Goal: Transaction & Acquisition: Purchase product/service

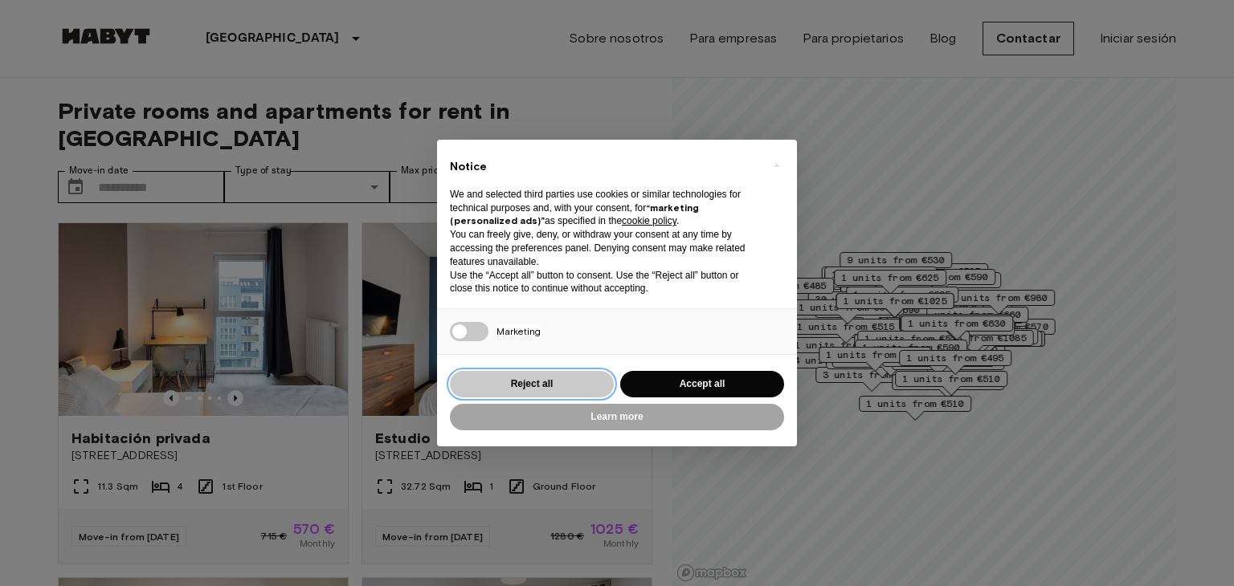
click at [498, 390] on button "Reject all" at bounding box center [532, 384] width 164 height 27
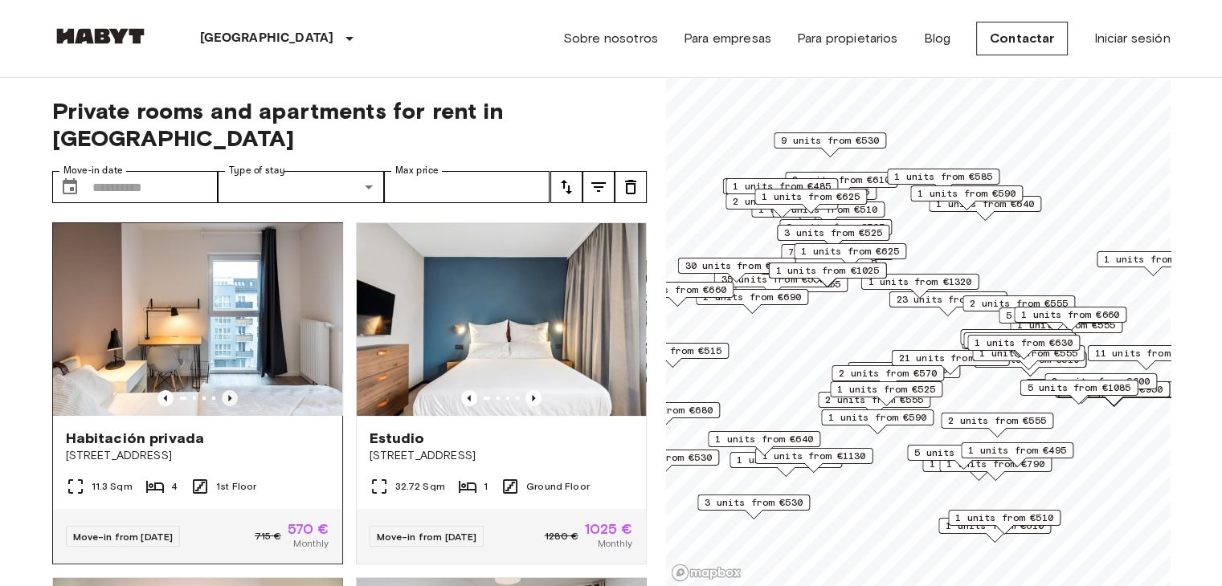
click at [230, 390] on icon "Previous image" at bounding box center [230, 398] width 16 height 16
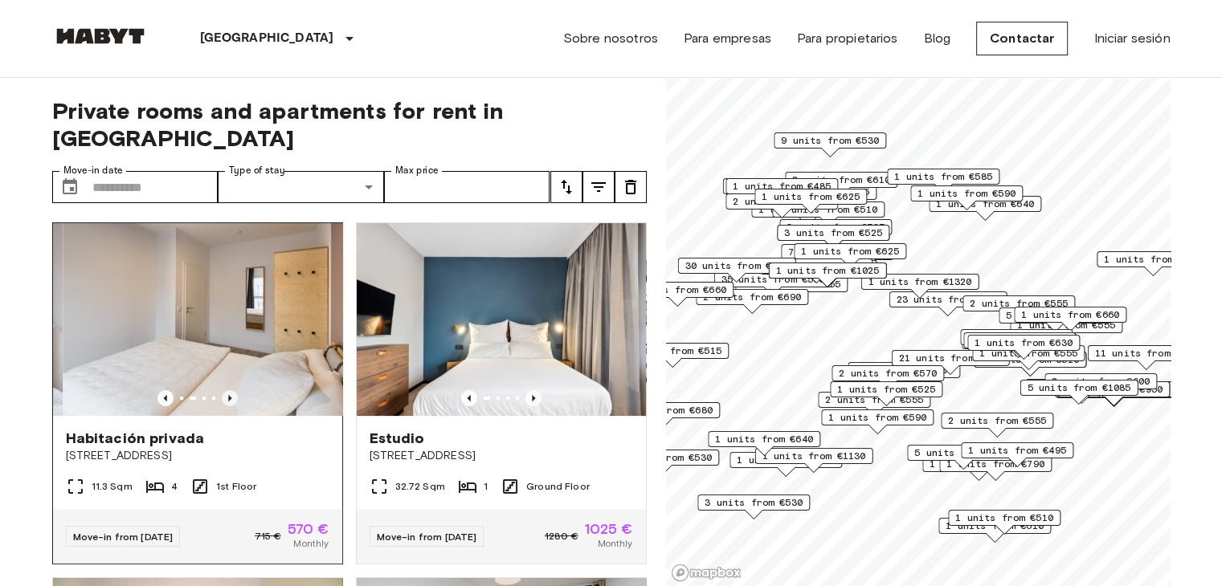
click at [230, 390] on icon "Previous image" at bounding box center [230, 398] width 16 height 16
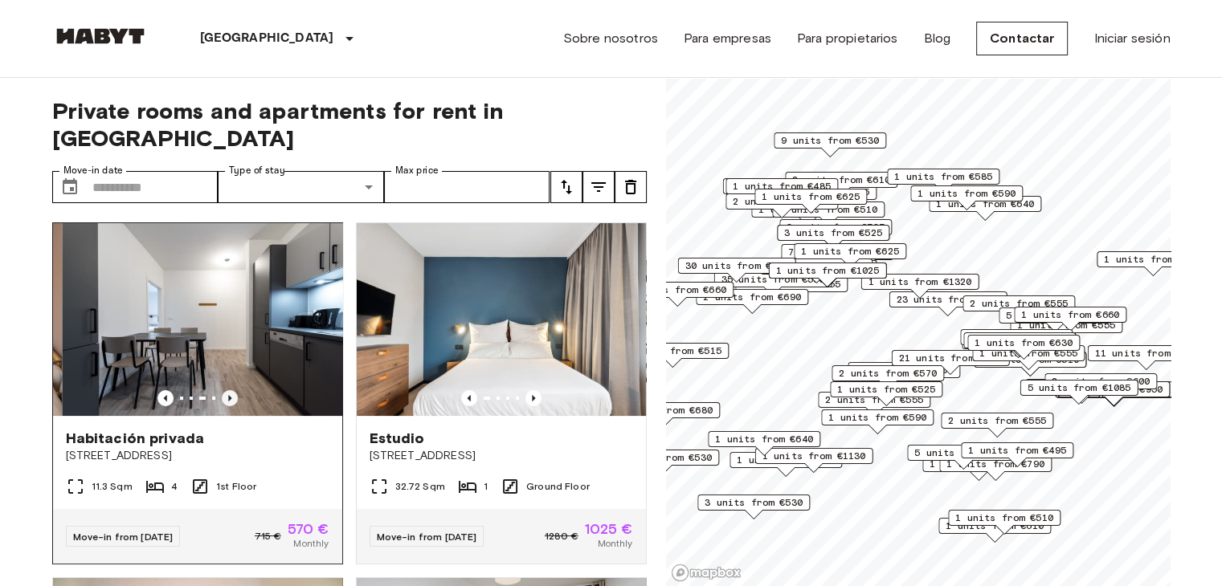
click at [230, 390] on icon "Previous image" at bounding box center [230, 398] width 16 height 16
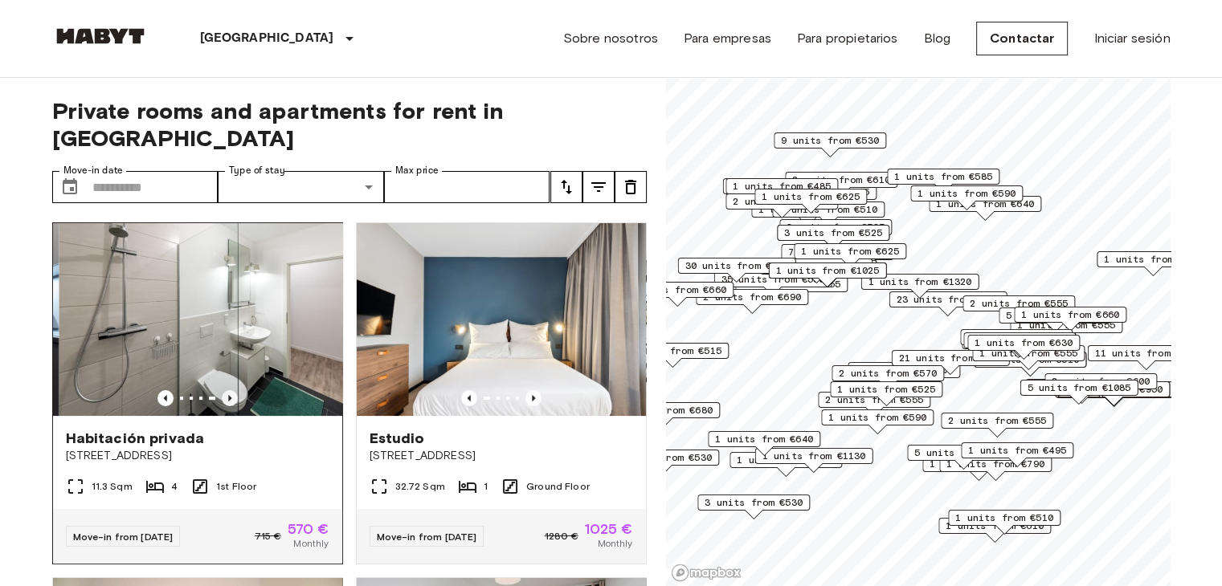
click at [230, 390] on icon "Previous image" at bounding box center [230, 398] width 16 height 16
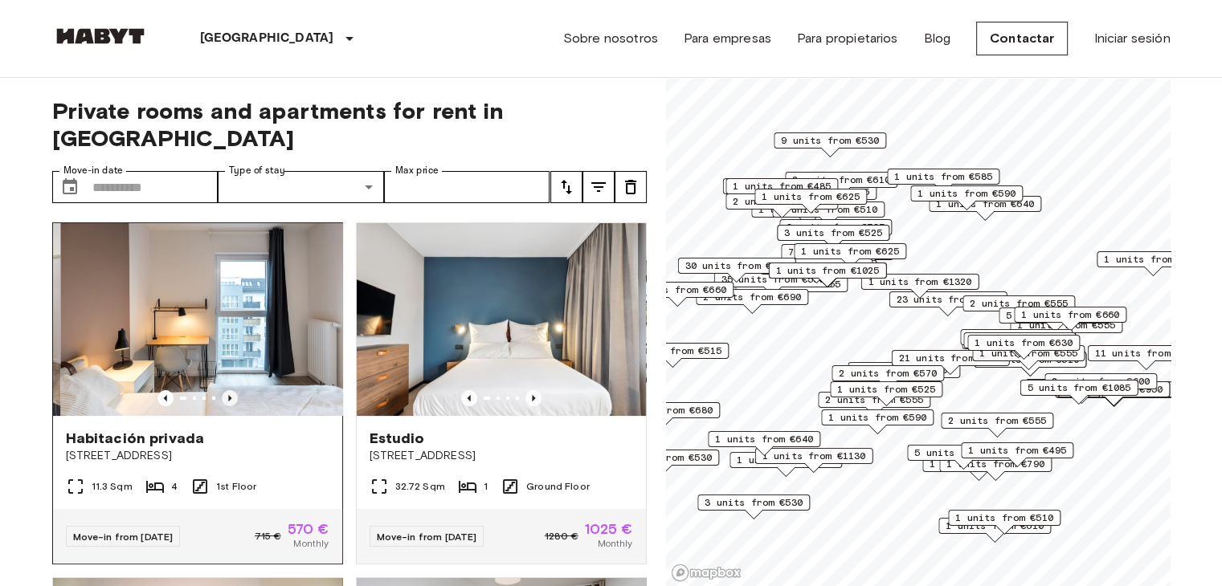
click at [230, 390] on icon "Previous image" at bounding box center [230, 398] width 16 height 16
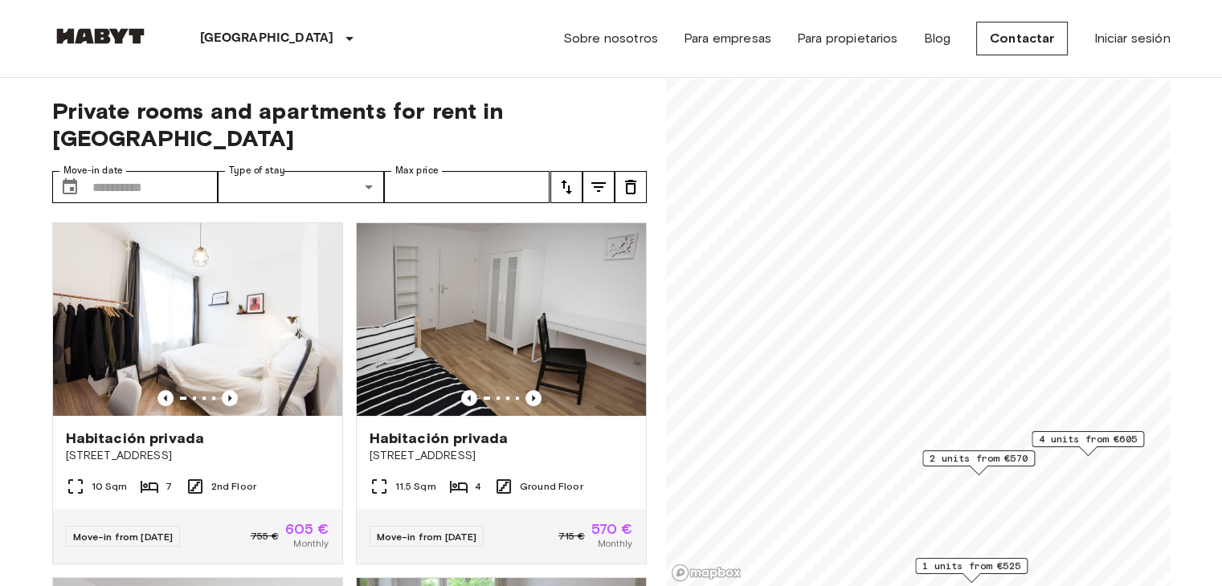
click at [977, 461] on span "2 units from €570" at bounding box center [979, 458] width 98 height 14
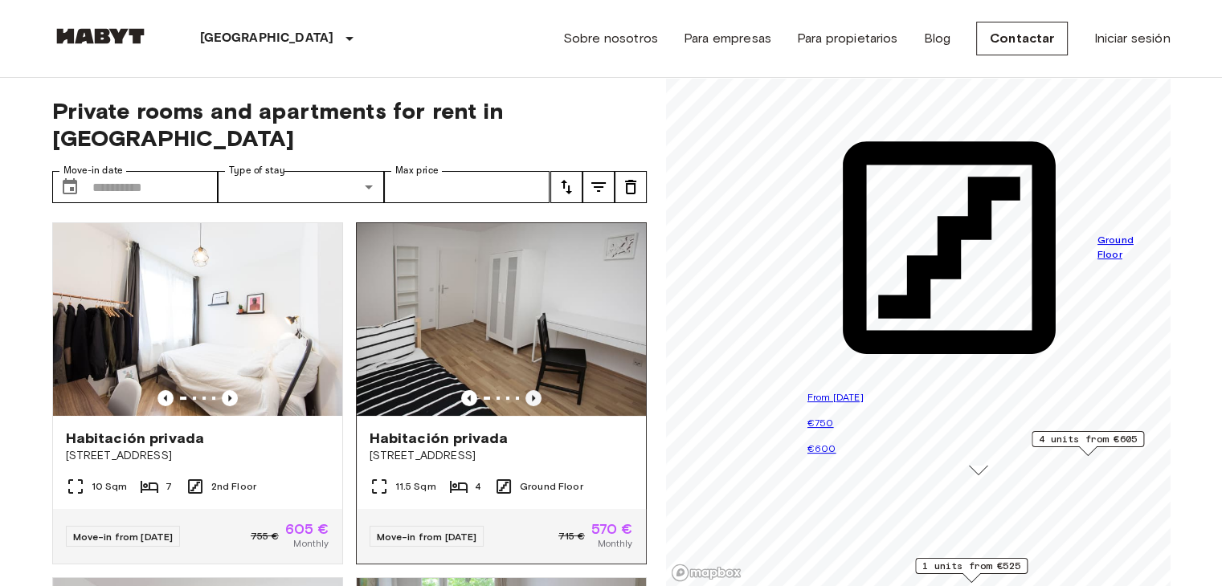
click at [527, 390] on icon "Previous image" at bounding box center [533, 398] width 16 height 16
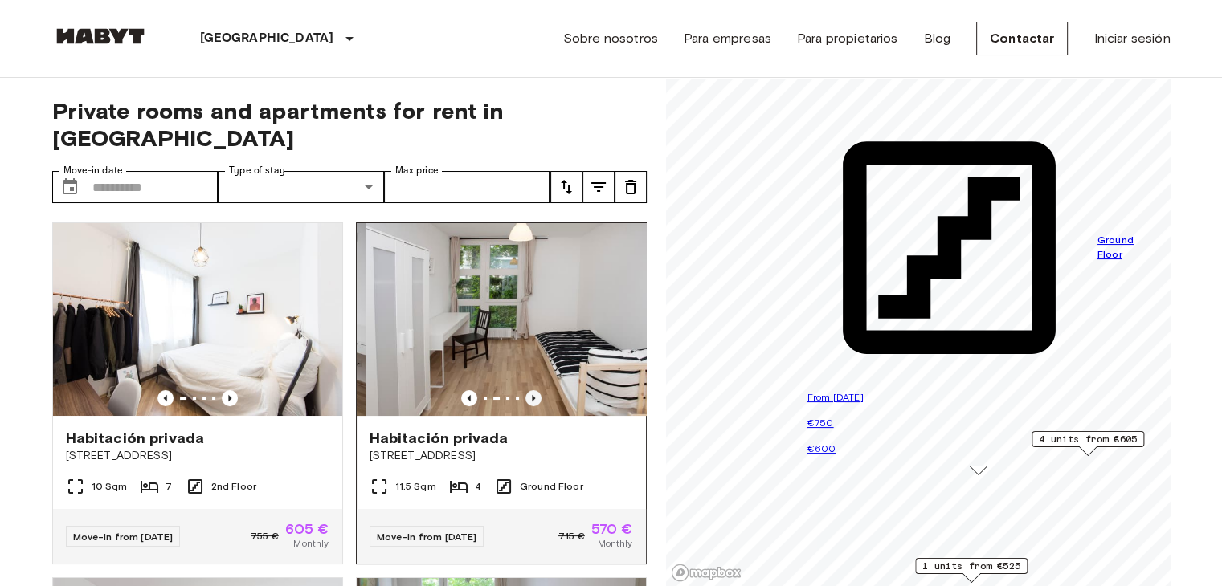
click at [527, 390] on icon "Previous image" at bounding box center [533, 398] width 16 height 16
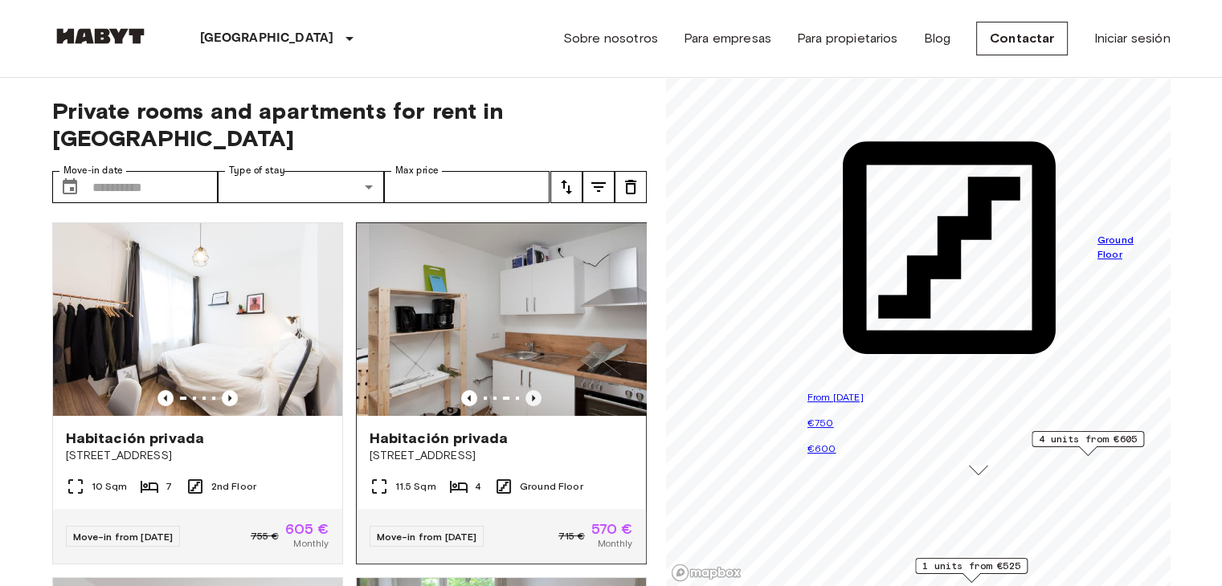
click at [527, 390] on icon "Previous image" at bounding box center [533, 398] width 16 height 16
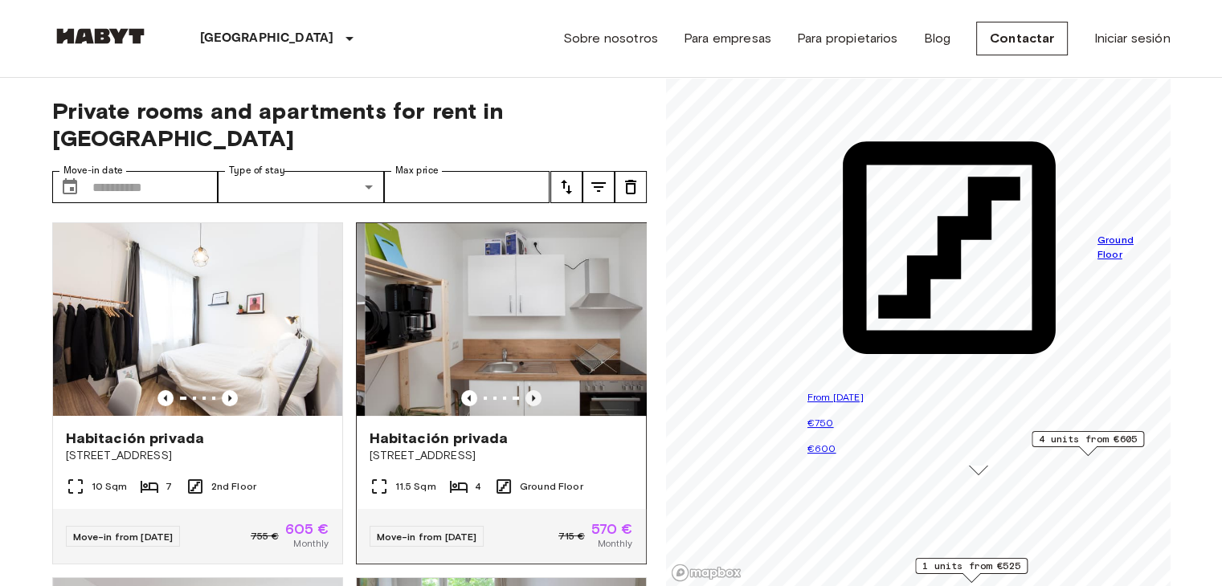
click at [527, 390] on icon "Previous image" at bounding box center [533, 398] width 16 height 16
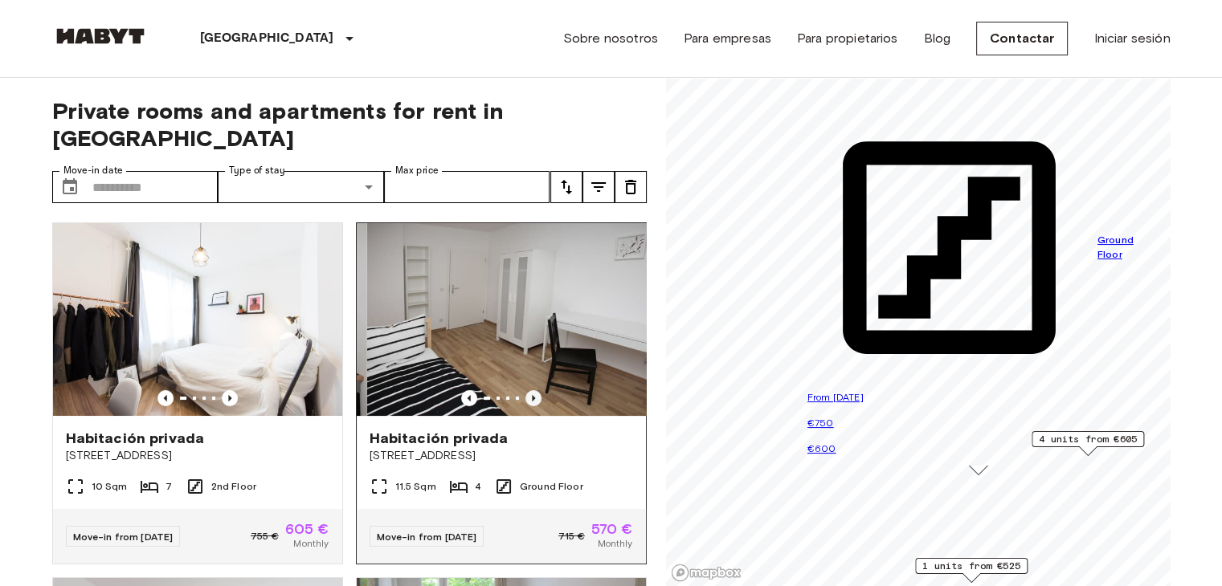
click at [527, 390] on icon "Previous image" at bounding box center [533, 398] width 16 height 16
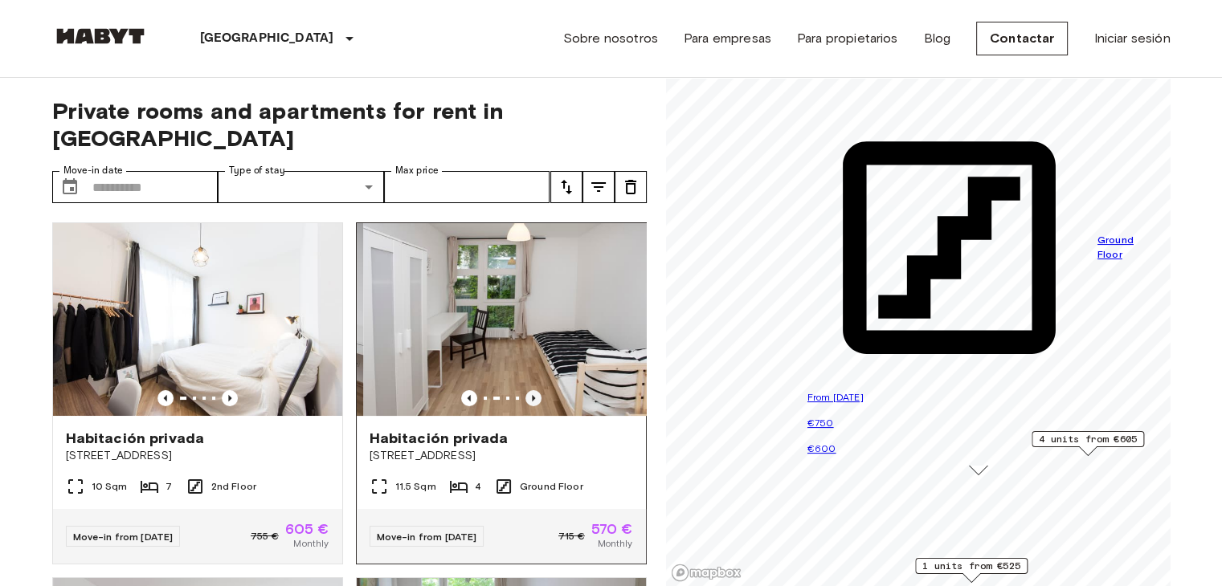
click at [527, 390] on icon "Previous image" at bounding box center [533, 398] width 16 height 16
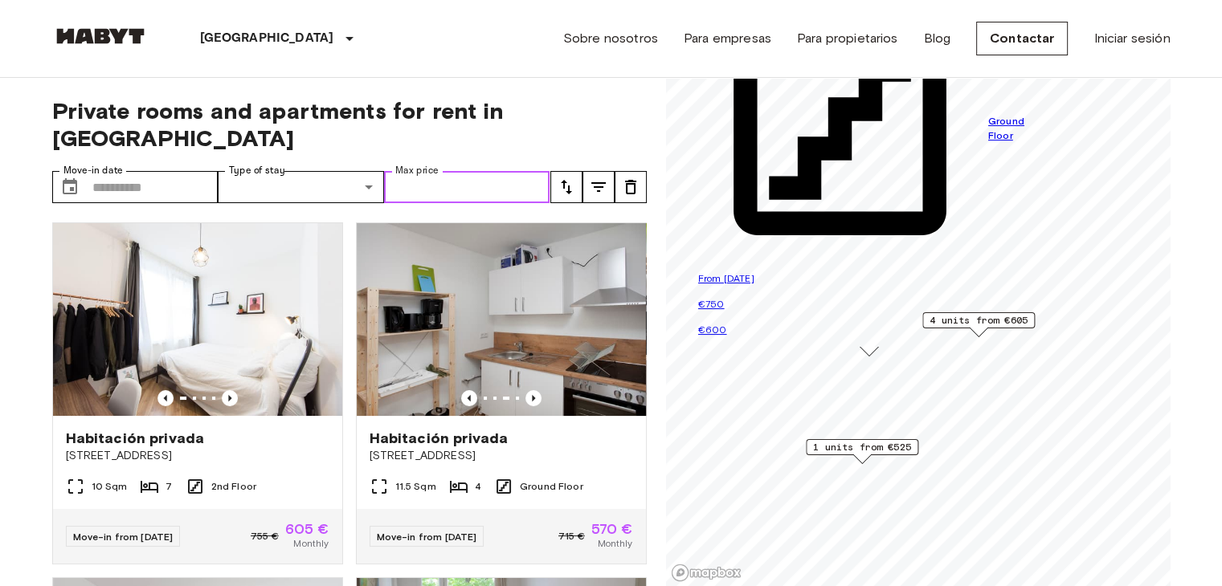
click at [425, 171] on input "Max price" at bounding box center [467, 187] width 166 height 32
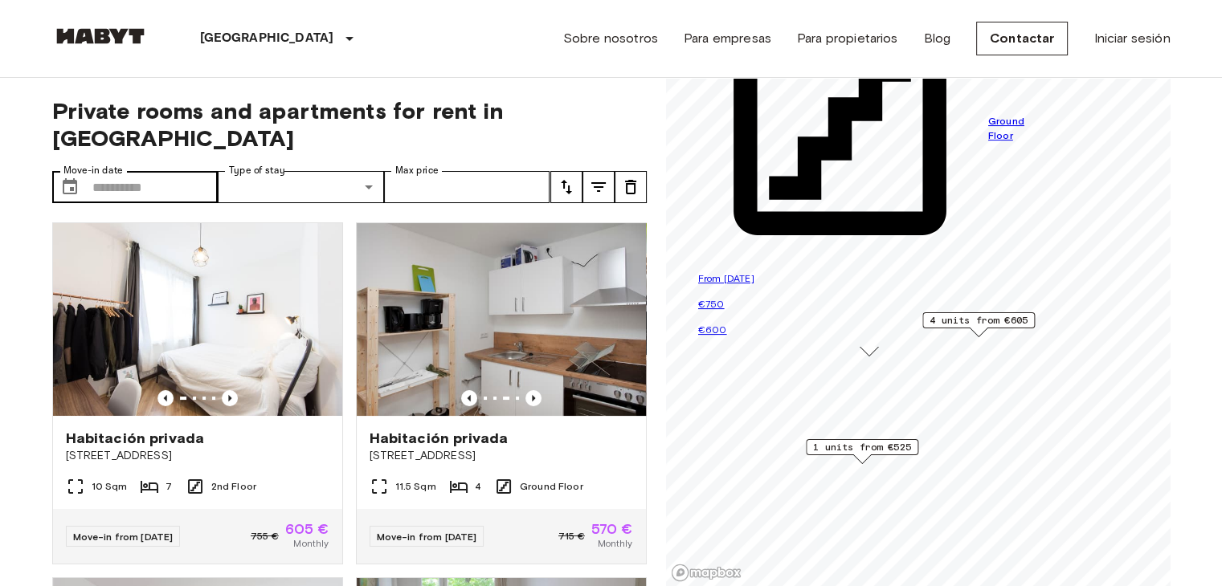
click at [52, 171] on div "​ Move-in date" at bounding box center [135, 187] width 166 height 32
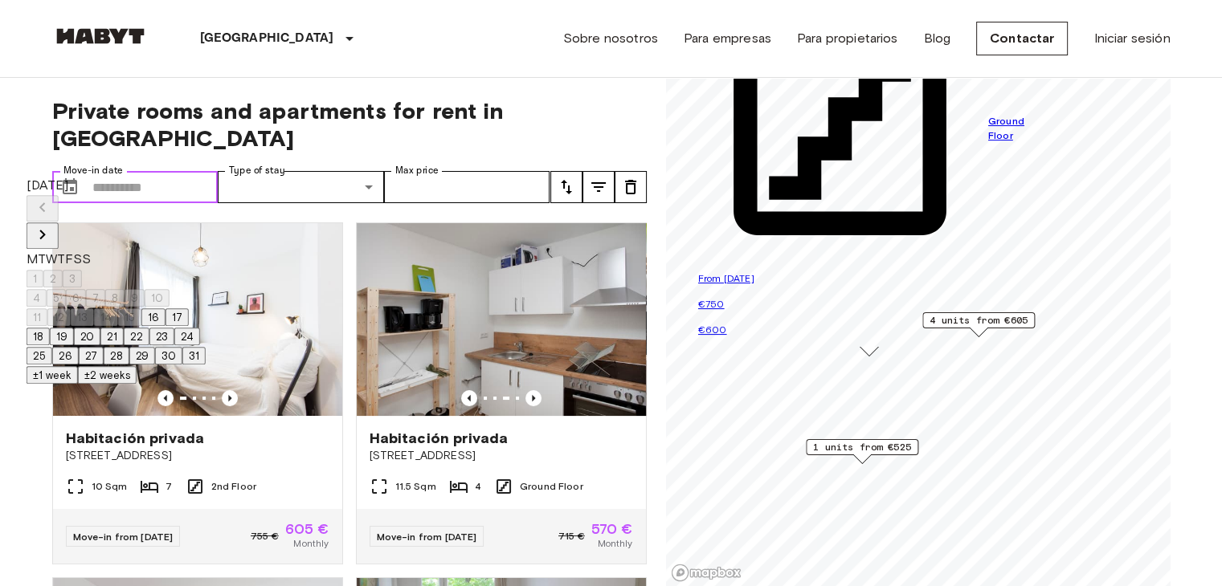
click at [71, 178] on icon "Choose date" at bounding box center [70, 186] width 14 height 16
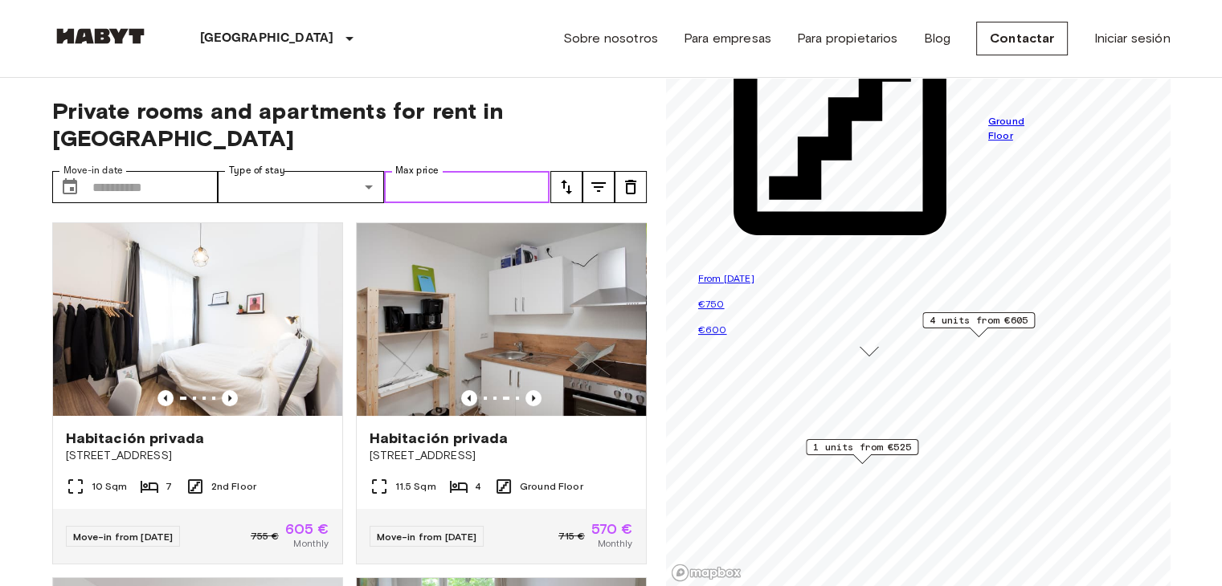
click at [476, 171] on input "Max price" at bounding box center [467, 187] width 166 height 32
type input "***"
click at [614, 114] on span "Private rooms and apartments for rent in Berlin" at bounding box center [349, 124] width 594 height 55
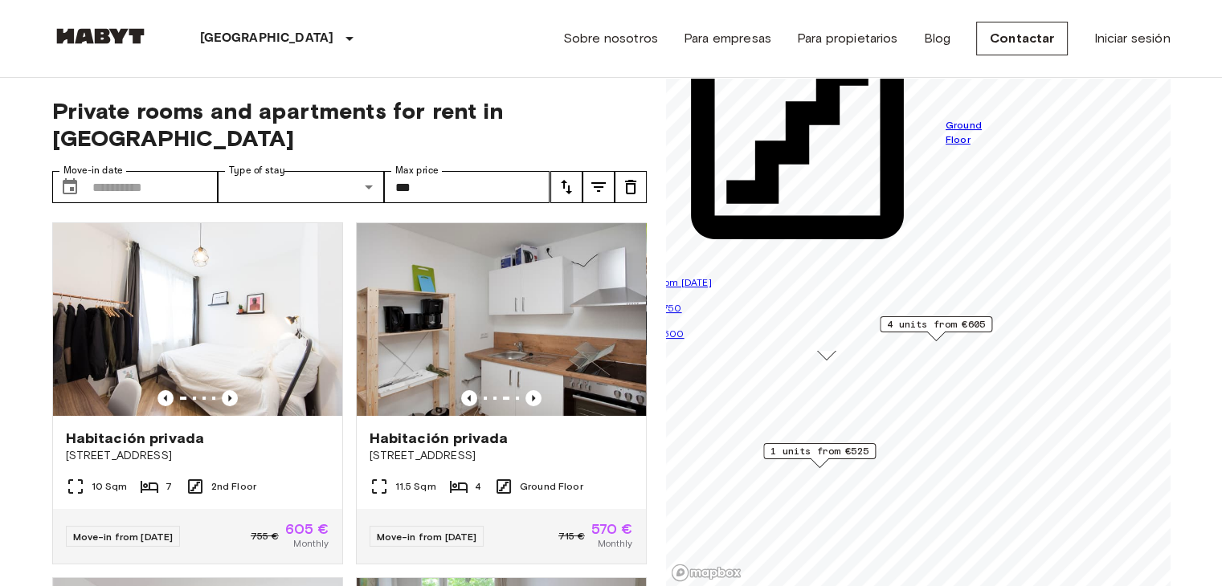
click at [958, 75] on div "Sobre nosotros Para empresas Para propietarios Blog Contactar Iniciar sesión" at bounding box center [866, 38] width 607 height 77
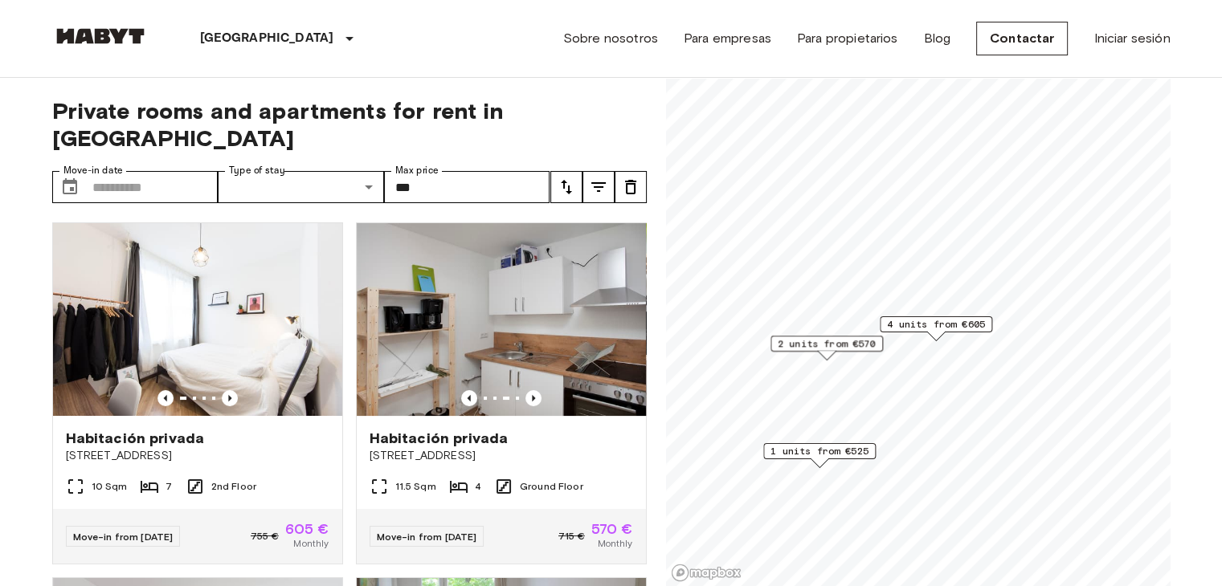
click at [819, 454] on span "1 units from €525" at bounding box center [819, 451] width 98 height 14
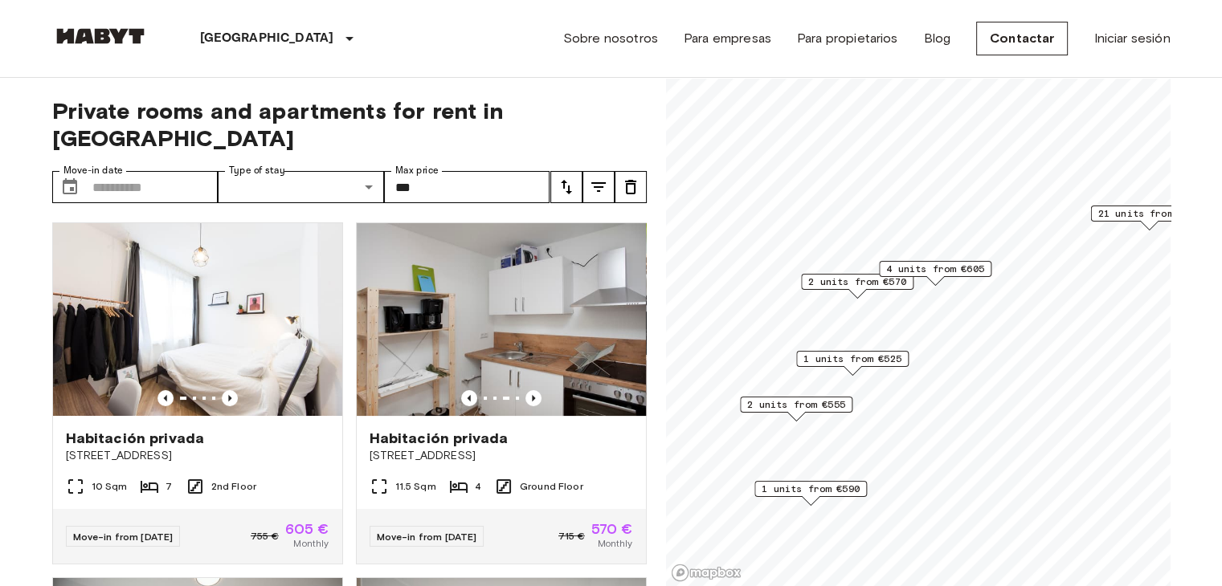
click at [807, 407] on span "2 units from €555" at bounding box center [796, 405] width 98 height 14
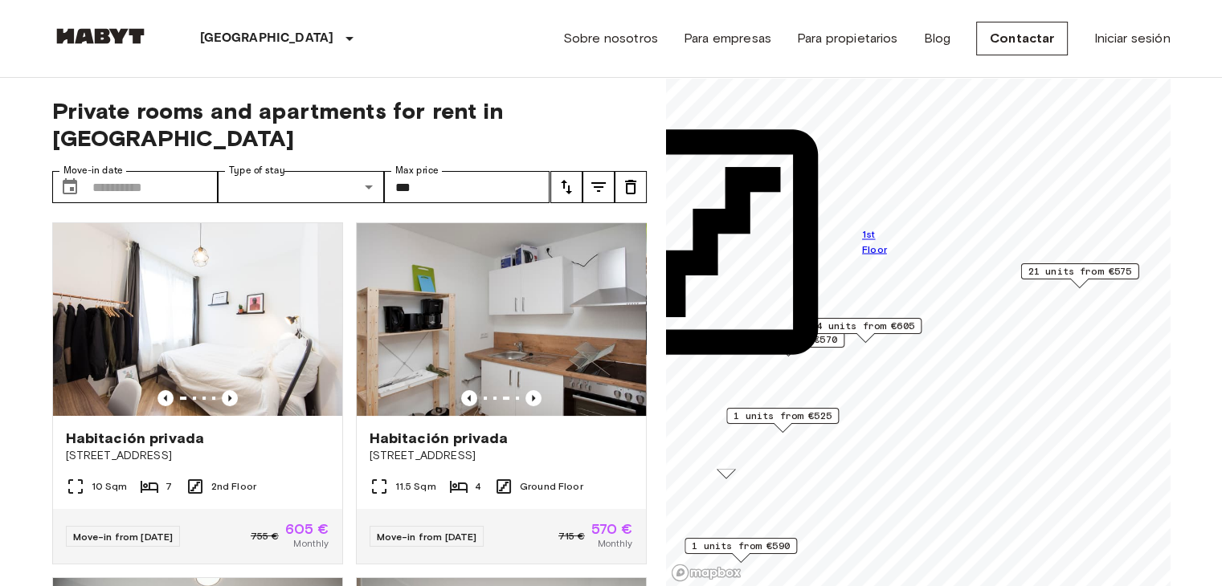
click at [1116, 276] on span "21 units from €575" at bounding box center [1080, 271] width 104 height 14
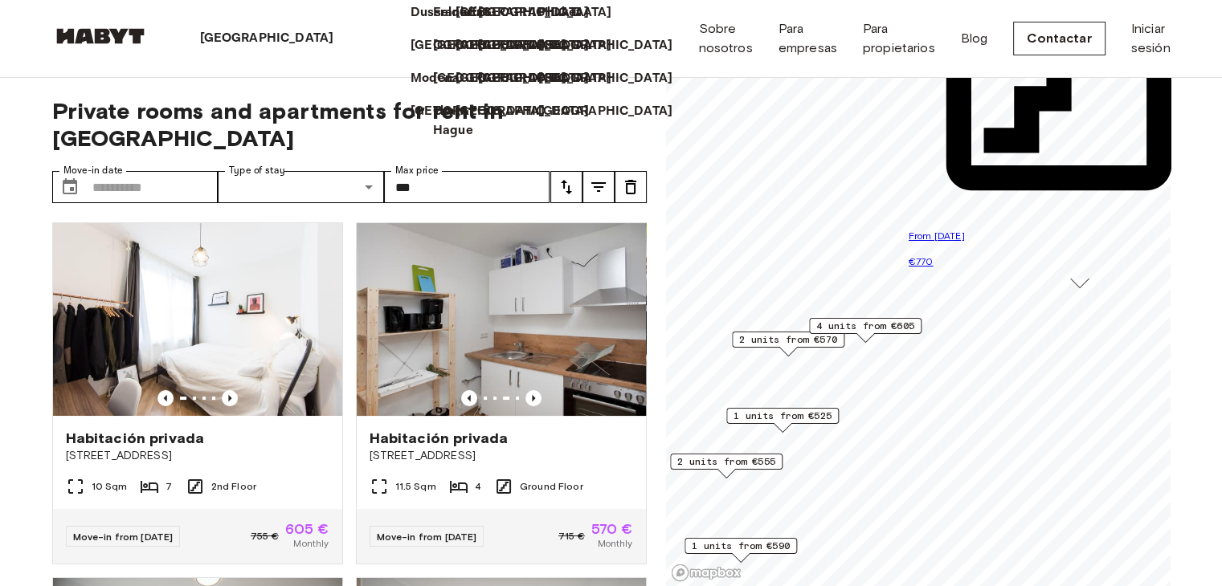
click at [340, 39] on icon at bounding box center [340, 39] width 0 height 0
click at [436, 88] on p "[GEOGRAPHIC_DATA]" at bounding box center [503, 78] width 134 height 19
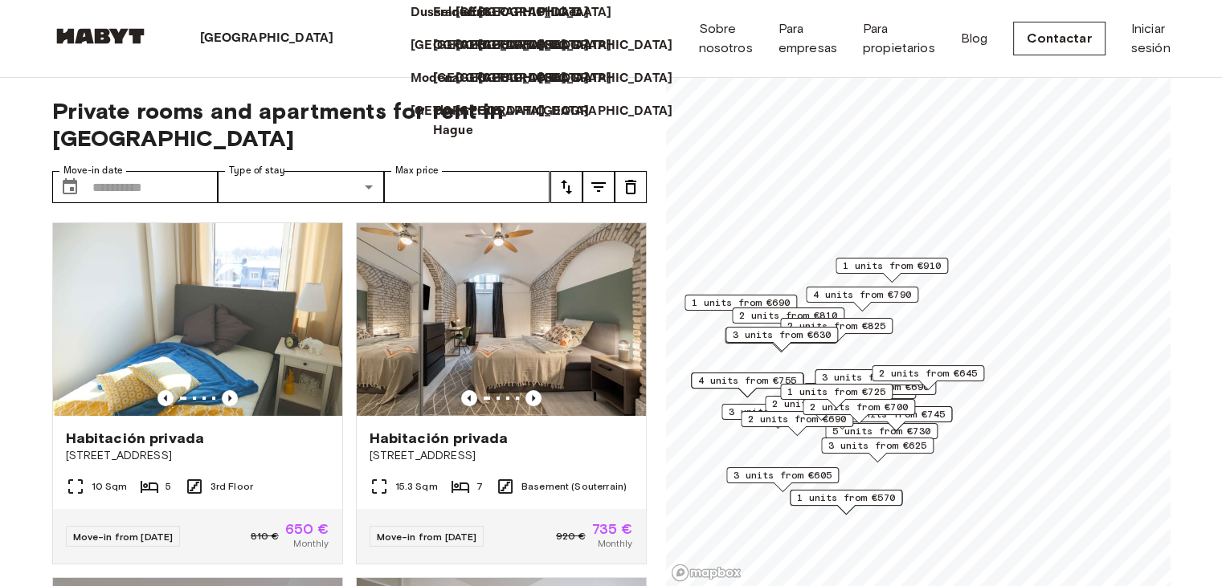
click at [340, 39] on icon at bounding box center [340, 39] width 0 height 0
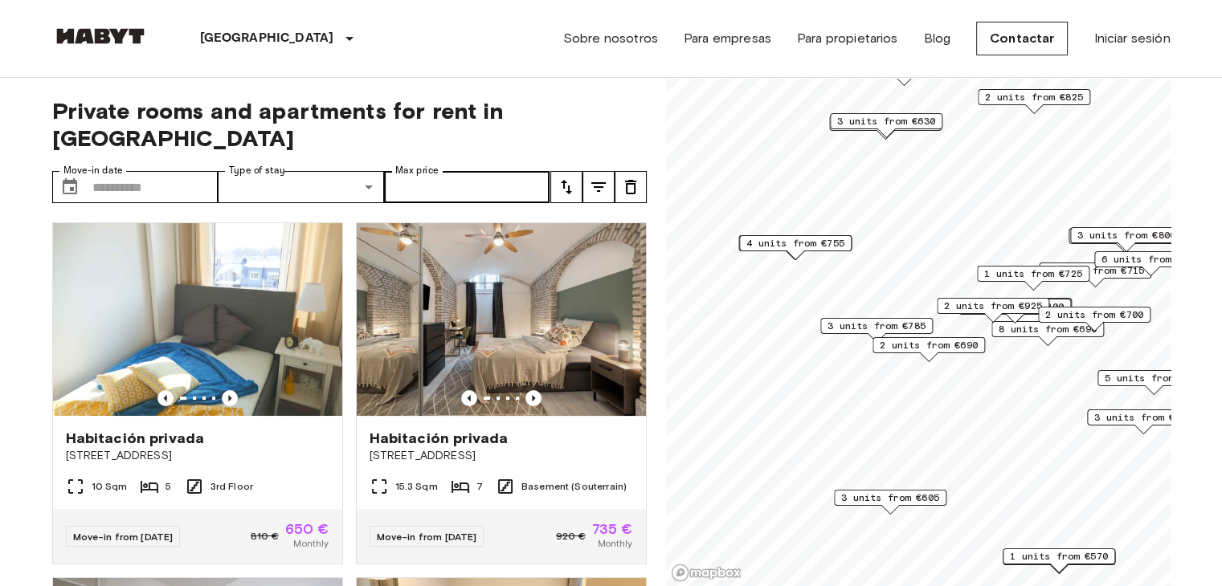
click at [431, 164] on label "Max price" at bounding box center [416, 171] width 43 height 14
click at [431, 171] on input "Max price" at bounding box center [467, 187] width 166 height 32
type input "***"
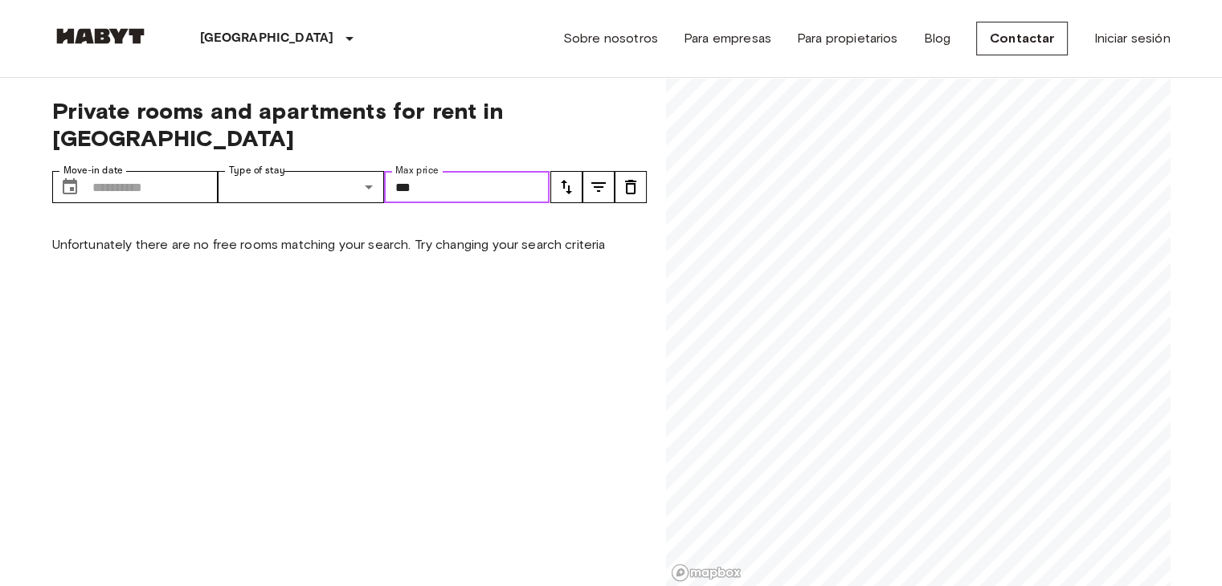
click at [434, 171] on input "***" at bounding box center [467, 187] width 166 height 32
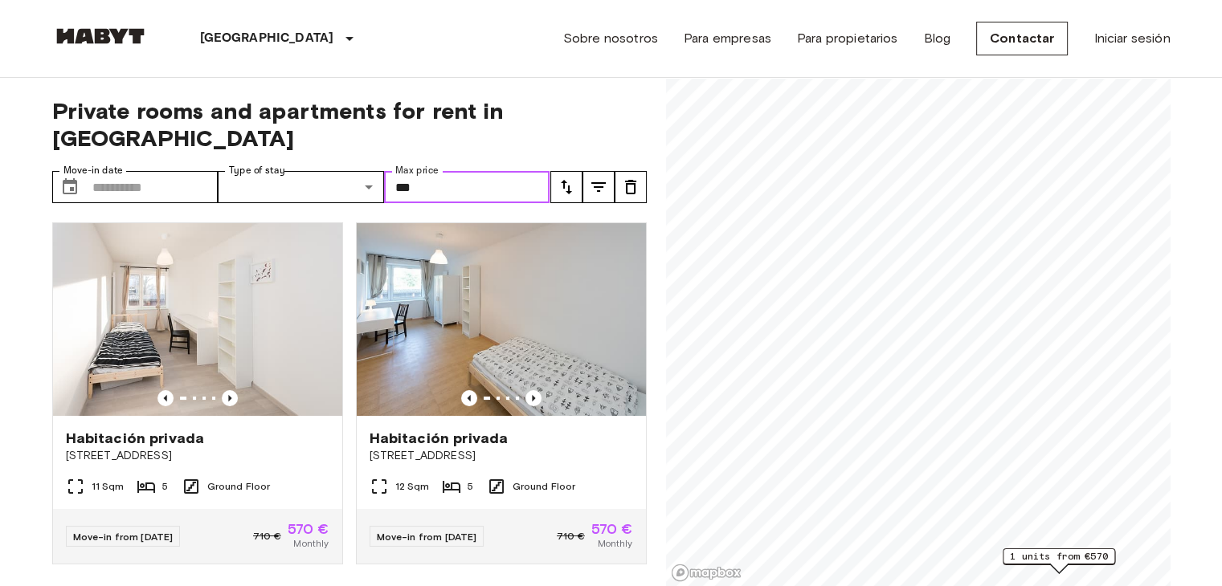
type input "***"
click at [471, 171] on input "***" at bounding box center [467, 187] width 166 height 32
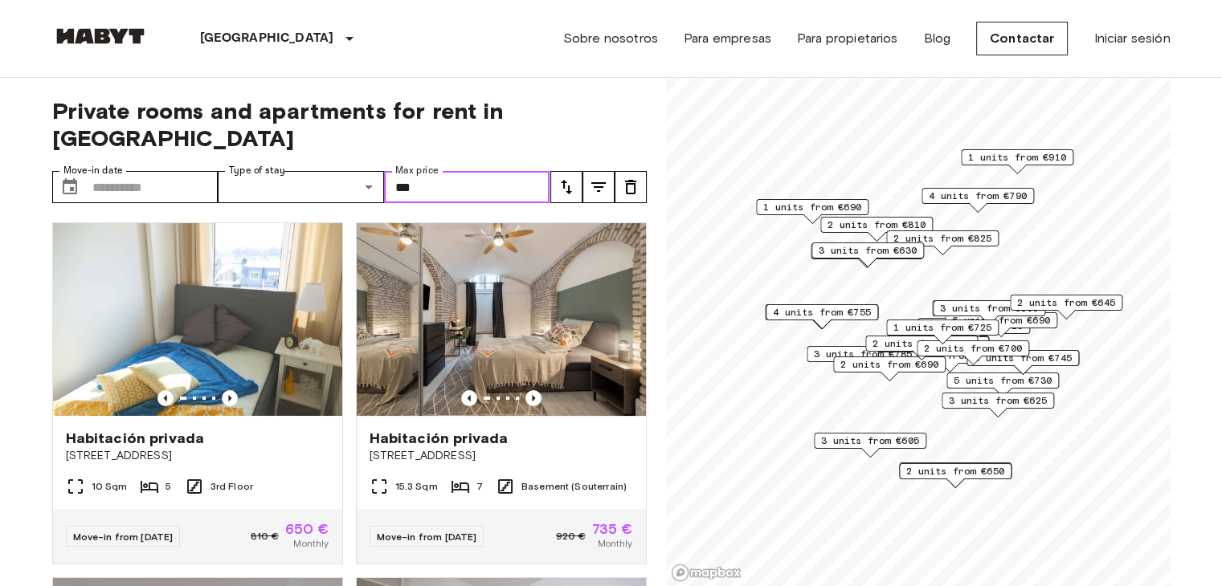
type input "***"
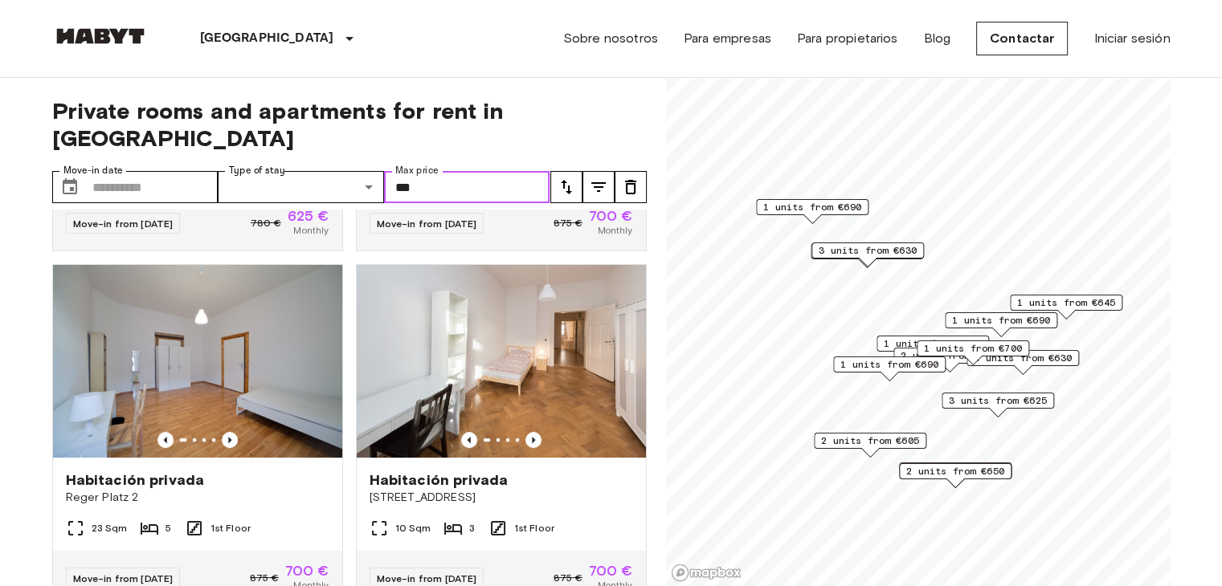
scroll to position [675, 0]
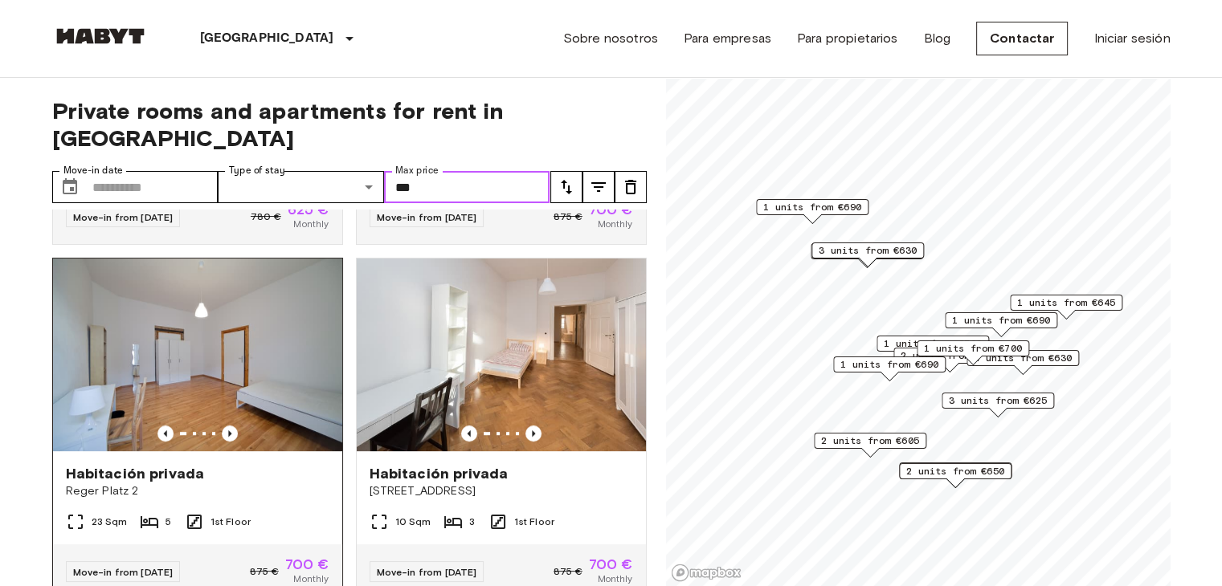
click at [192, 316] on img at bounding box center [197, 355] width 289 height 193
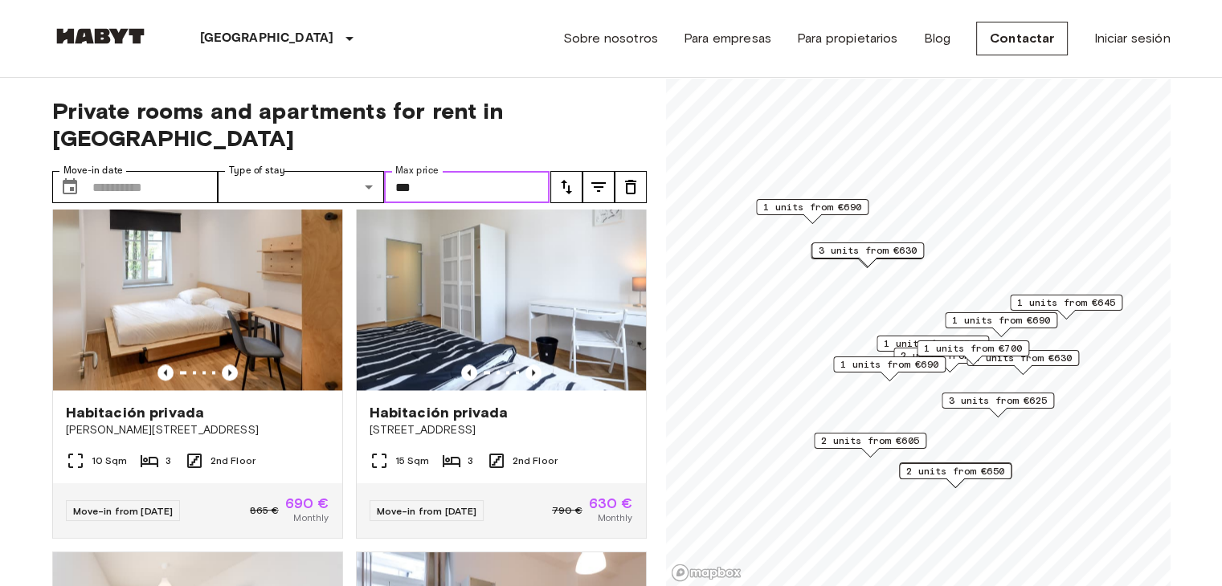
scroll to position [2498, 0]
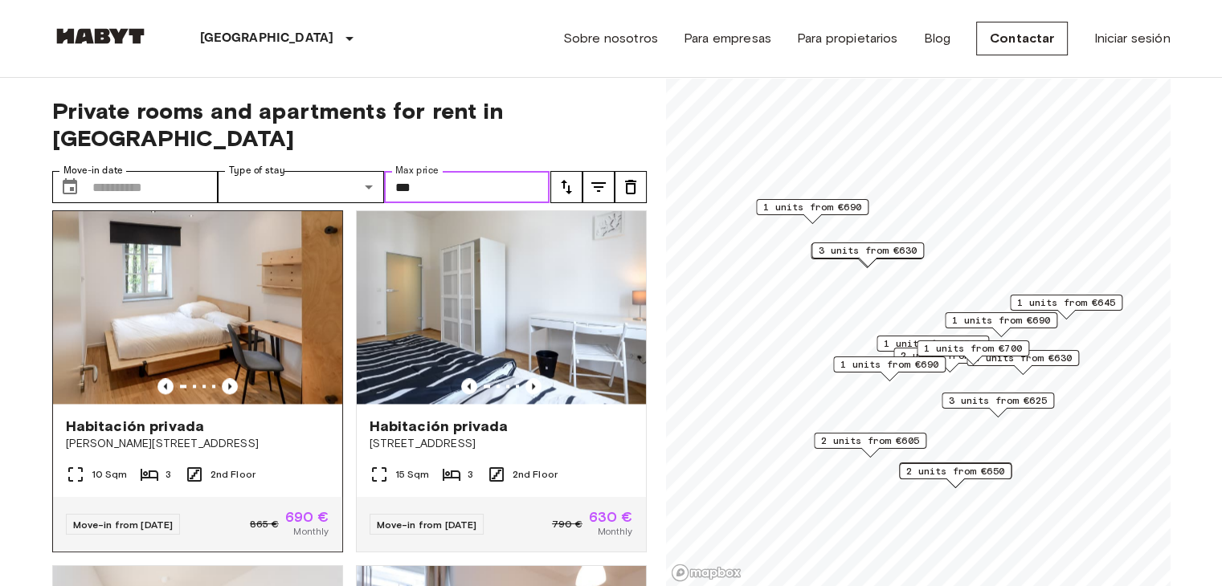
click at [190, 352] on img at bounding box center [197, 307] width 289 height 193
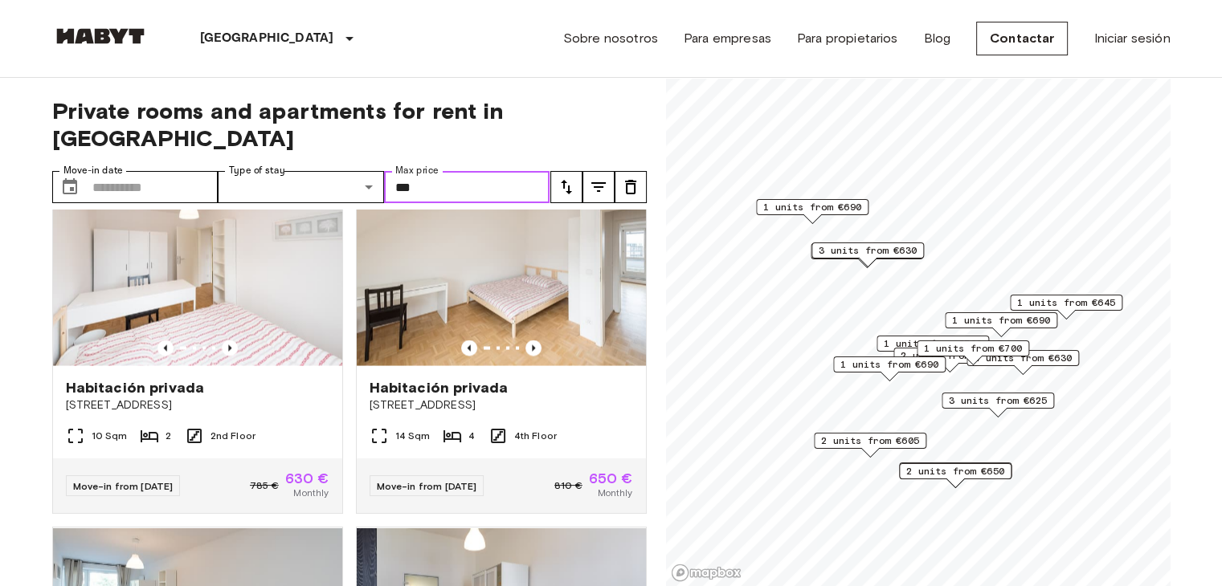
scroll to position [3204, 0]
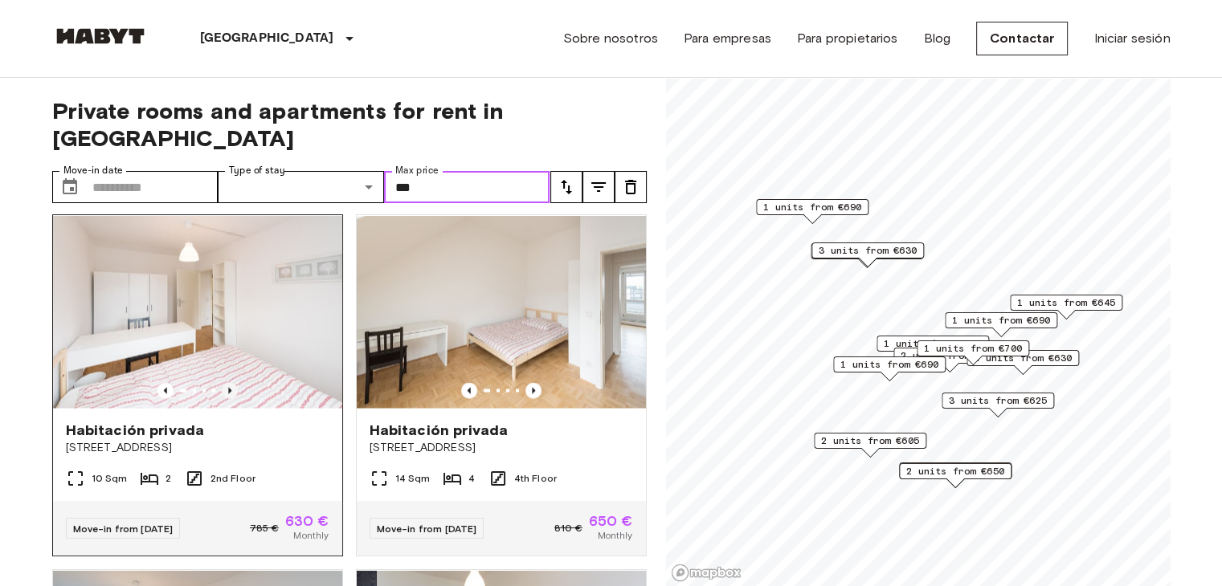
click at [224, 398] on icon "Previous image" at bounding box center [230, 390] width 16 height 16
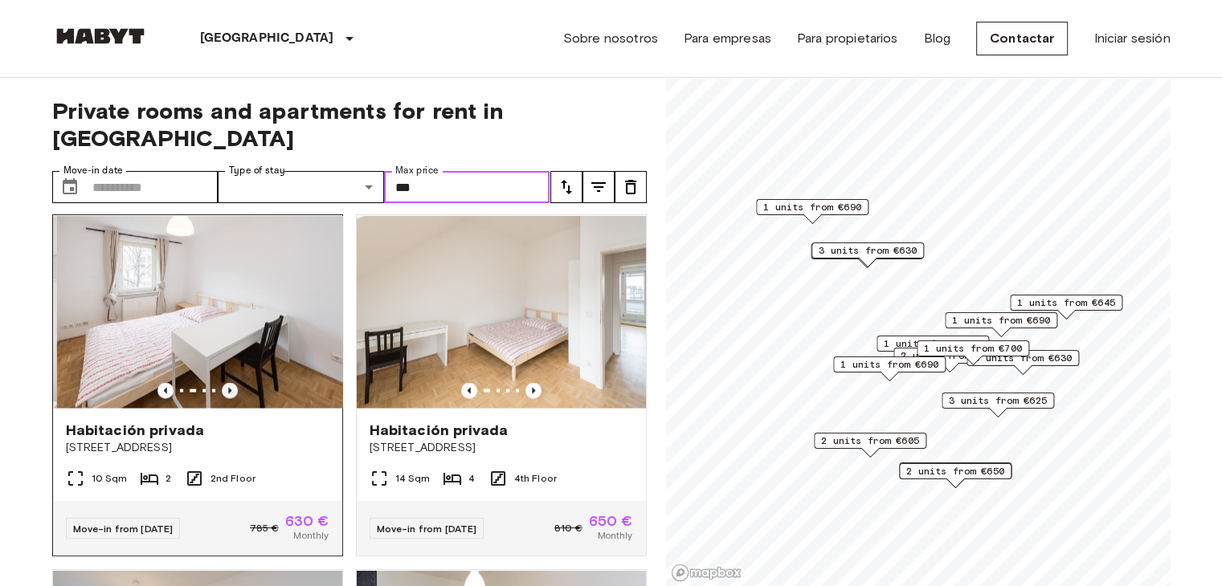
click at [224, 398] on icon "Previous image" at bounding box center [230, 390] width 16 height 16
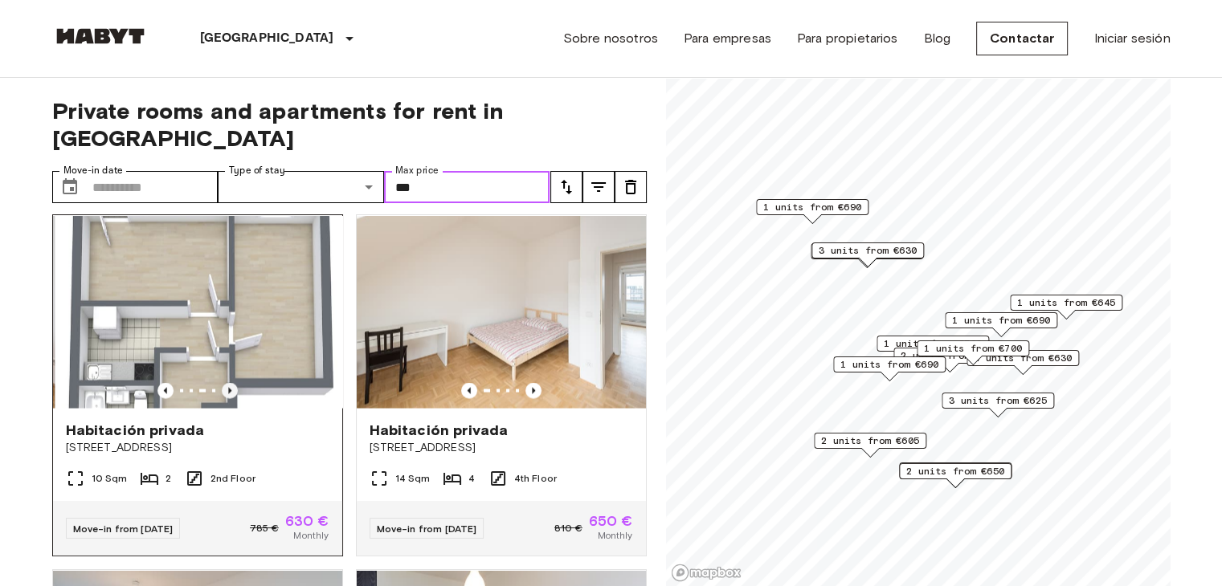
click at [224, 398] on icon "Previous image" at bounding box center [230, 390] width 16 height 16
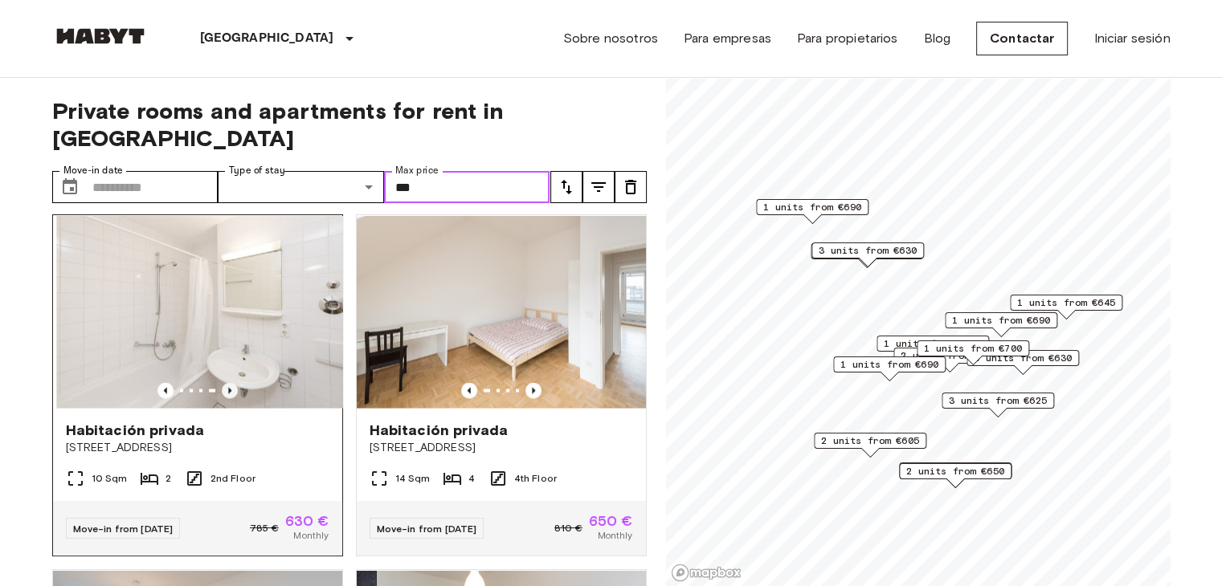
click at [224, 398] on icon "Previous image" at bounding box center [230, 390] width 16 height 16
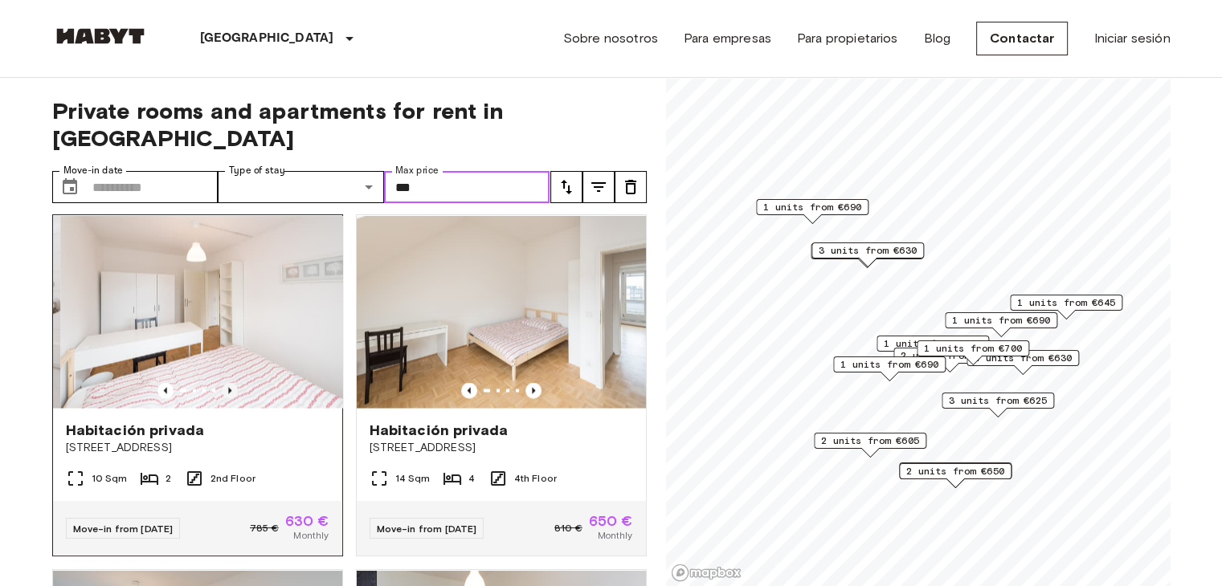
click at [224, 398] on icon "Previous image" at bounding box center [230, 390] width 16 height 16
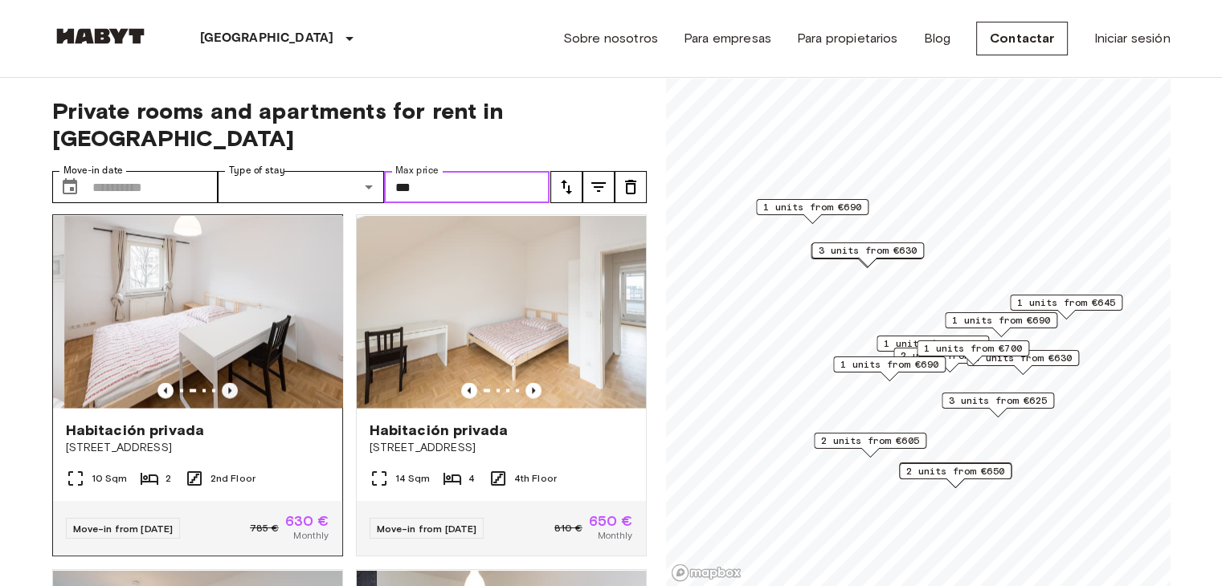
click at [224, 398] on icon "Previous image" at bounding box center [230, 390] width 16 height 16
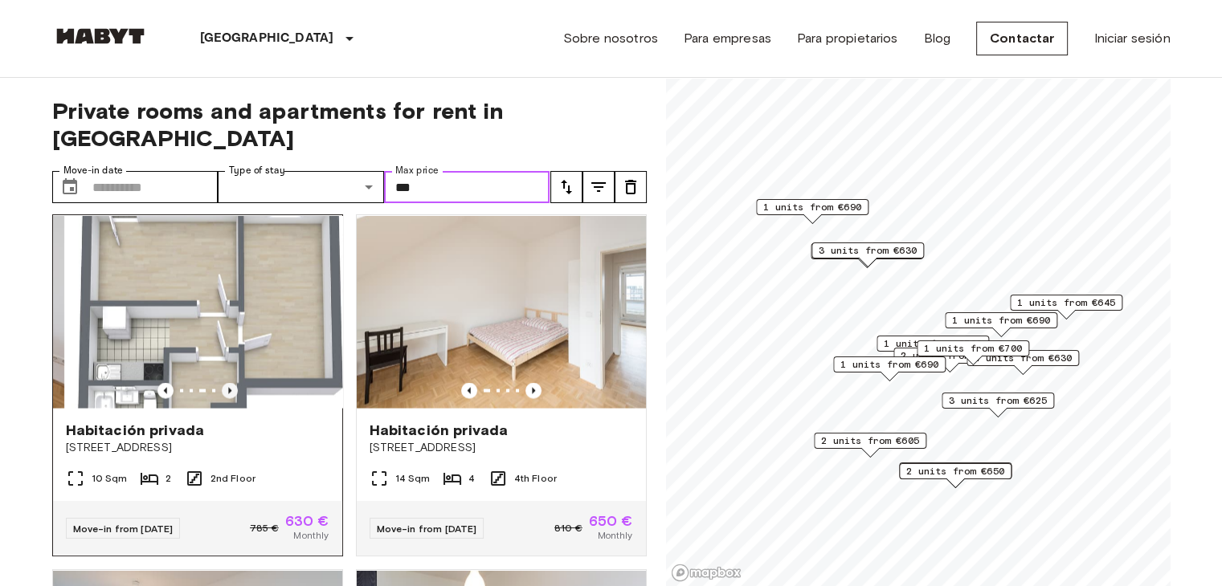
click at [224, 398] on icon "Previous image" at bounding box center [230, 390] width 16 height 16
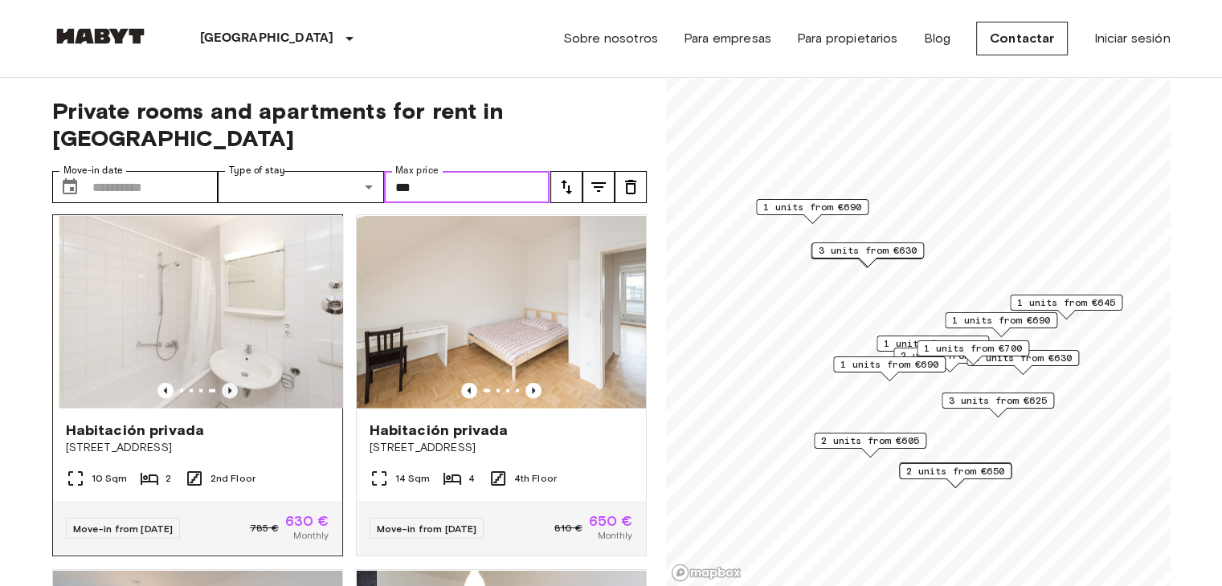
click at [224, 398] on icon "Previous image" at bounding box center [230, 390] width 16 height 16
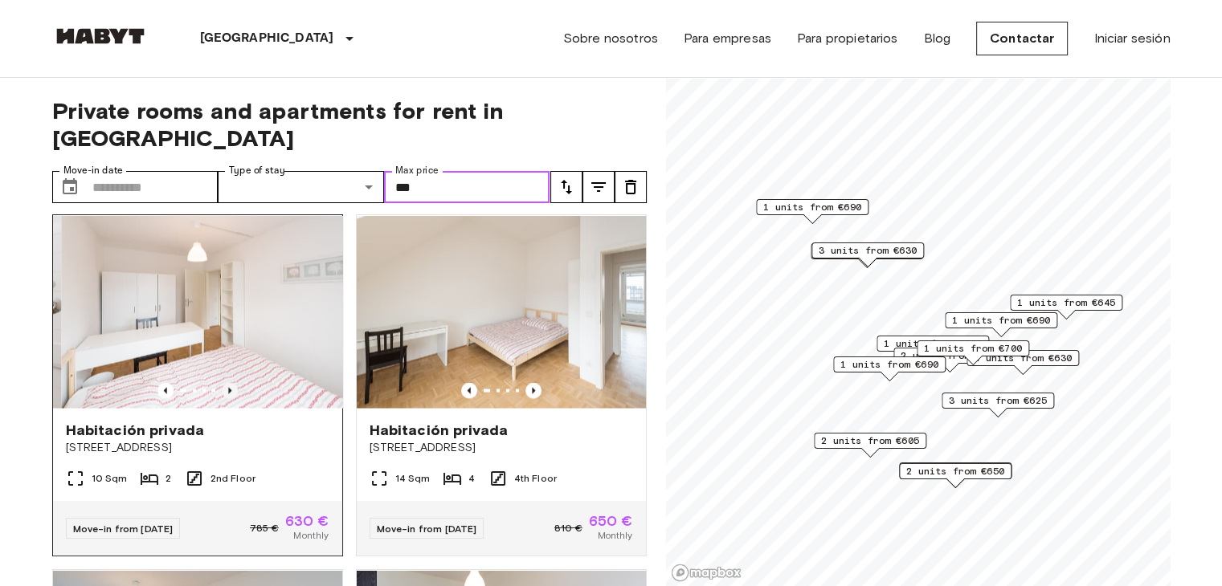
click at [224, 398] on icon "Previous image" at bounding box center [230, 390] width 16 height 16
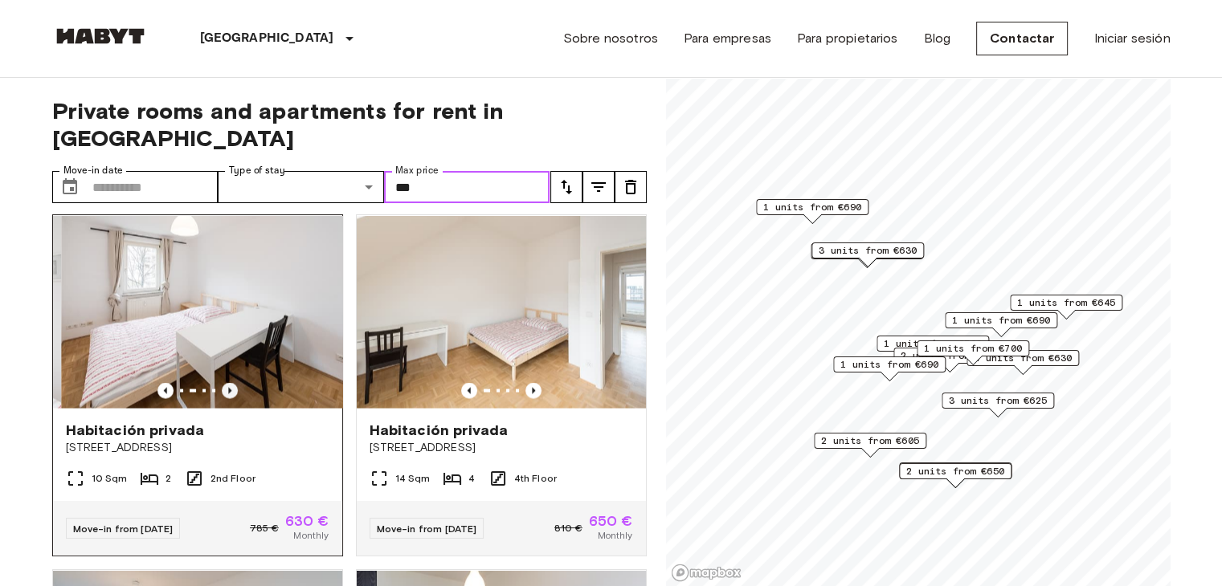
click at [224, 398] on icon "Previous image" at bounding box center [230, 390] width 16 height 16
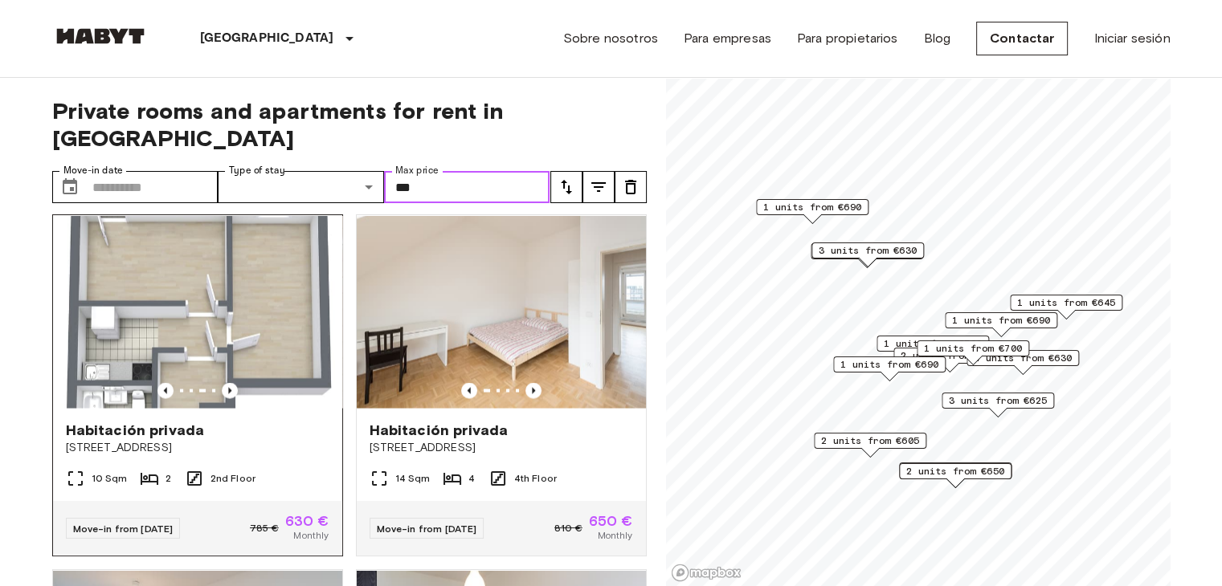
click at [225, 370] on img at bounding box center [197, 311] width 289 height 193
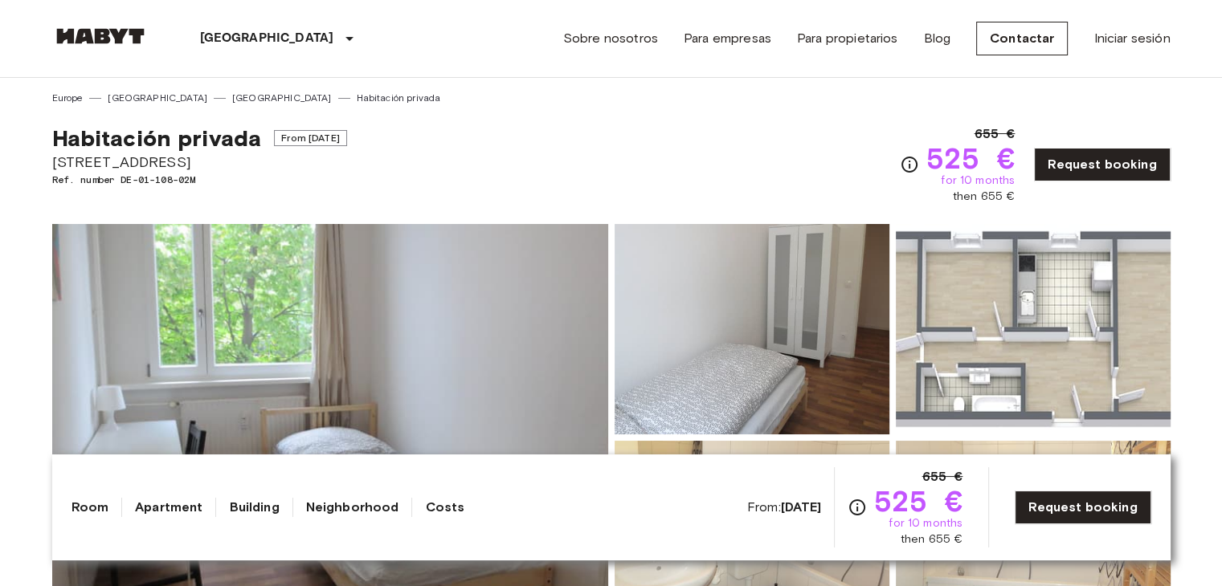
click at [486, 283] on img at bounding box center [330, 437] width 556 height 427
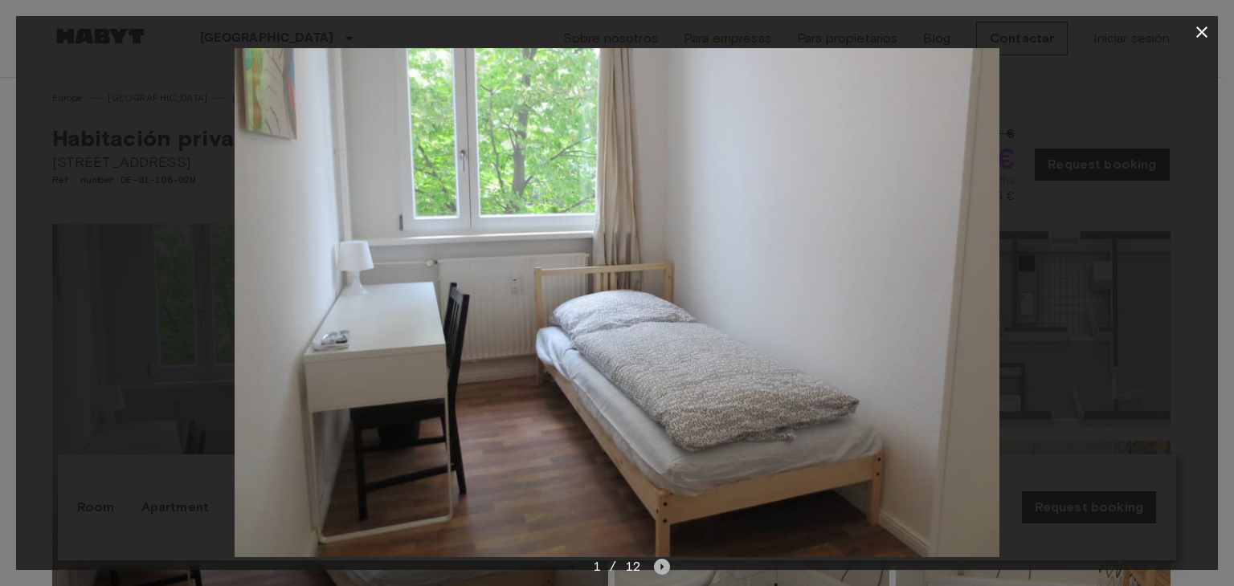
click at [664, 566] on icon "Next image" at bounding box center [662, 567] width 16 height 16
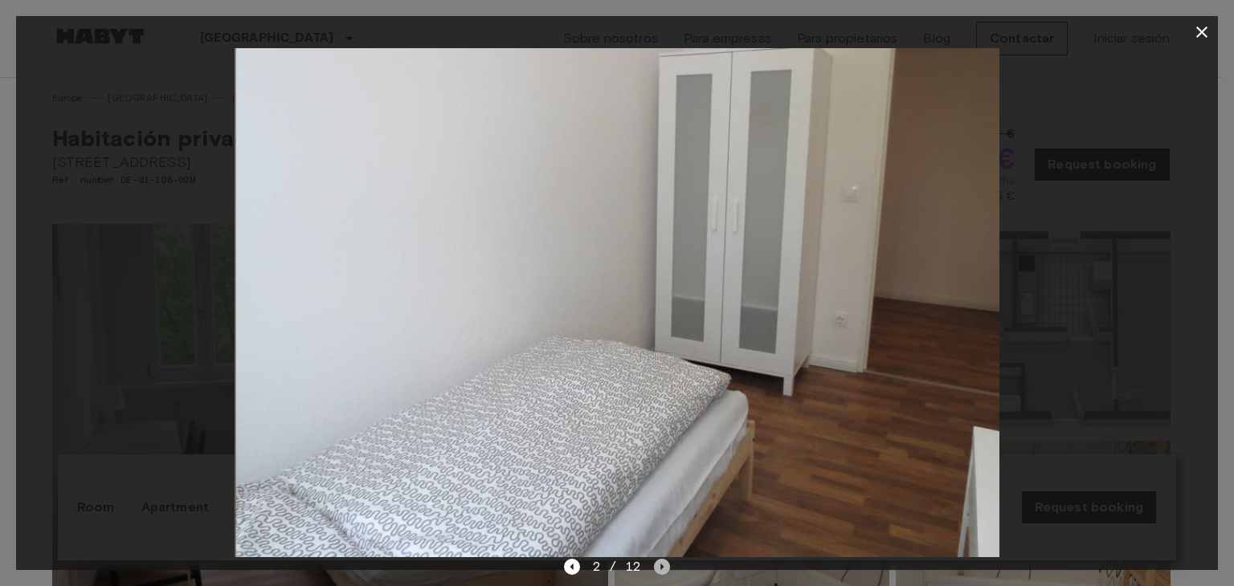
click at [664, 566] on icon "Next image" at bounding box center [662, 567] width 16 height 16
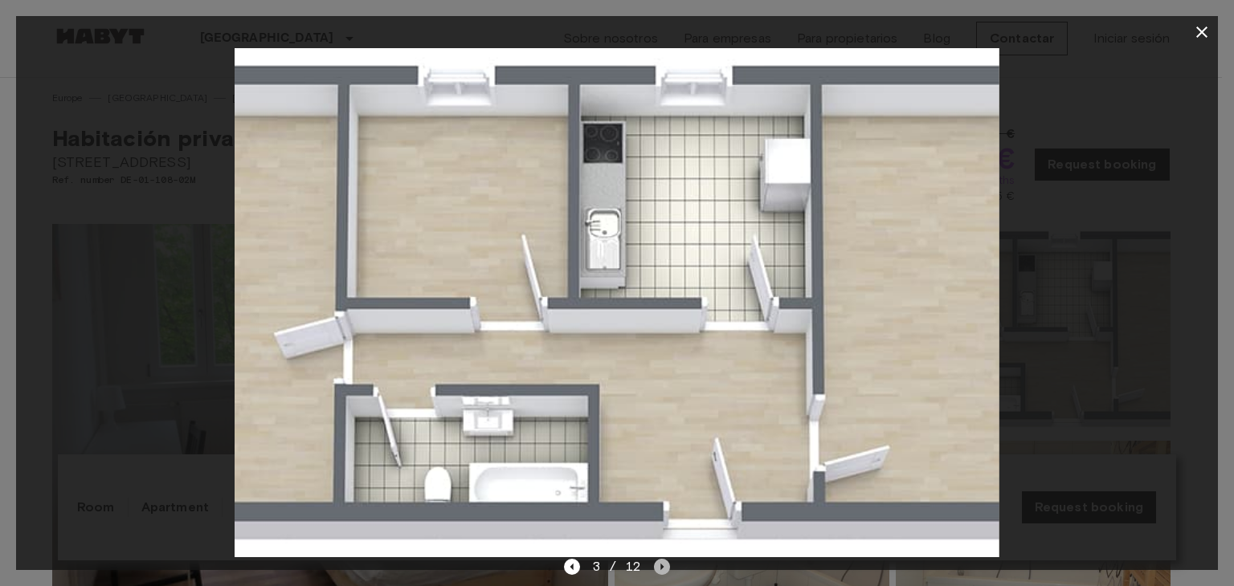
click at [664, 566] on icon "Next image" at bounding box center [662, 567] width 16 height 16
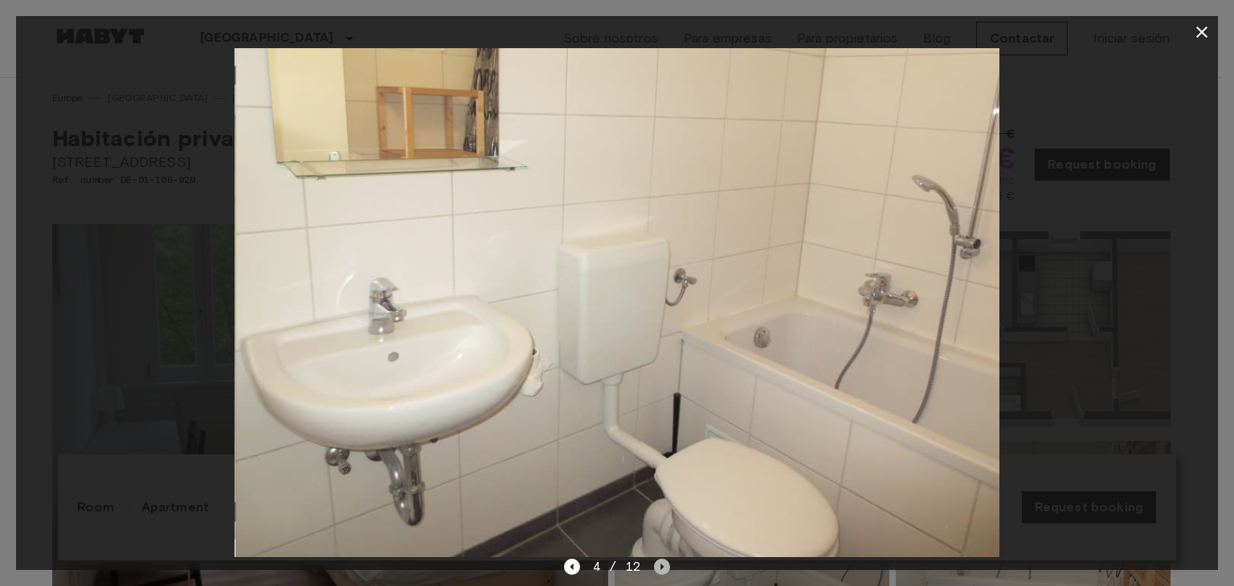
click at [664, 566] on icon "Next image" at bounding box center [662, 567] width 16 height 16
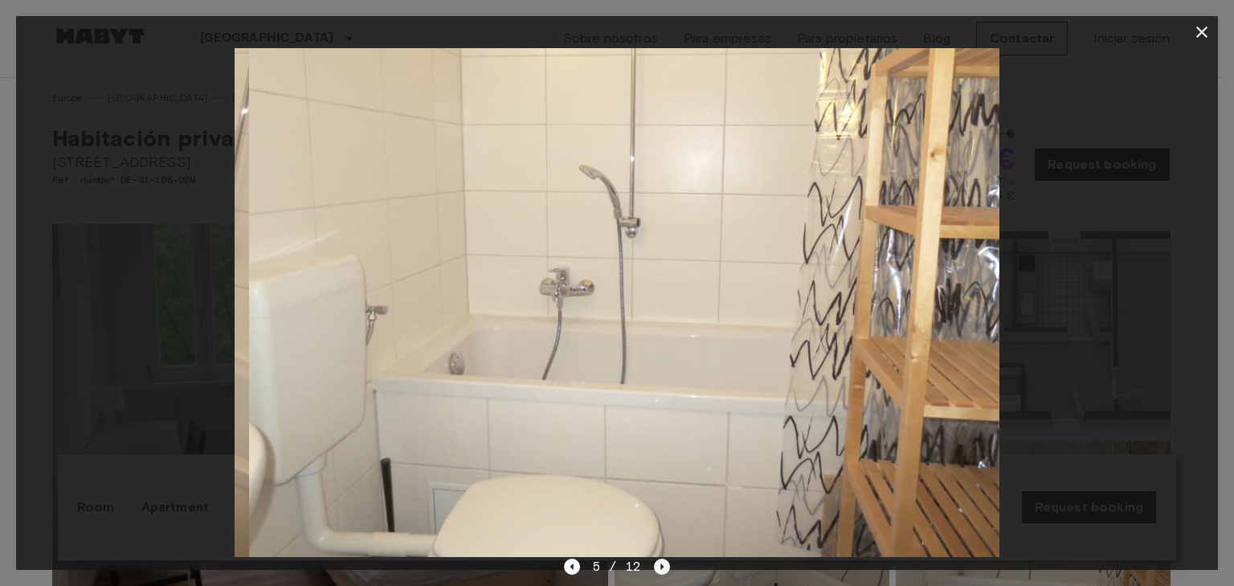
click at [664, 566] on icon "Next image" at bounding box center [662, 567] width 16 height 16
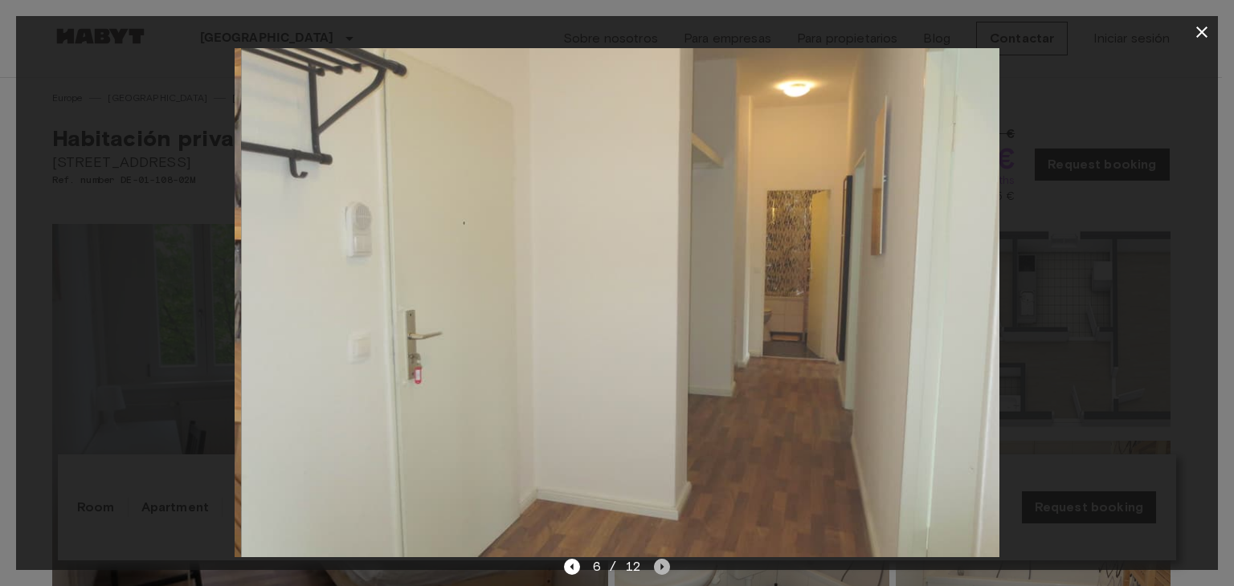
click at [664, 566] on icon "Next image" at bounding box center [662, 567] width 16 height 16
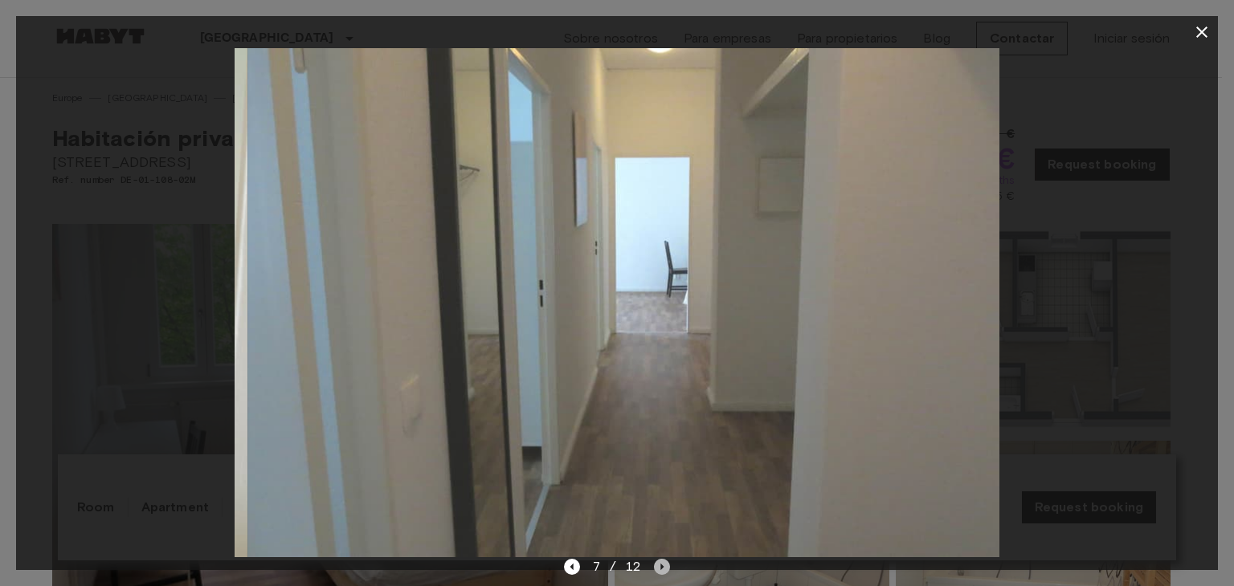
click at [664, 566] on icon "Next image" at bounding box center [662, 567] width 16 height 16
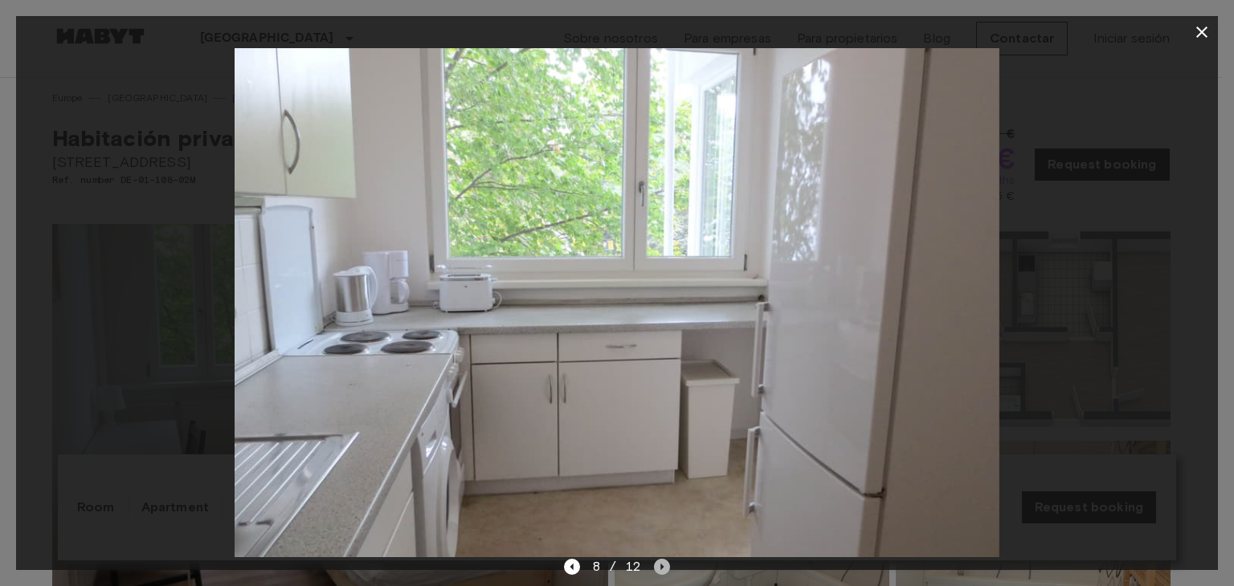
click at [664, 566] on icon "Next image" at bounding box center [662, 567] width 16 height 16
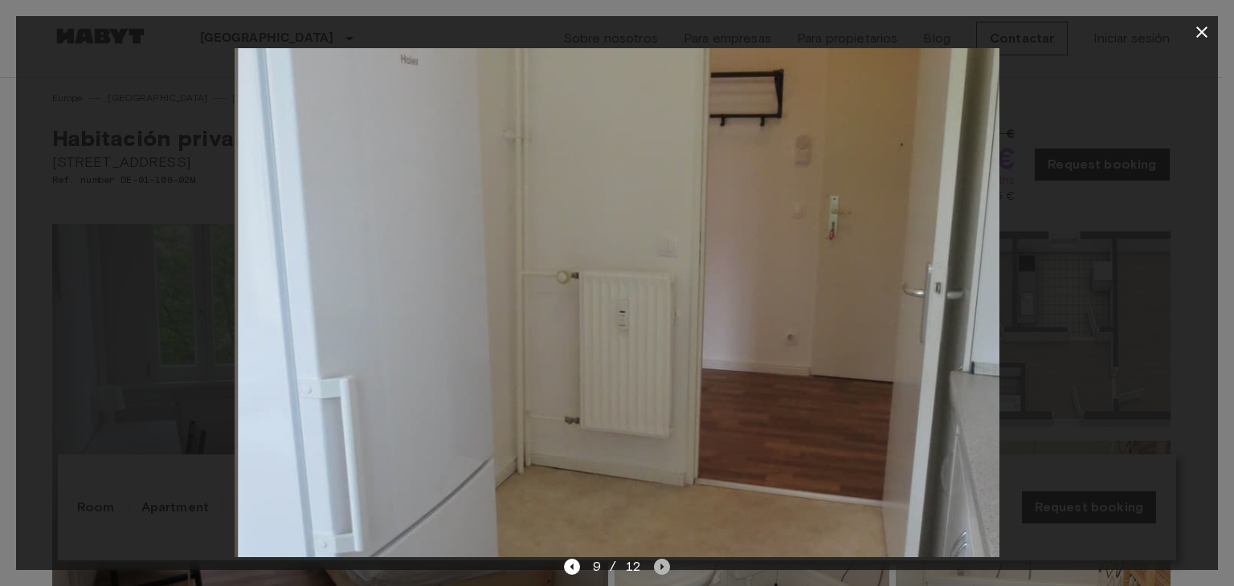
click at [664, 566] on icon "Next image" at bounding box center [662, 567] width 16 height 16
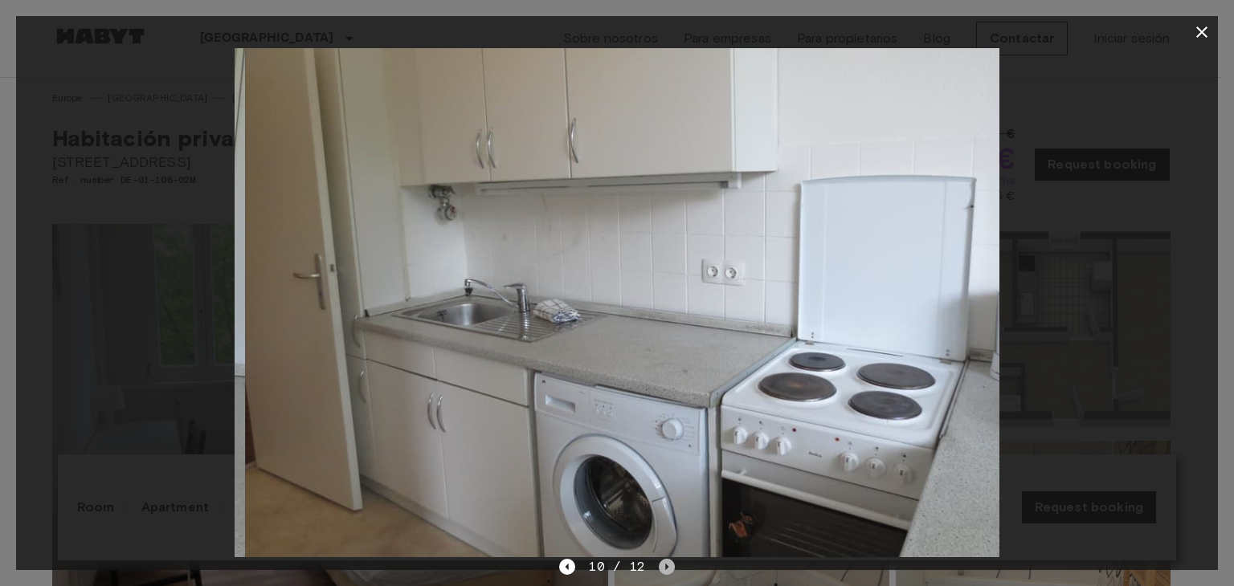
click at [664, 566] on icon "Next image" at bounding box center [667, 567] width 16 height 16
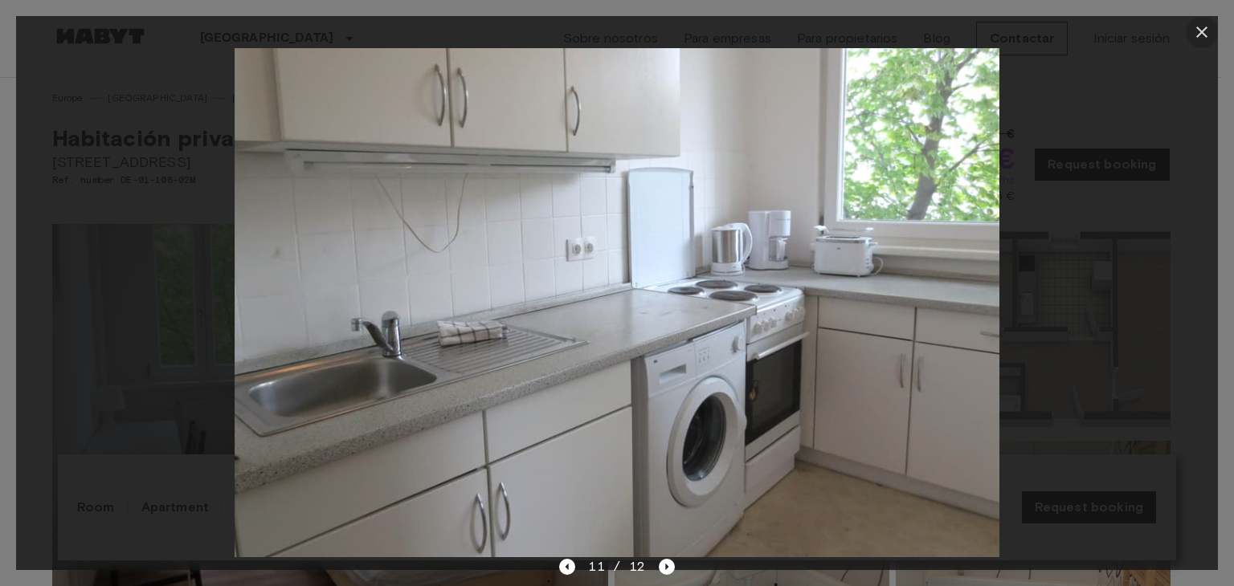
click at [1207, 27] on icon "button" at bounding box center [1201, 31] width 19 height 19
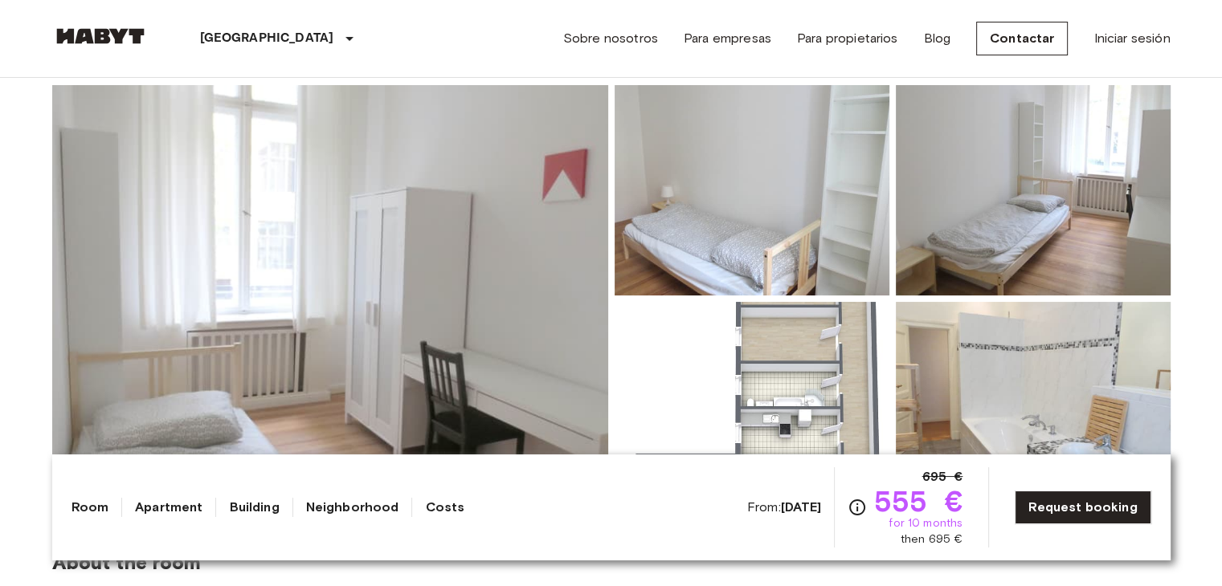
scroll to position [148, 0]
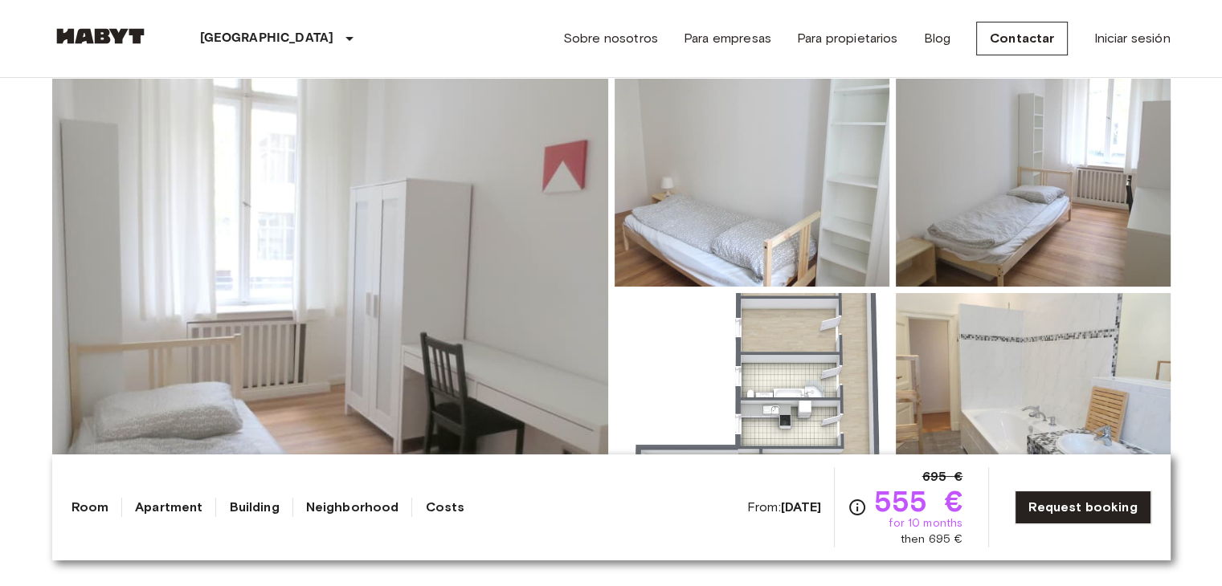
click at [411, 196] on img at bounding box center [330, 289] width 556 height 427
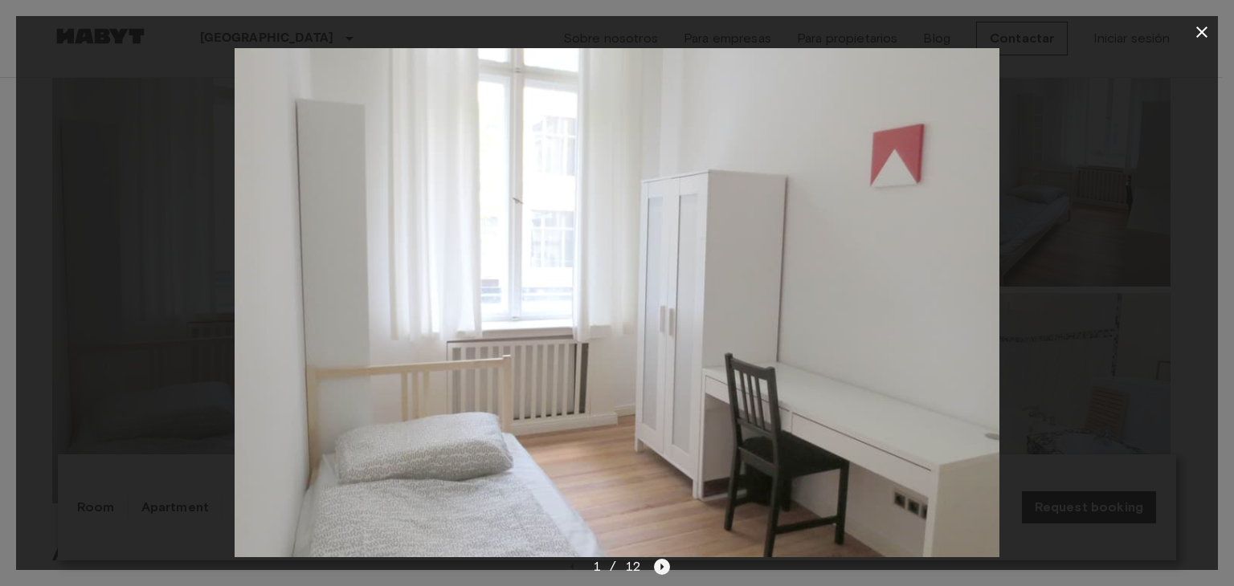
click at [661, 568] on icon "Next image" at bounding box center [662, 567] width 3 height 6
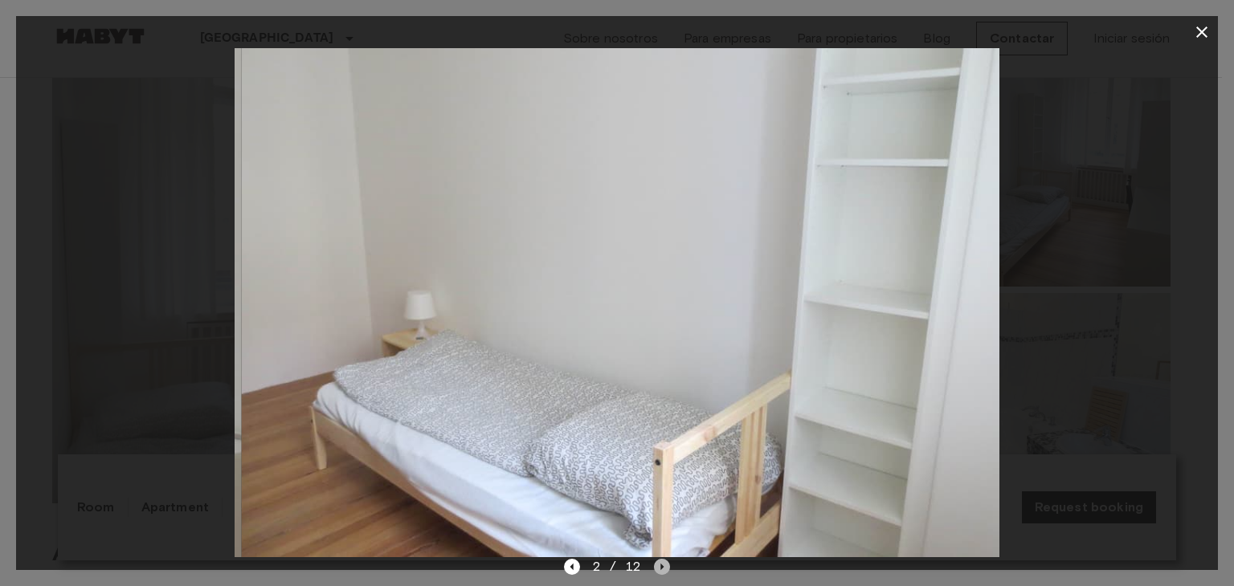
click at [661, 568] on icon "Next image" at bounding box center [662, 567] width 3 height 6
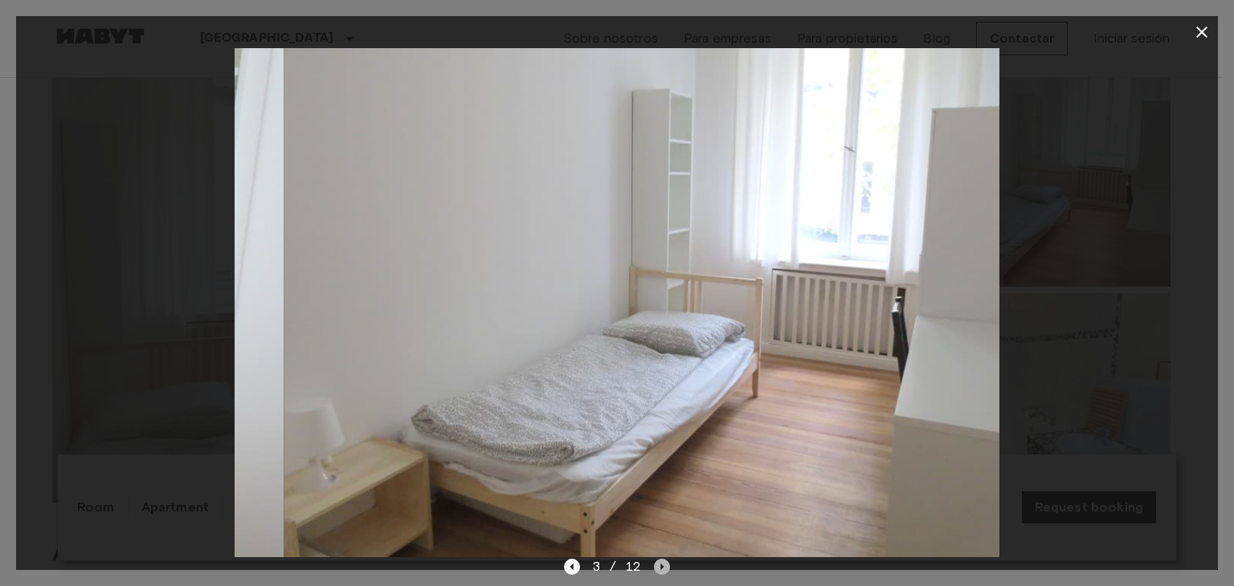
click at [661, 568] on icon "Next image" at bounding box center [662, 567] width 3 height 6
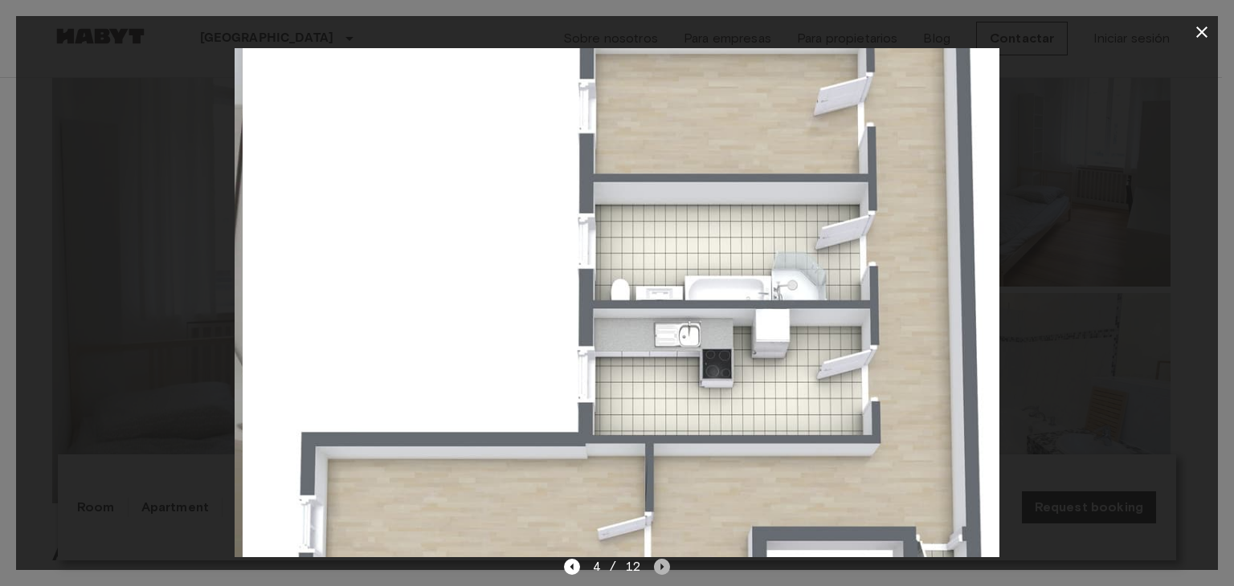
click at [661, 568] on icon "Next image" at bounding box center [662, 567] width 3 height 6
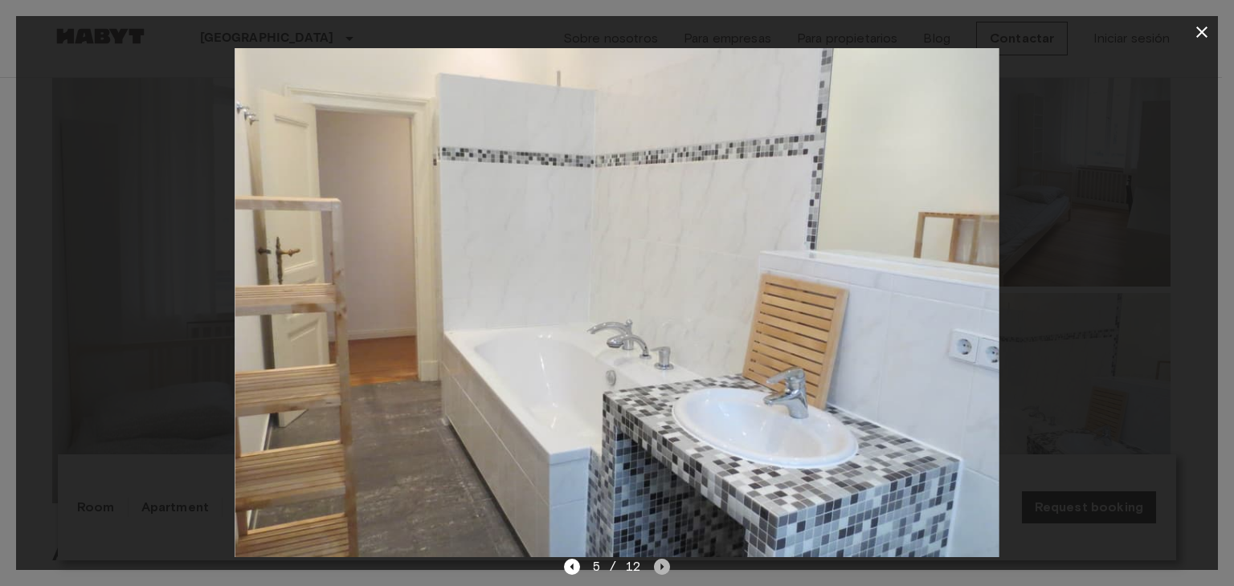
click at [661, 568] on icon "Next image" at bounding box center [662, 567] width 3 height 6
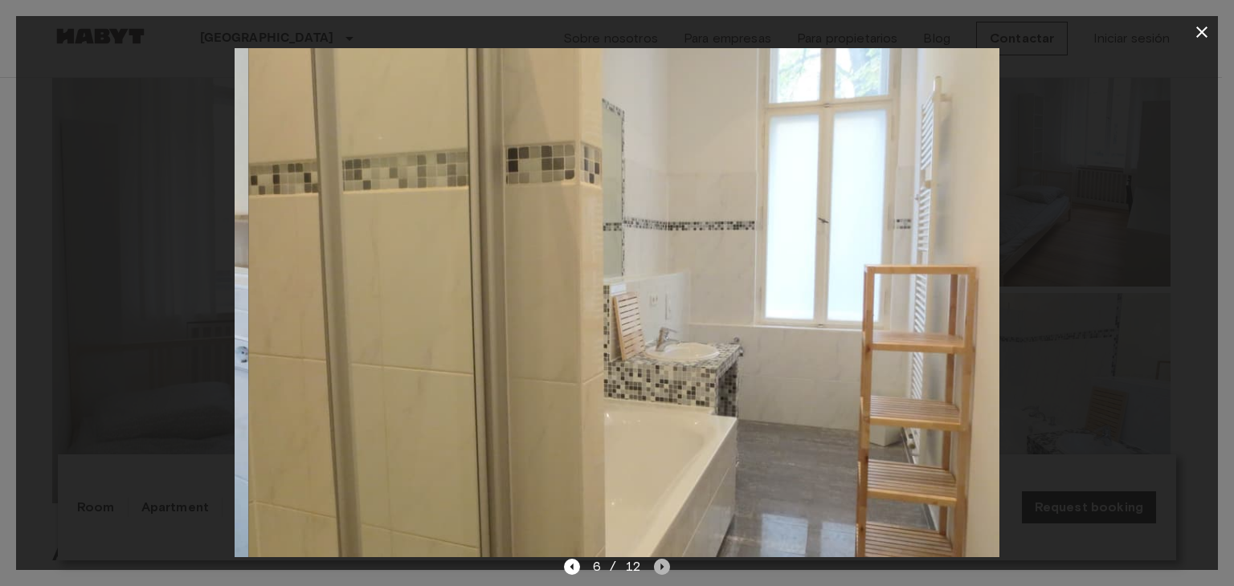
click at [661, 568] on icon "Next image" at bounding box center [662, 567] width 3 height 6
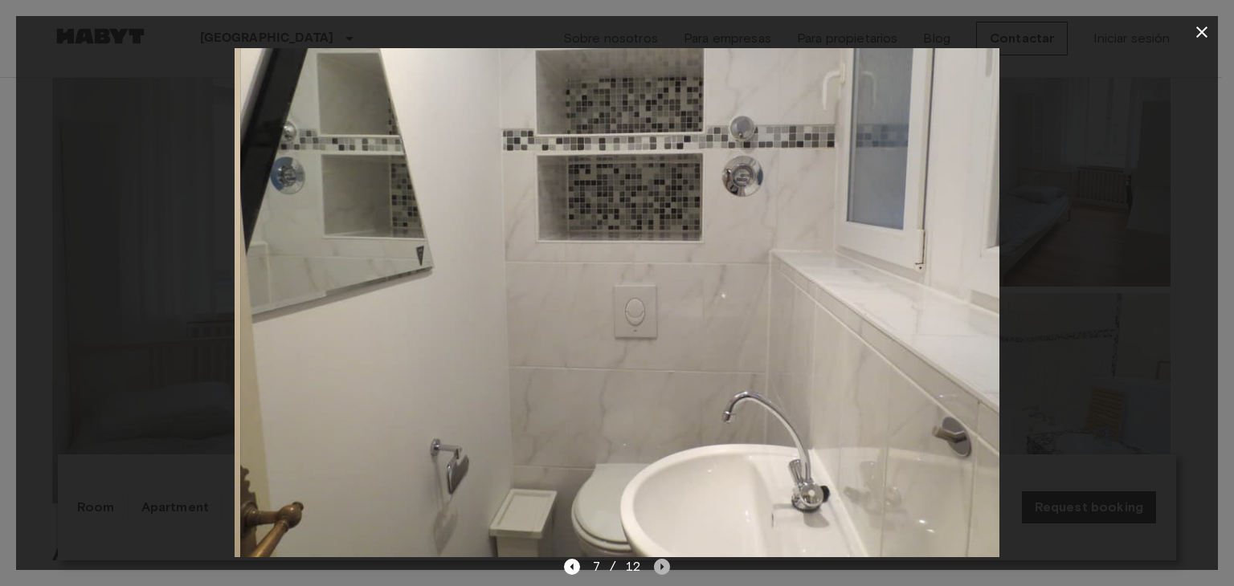
click at [661, 568] on icon "Next image" at bounding box center [662, 567] width 3 height 6
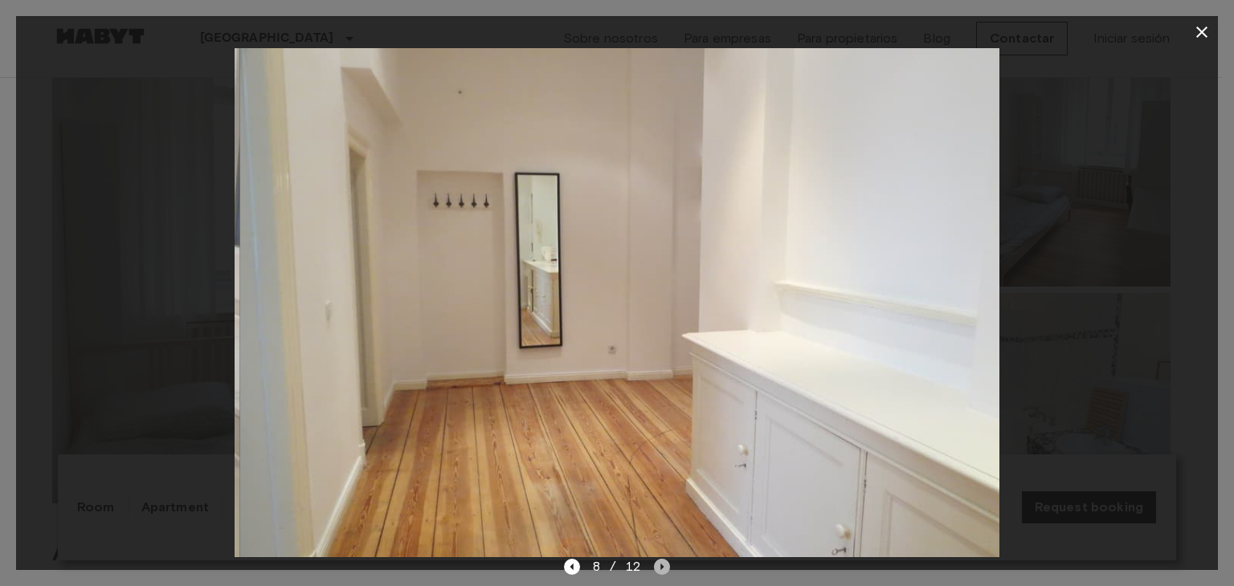
click at [661, 568] on icon "Next image" at bounding box center [662, 567] width 3 height 6
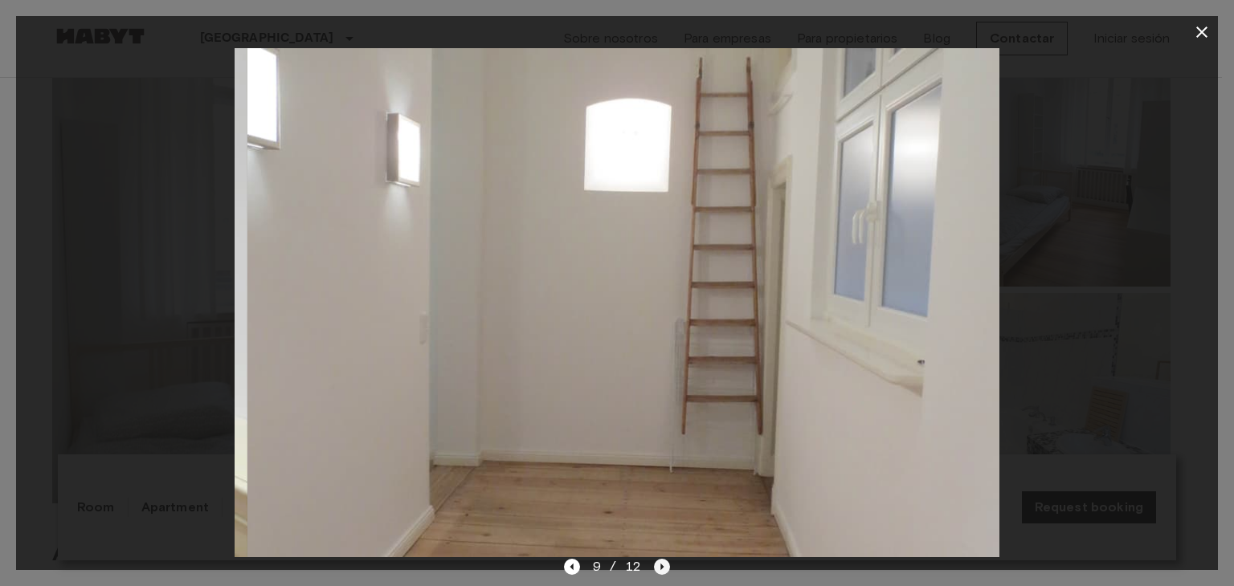
click at [661, 568] on icon "Next image" at bounding box center [662, 567] width 3 height 6
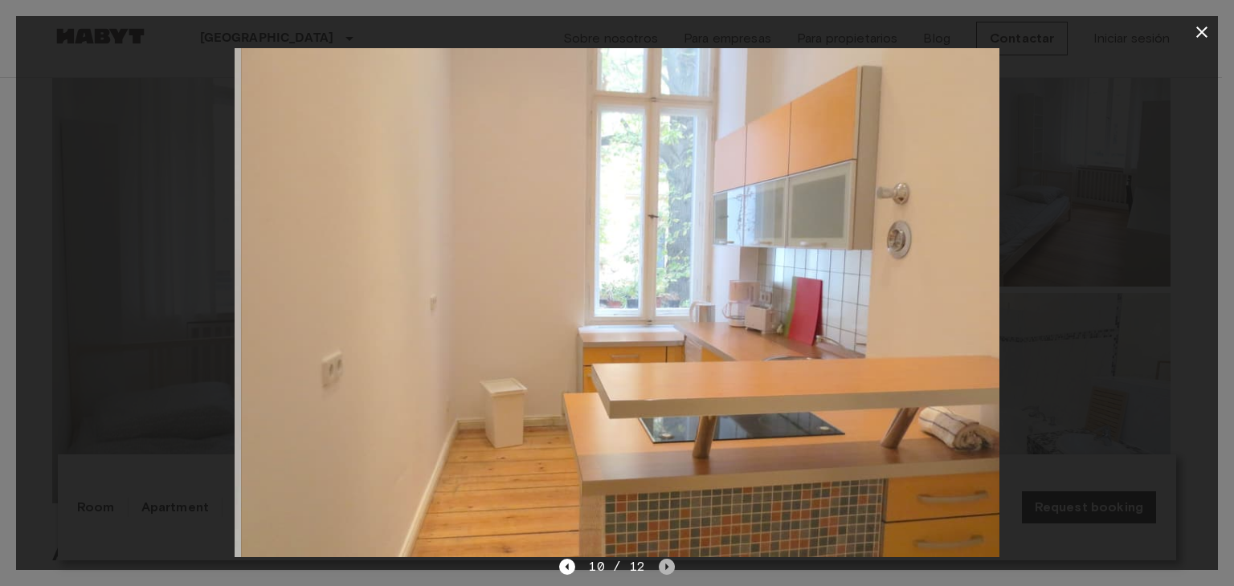
click at [661, 568] on icon "Next image" at bounding box center [667, 567] width 16 height 16
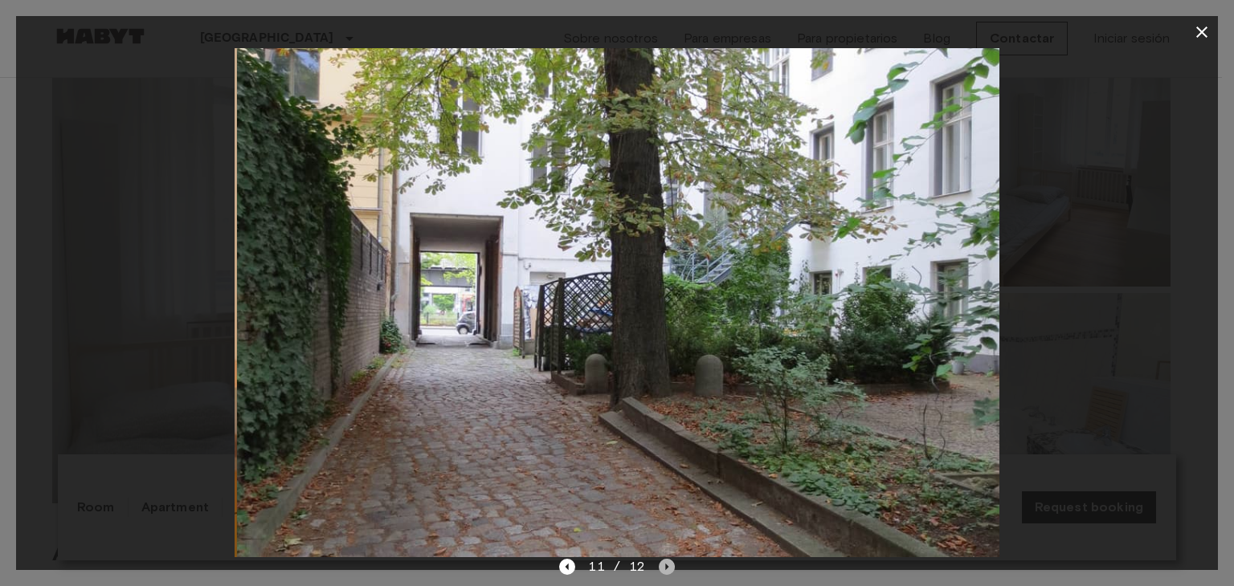
click at [661, 568] on icon "Next image" at bounding box center [667, 567] width 16 height 16
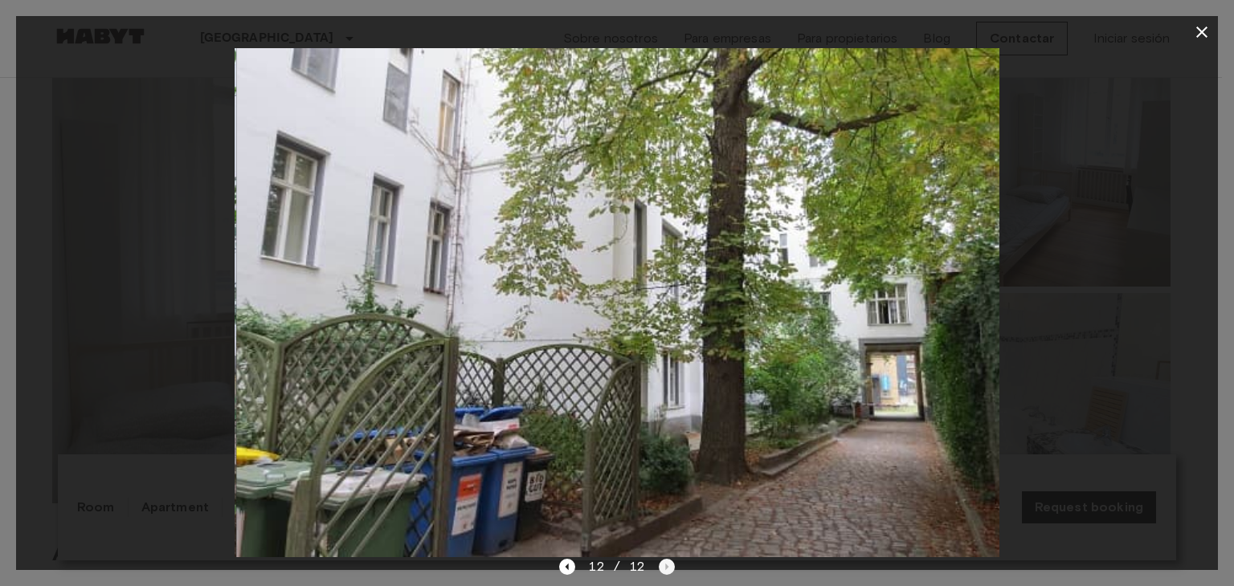
click at [661, 568] on div "12 / 12" at bounding box center [616, 567] width 115 height 19
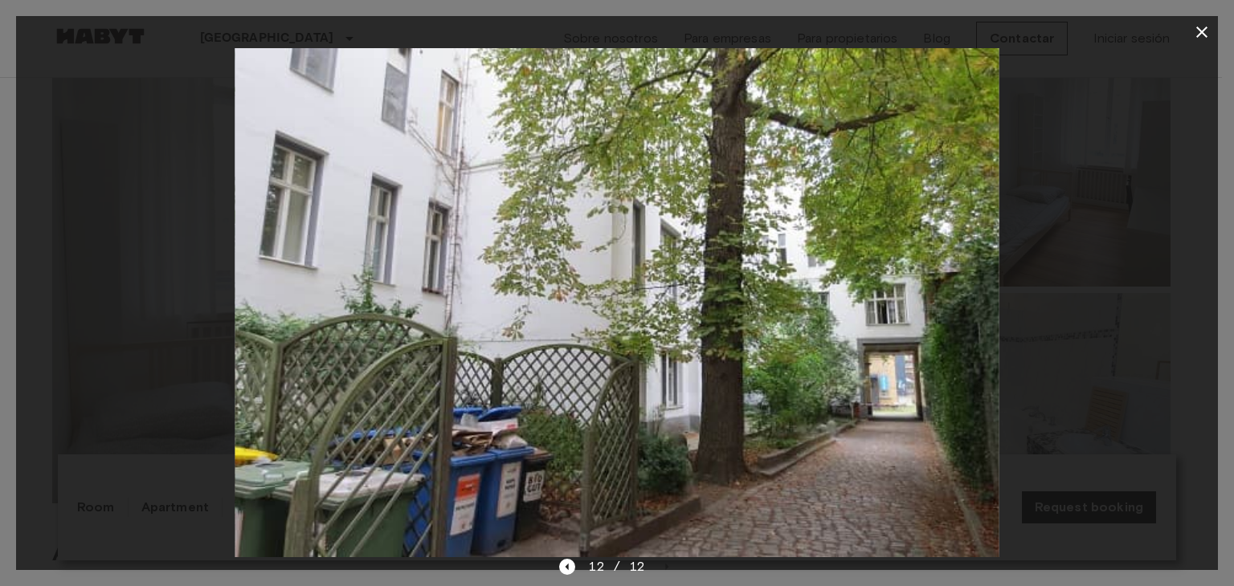
click at [1204, 33] on icon "button" at bounding box center [1201, 31] width 19 height 19
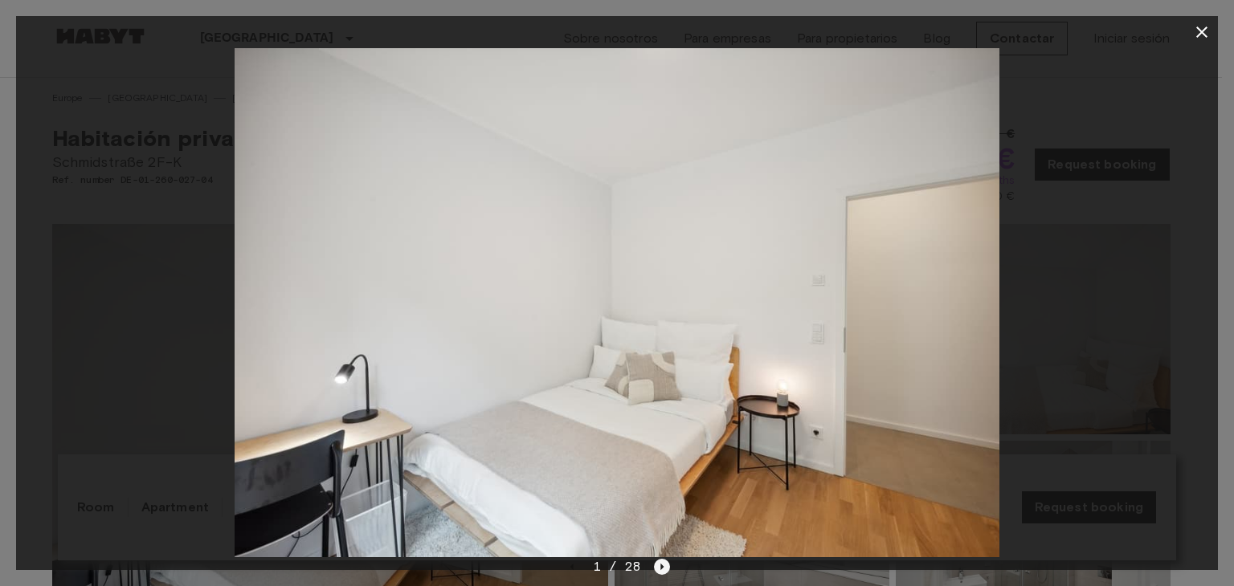
click at [657, 567] on icon "Next image" at bounding box center [662, 567] width 16 height 16
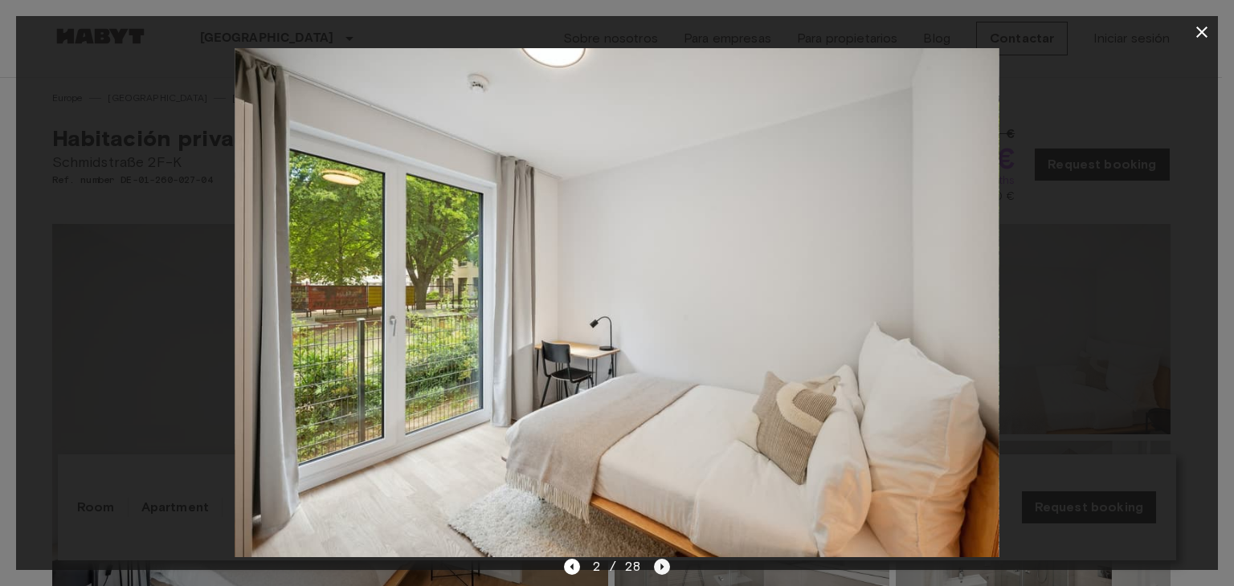
click at [657, 567] on icon "Next image" at bounding box center [662, 567] width 16 height 16
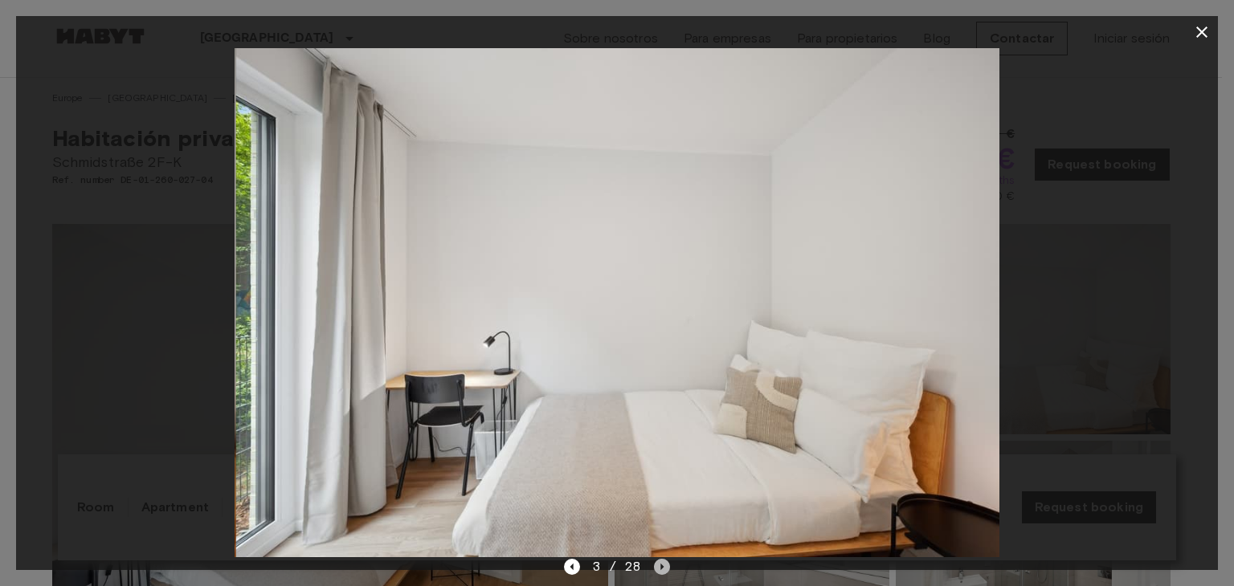
click at [657, 567] on icon "Next image" at bounding box center [662, 567] width 16 height 16
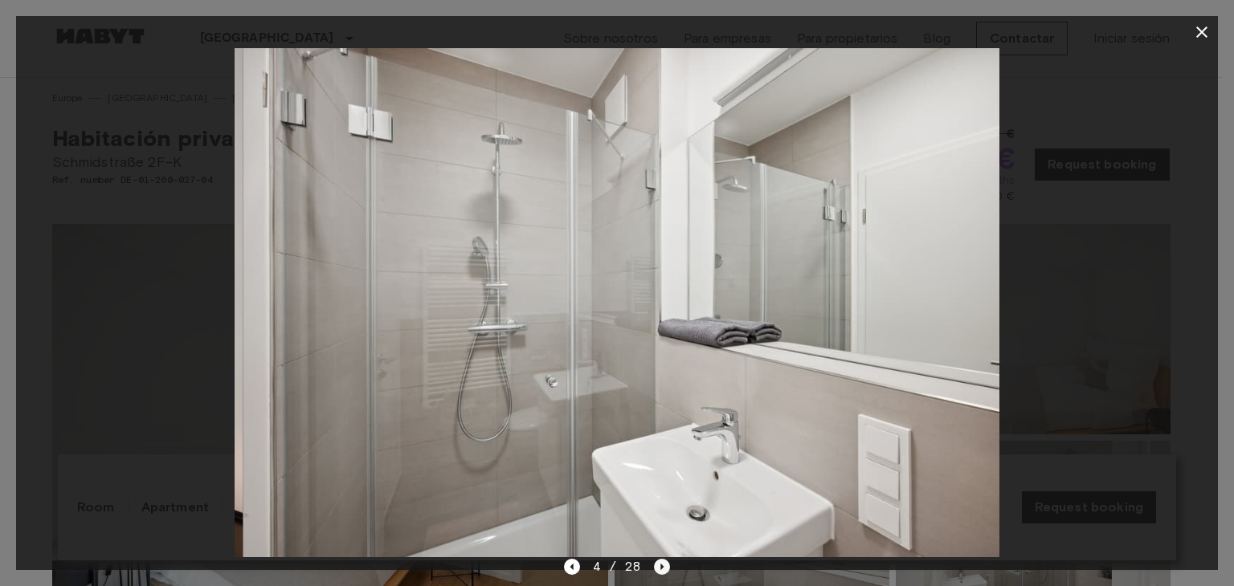
click at [657, 567] on icon "Next image" at bounding box center [662, 567] width 16 height 16
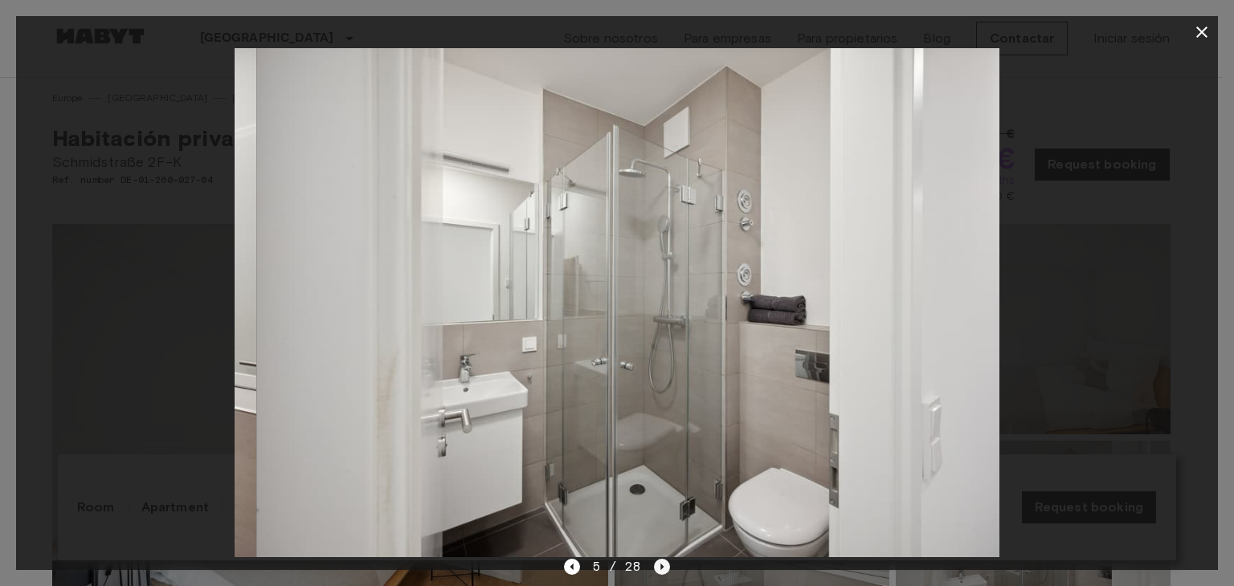
click at [657, 567] on icon "Next image" at bounding box center [662, 567] width 16 height 16
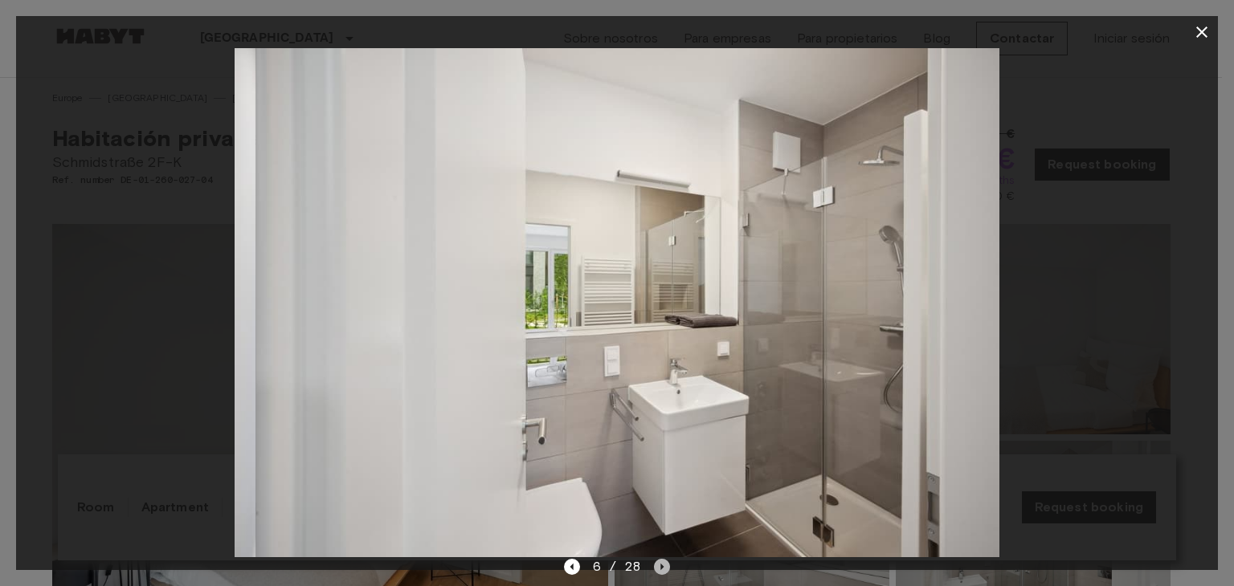
click at [657, 567] on icon "Next image" at bounding box center [662, 567] width 16 height 16
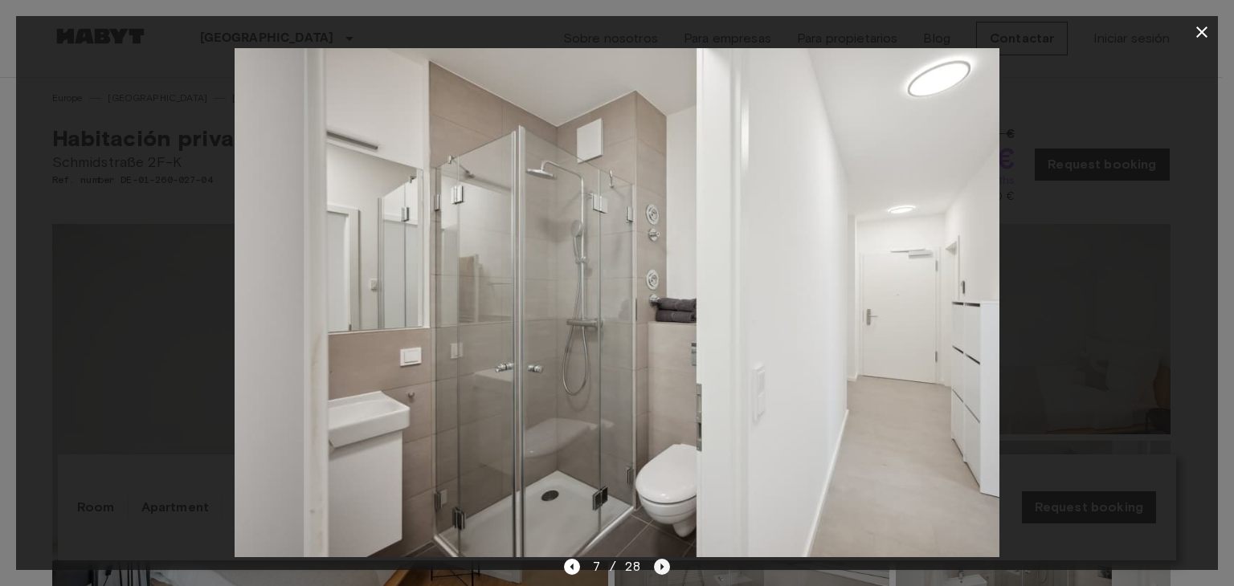
click at [657, 567] on icon "Next image" at bounding box center [662, 567] width 16 height 16
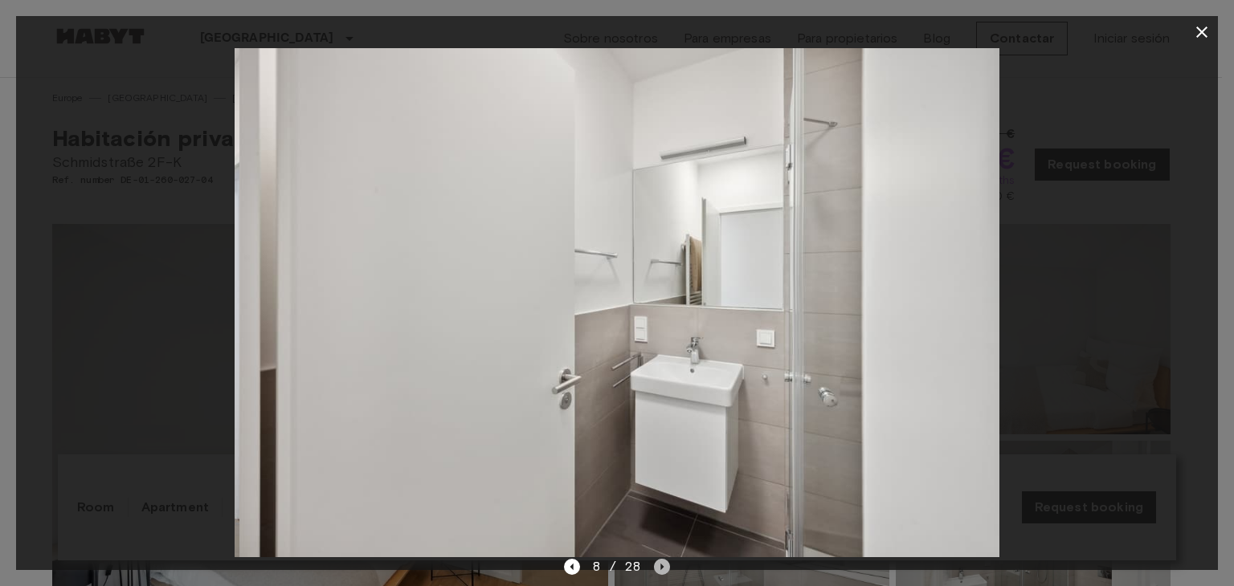
click at [657, 567] on icon "Next image" at bounding box center [662, 567] width 16 height 16
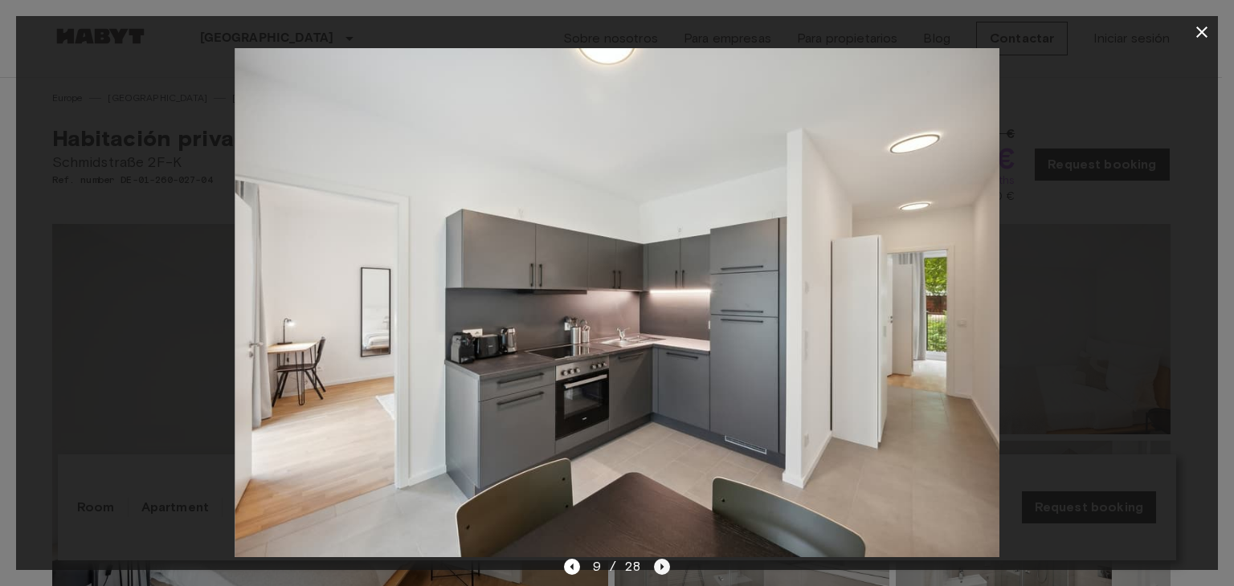
click at [657, 567] on icon "Next image" at bounding box center [662, 567] width 16 height 16
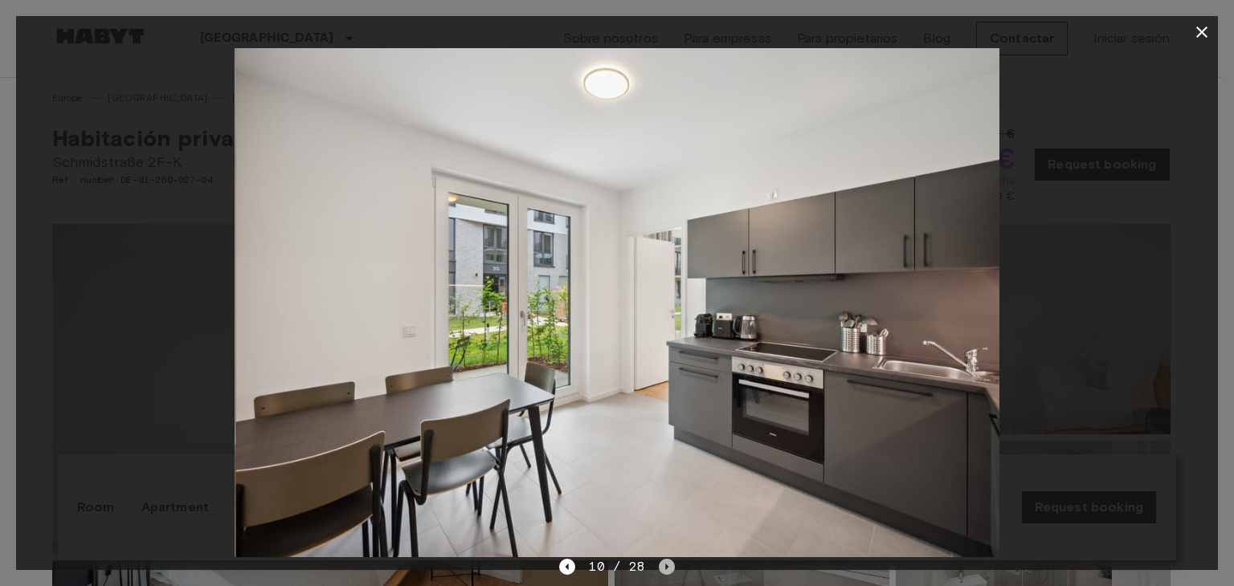
click at [659, 567] on icon "Next image" at bounding box center [667, 567] width 16 height 16
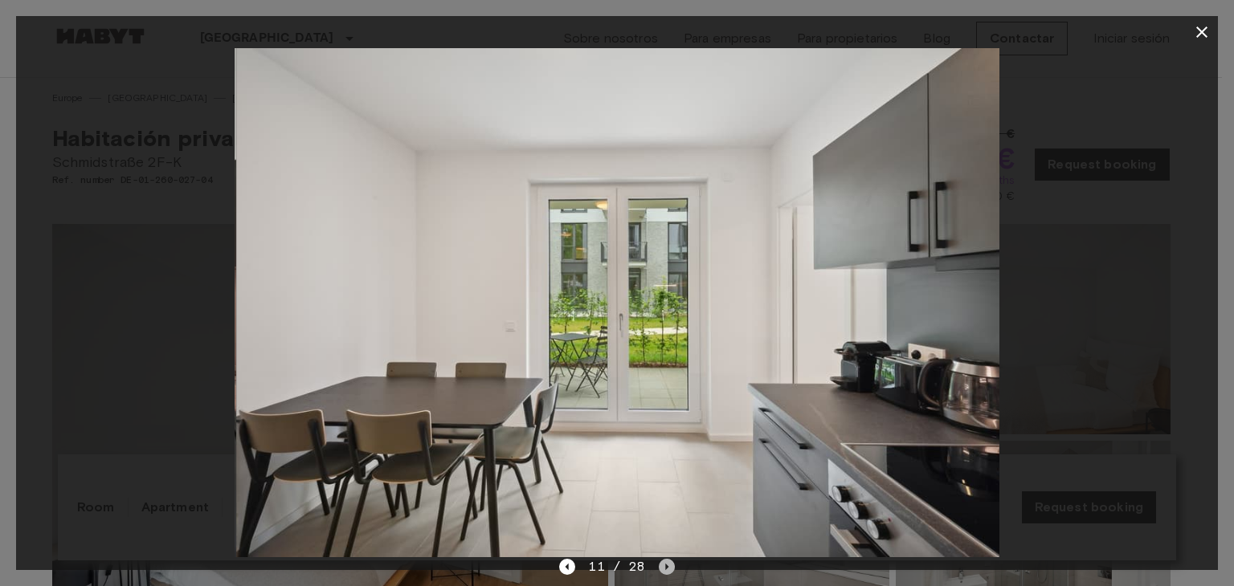
click at [659, 567] on icon "Next image" at bounding box center [667, 567] width 16 height 16
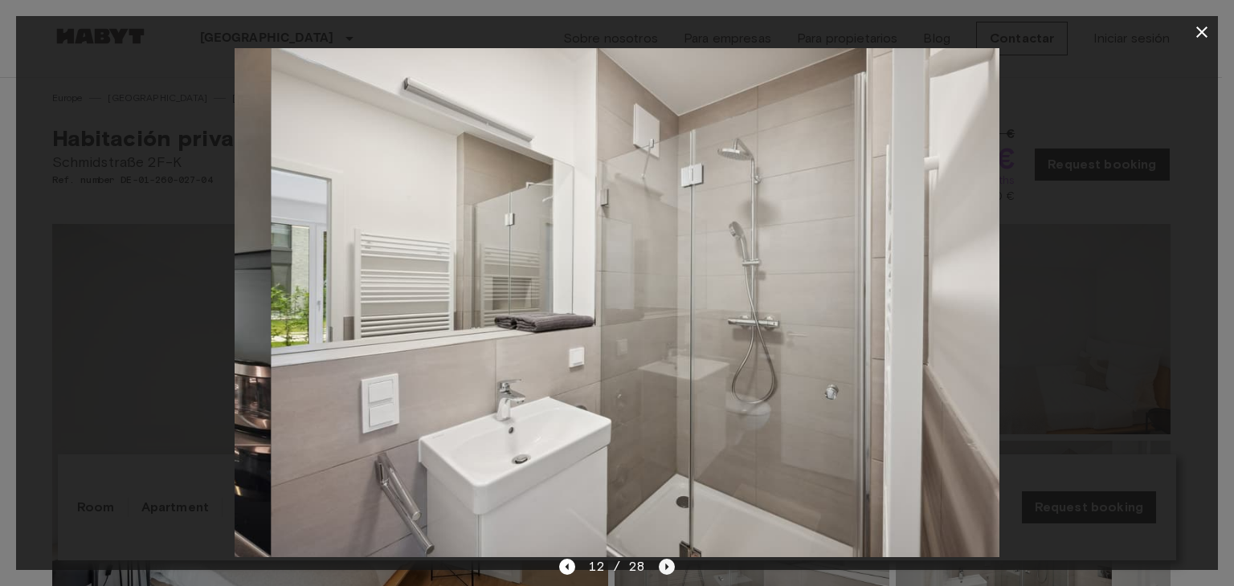
click at [659, 567] on icon "Next image" at bounding box center [667, 567] width 16 height 16
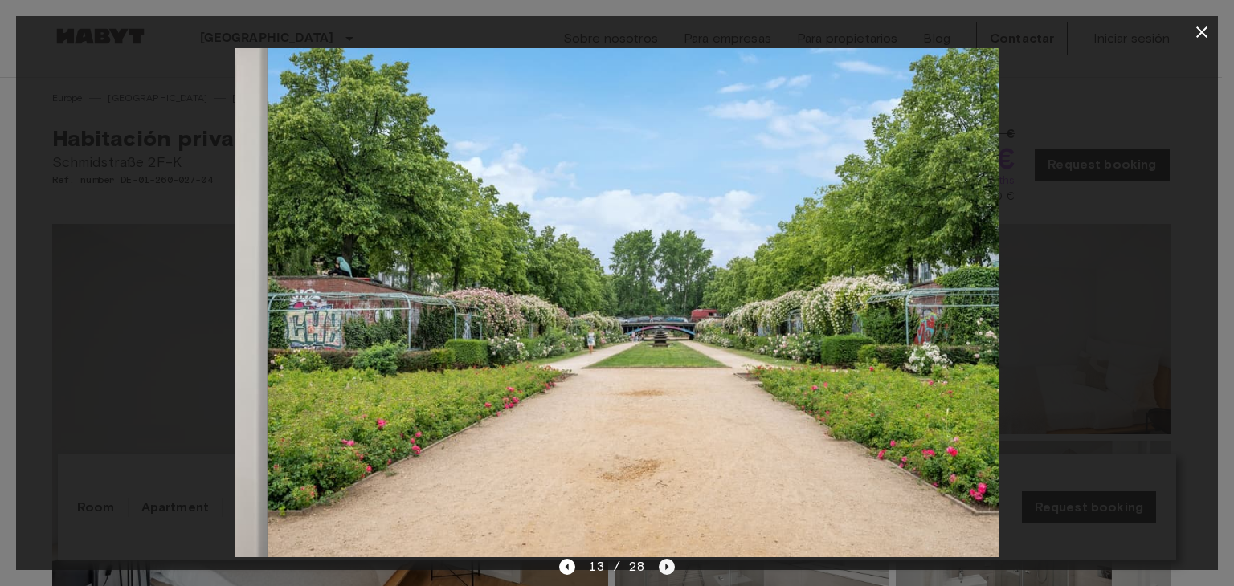
click at [659, 567] on icon "Next image" at bounding box center [667, 567] width 16 height 16
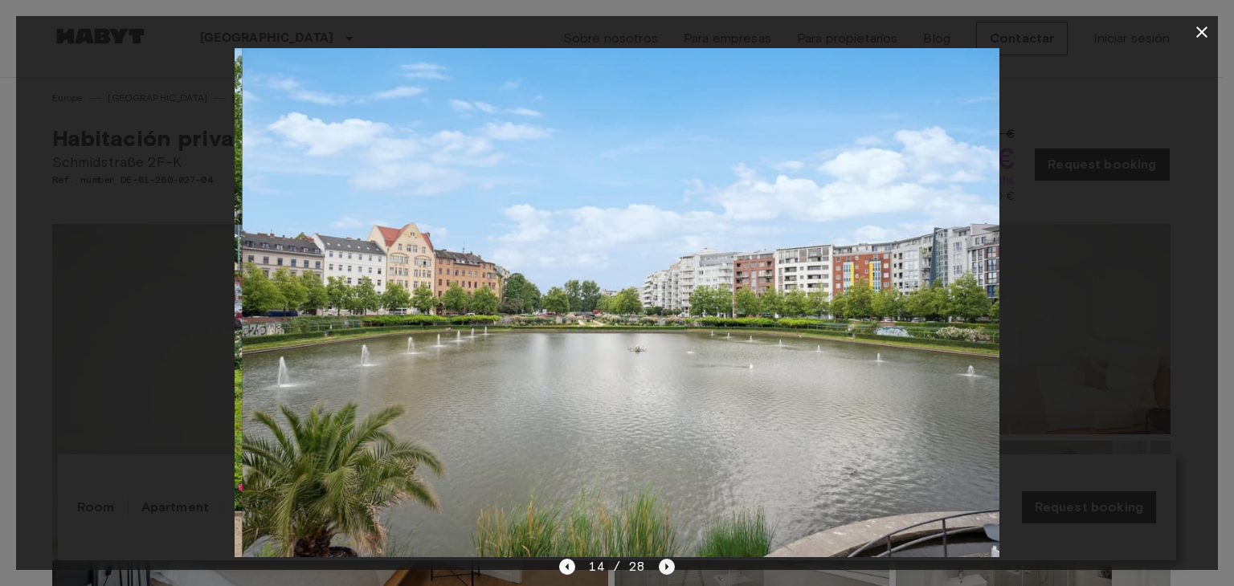
click at [659, 567] on icon "Next image" at bounding box center [667, 567] width 16 height 16
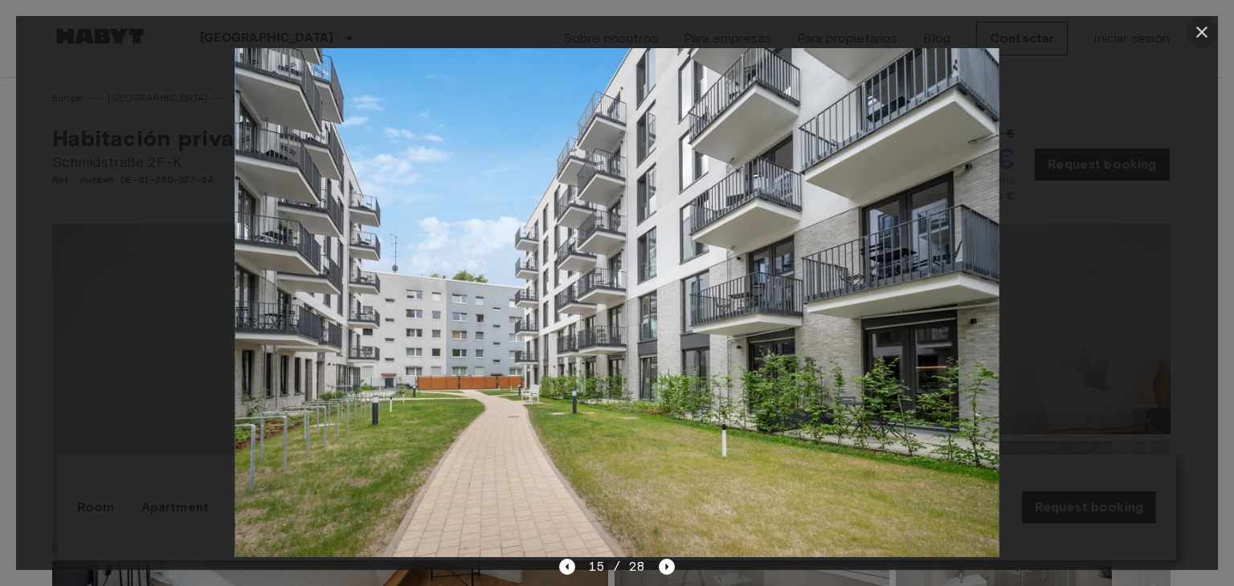
click at [1211, 27] on icon "button" at bounding box center [1201, 31] width 19 height 19
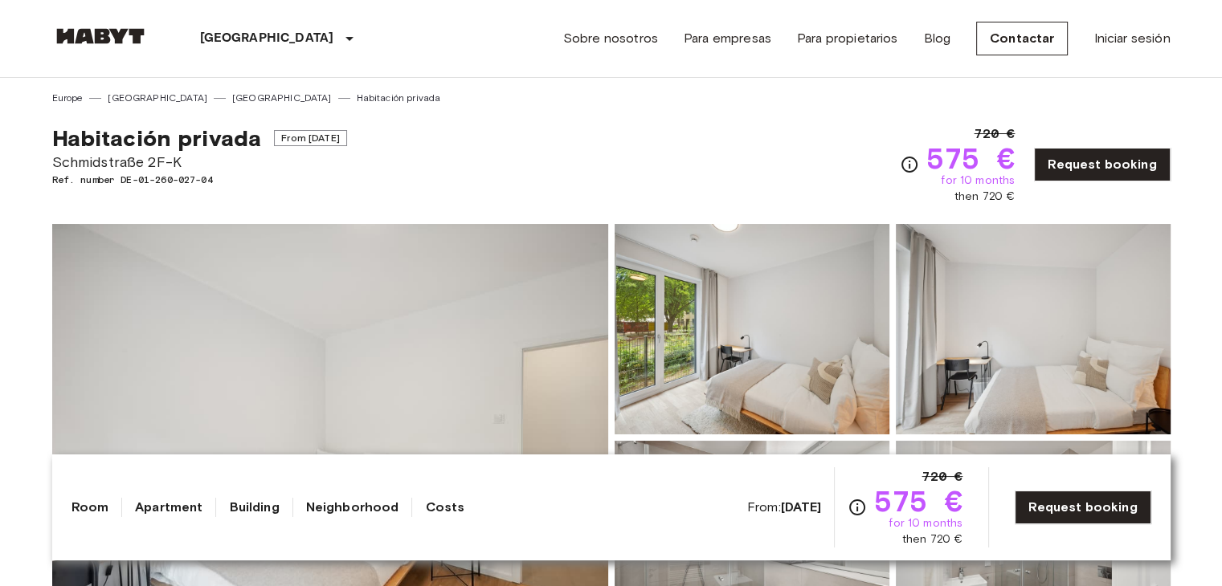
click at [404, 31] on div "Berlin Europe Amsterdam Berlin Brussels Cologne Dusseldorf Frankfurt Graz Hambu…" at bounding box center [611, 38] width 1118 height 77
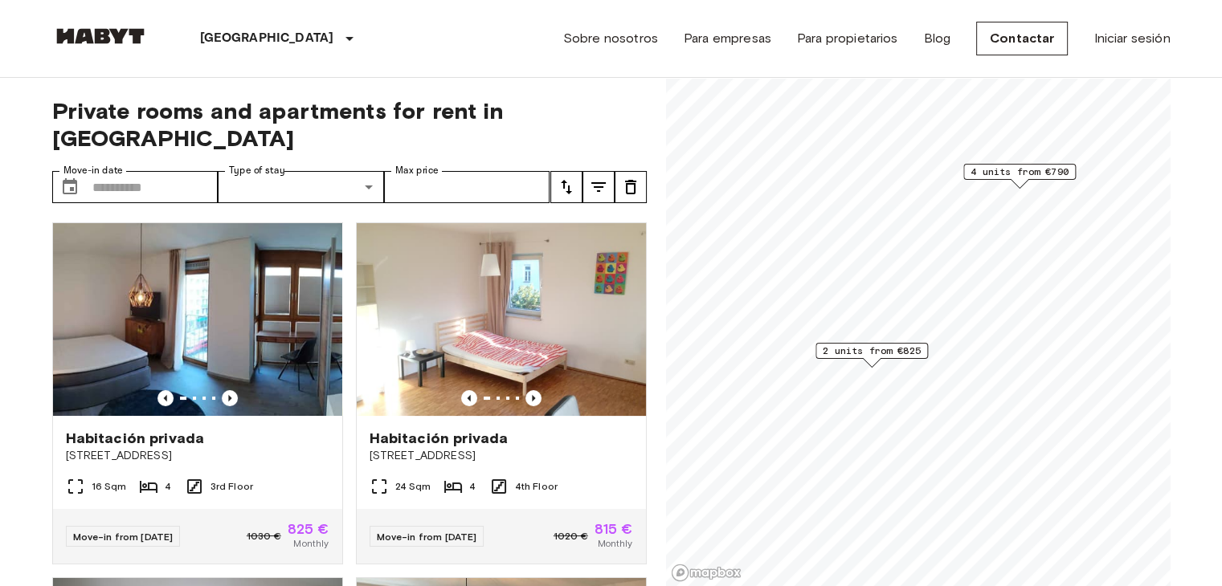
click at [1032, 168] on span "4 units from €790" at bounding box center [1019, 172] width 98 height 14
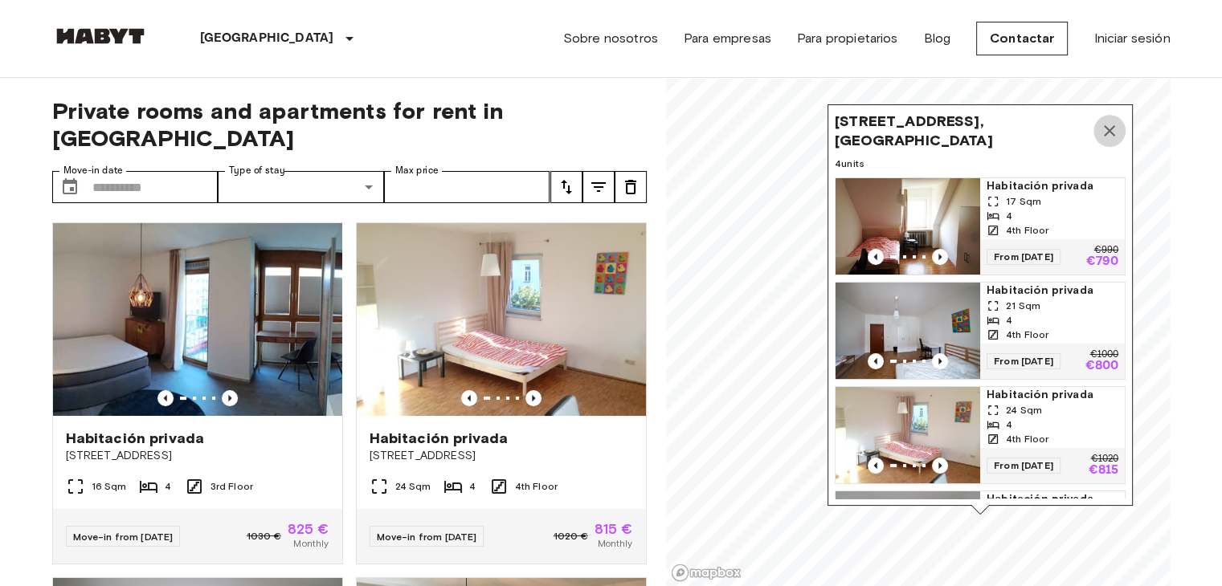
click at [1115, 123] on icon "Map marker" at bounding box center [1109, 130] width 19 height 19
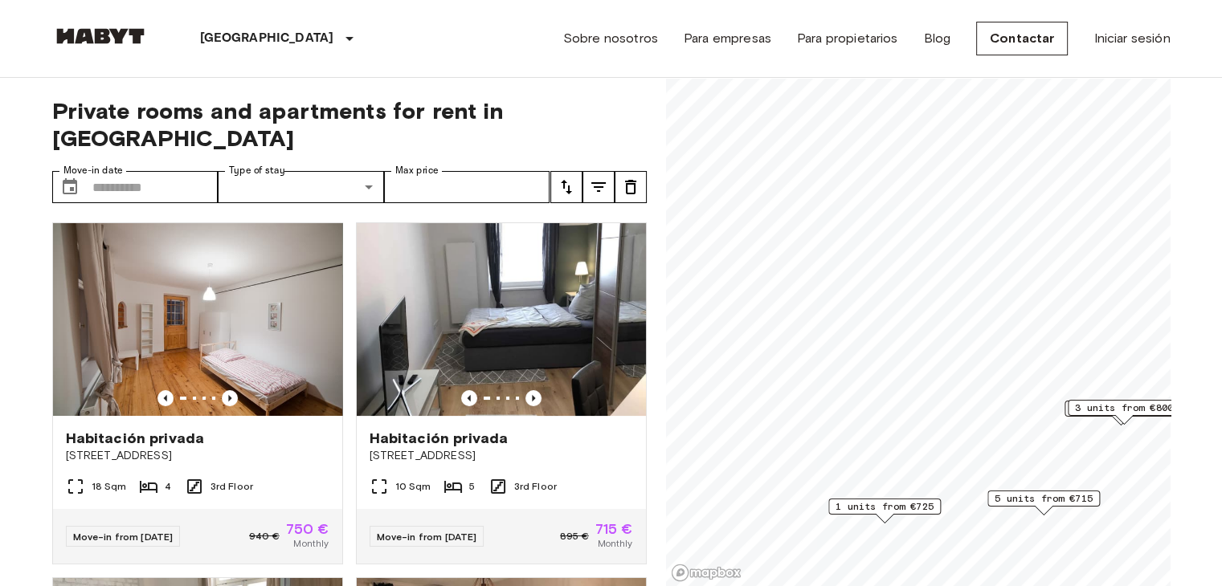
click at [896, 511] on span "1 units from €725" at bounding box center [885, 507] width 98 height 14
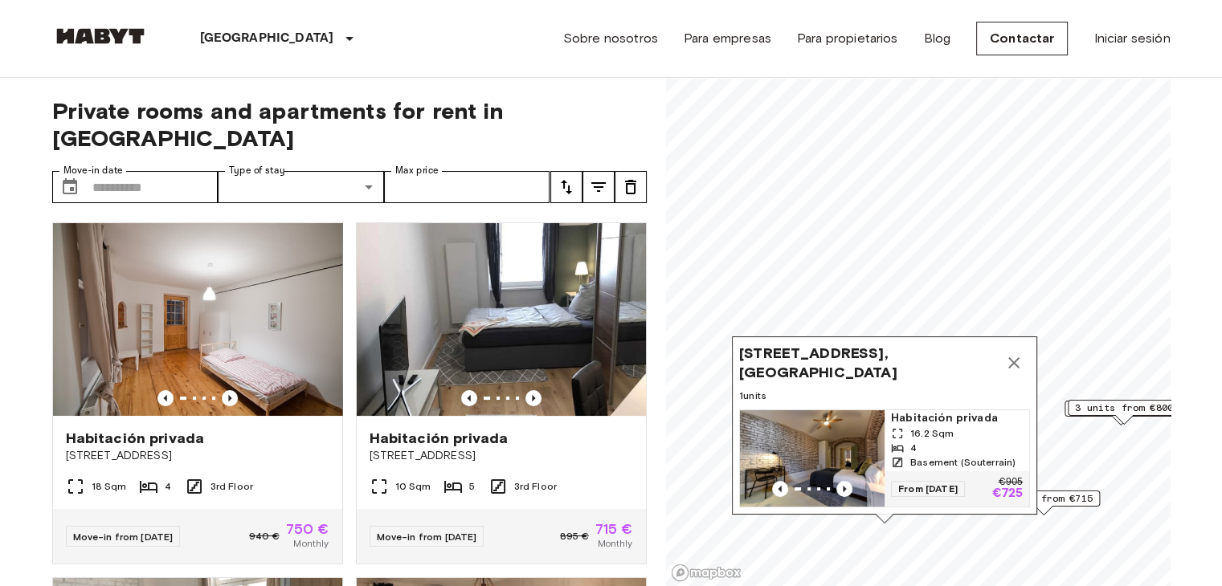
click at [824, 427] on img "Map marker" at bounding box center [812, 459] width 145 height 96
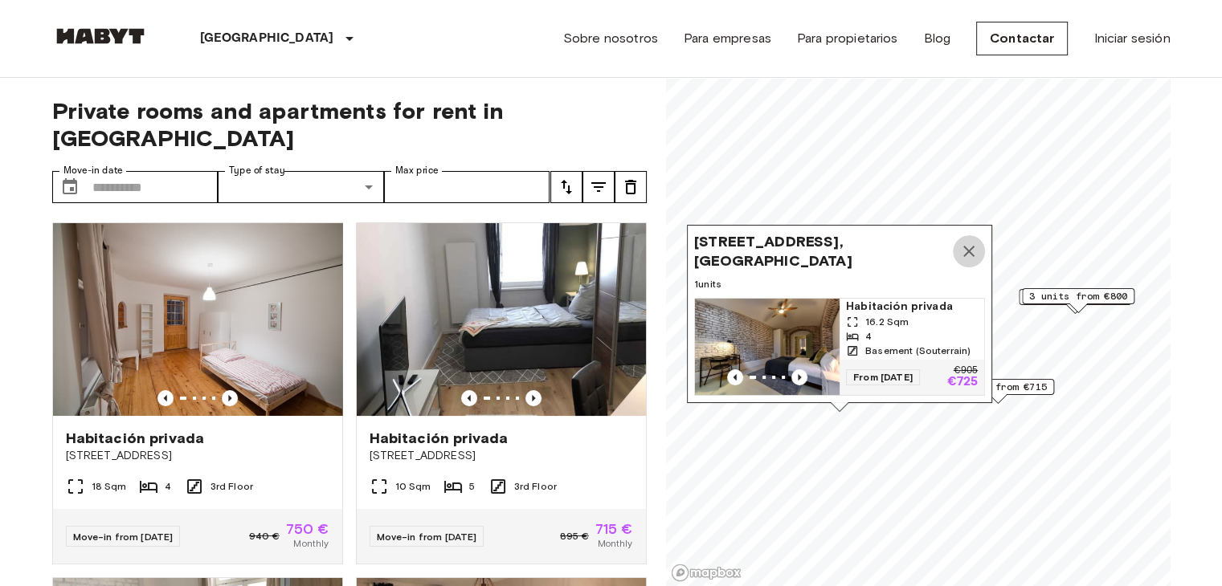
click at [967, 242] on icon "Map marker" at bounding box center [968, 251] width 19 height 19
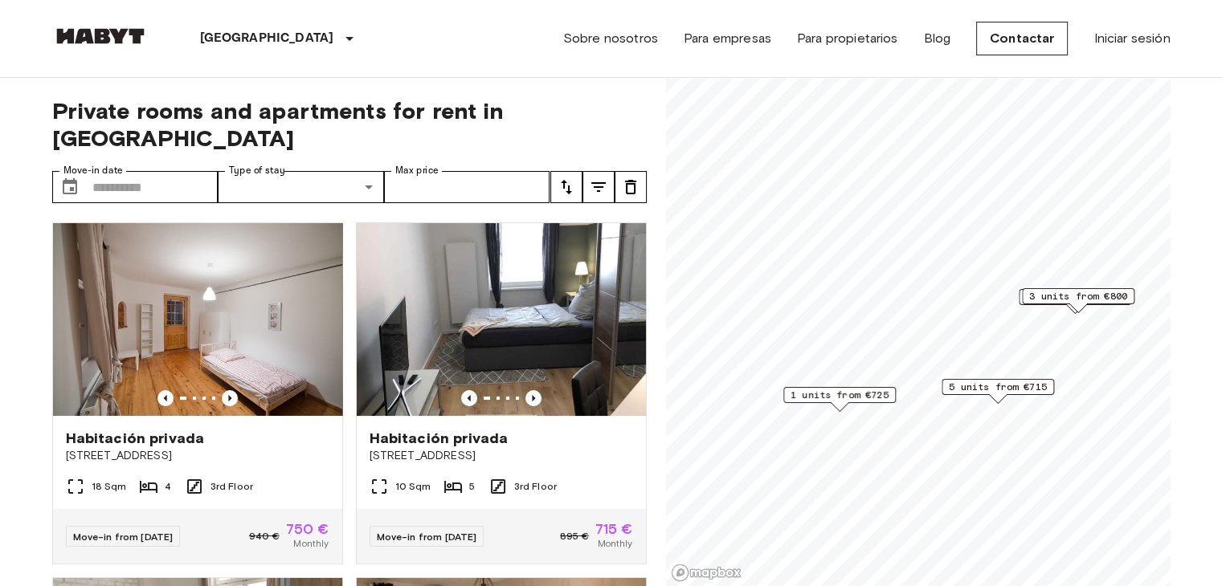
click at [1023, 386] on span "5 units from €715" at bounding box center [998, 387] width 98 height 14
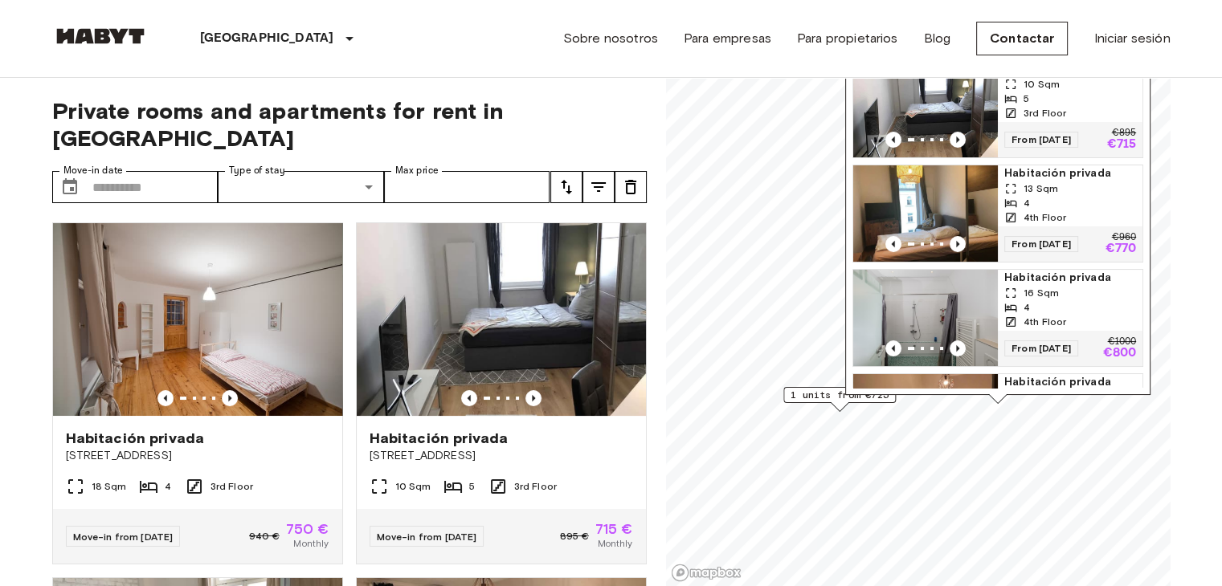
click at [908, 118] on img "Map marker" at bounding box center [925, 109] width 145 height 96
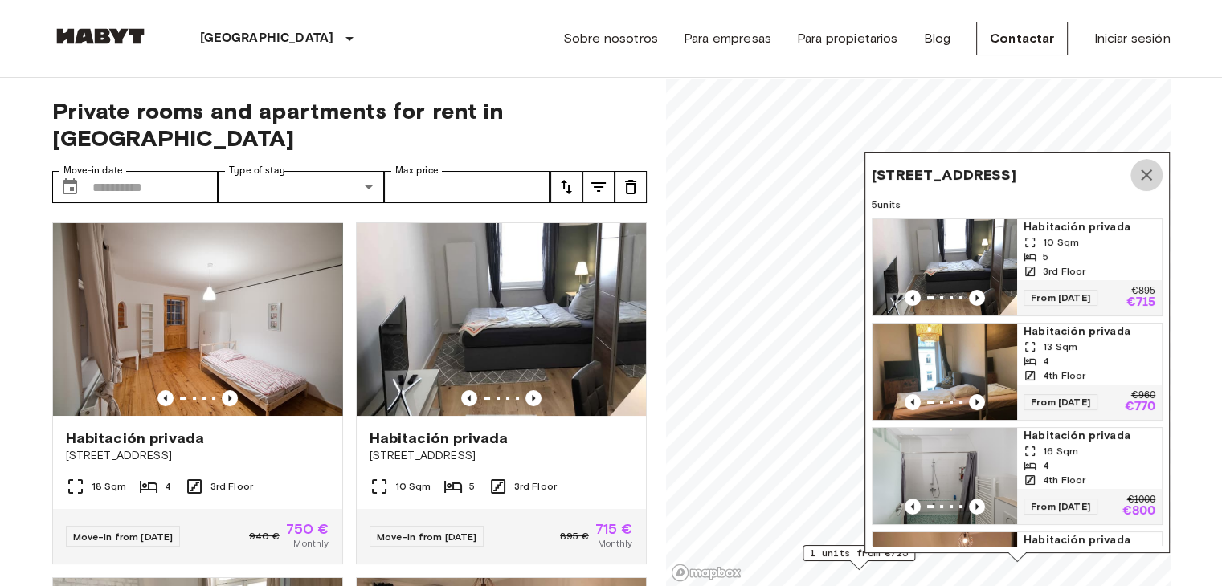
click at [1139, 177] on icon "Map marker" at bounding box center [1146, 174] width 19 height 19
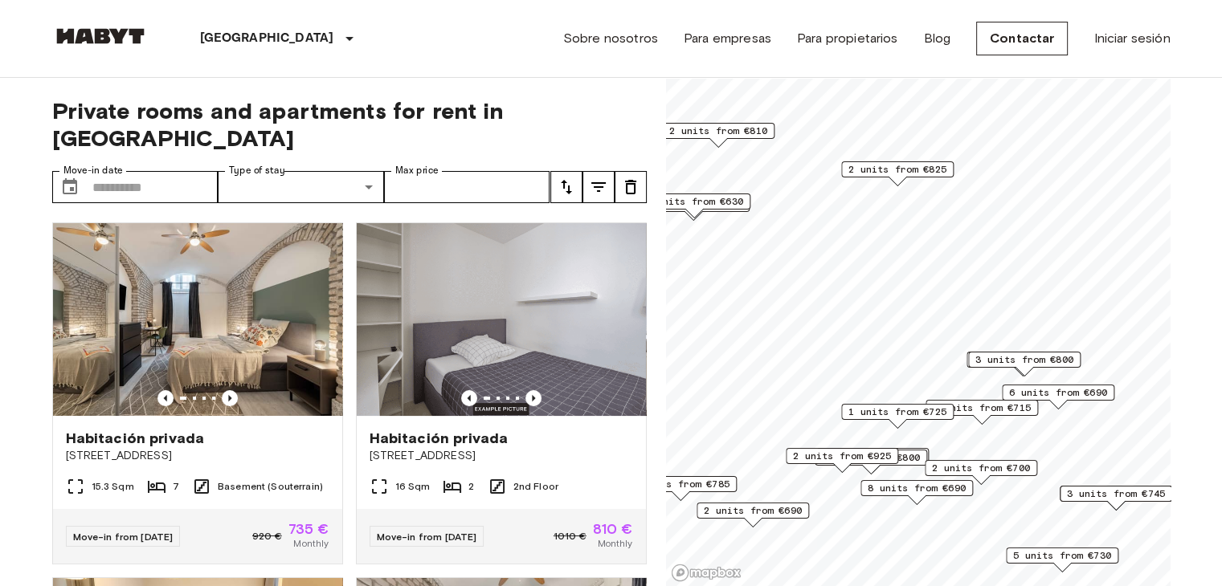
click at [691, 199] on span "3 units from €630" at bounding box center [694, 201] width 98 height 14
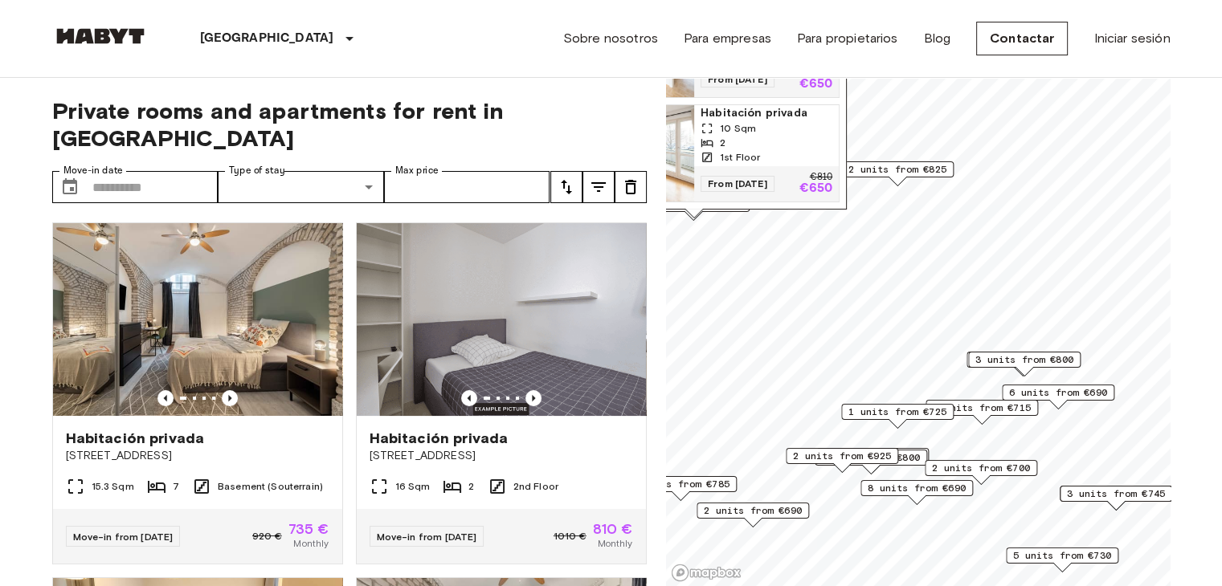
click at [670, 141] on img "Map marker" at bounding box center [622, 153] width 145 height 96
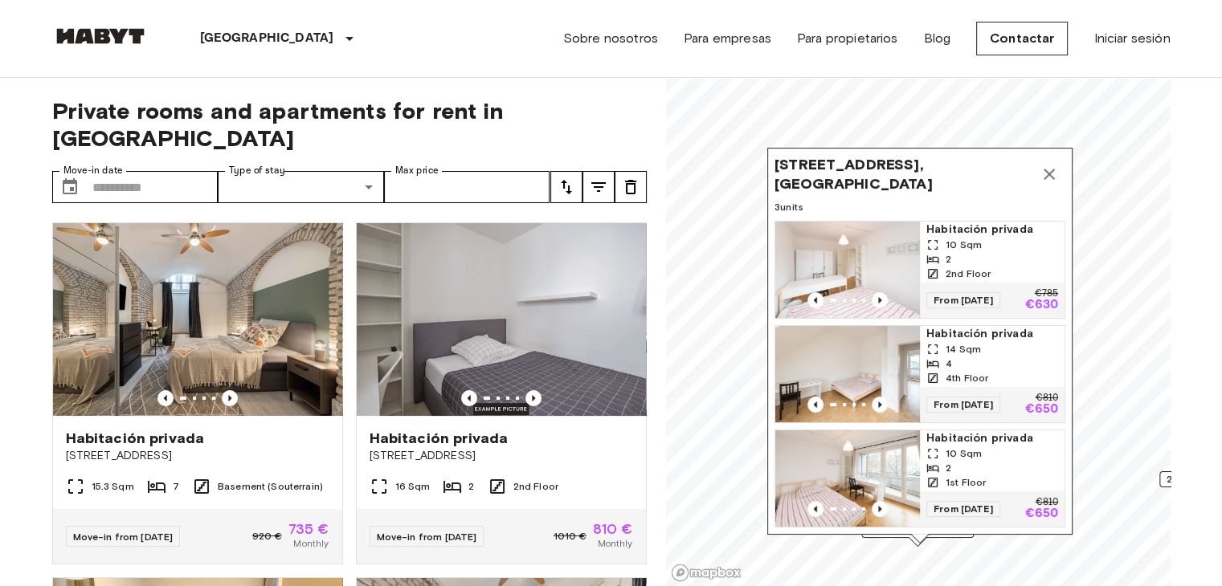
click at [1051, 169] on icon "Map marker" at bounding box center [1049, 174] width 11 height 11
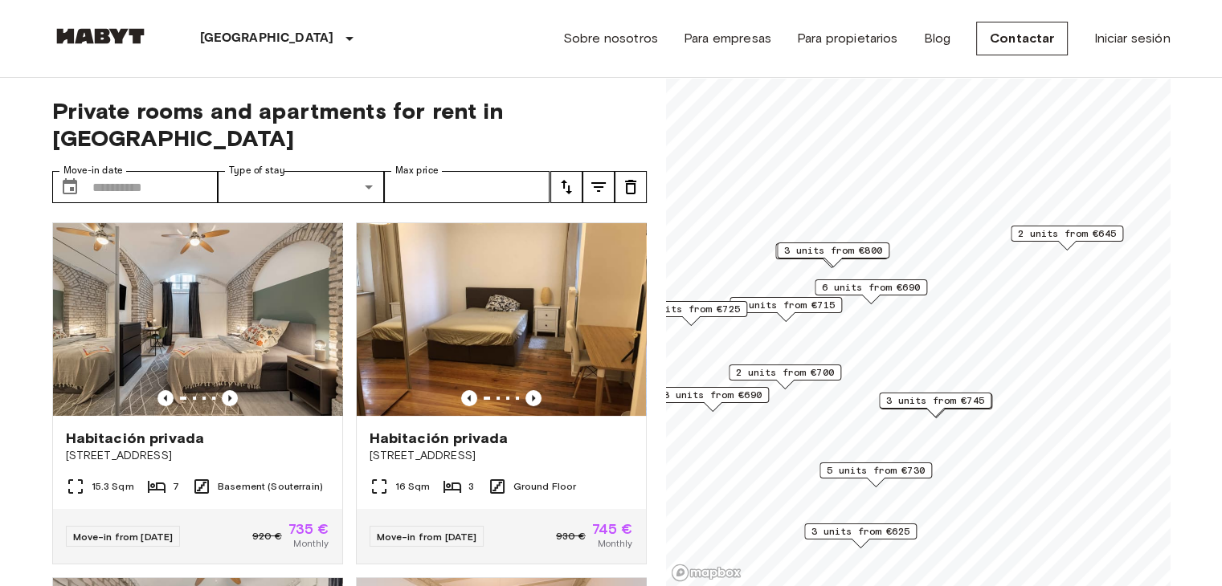
click at [1074, 238] on span "2 units from €645" at bounding box center [1067, 234] width 98 height 14
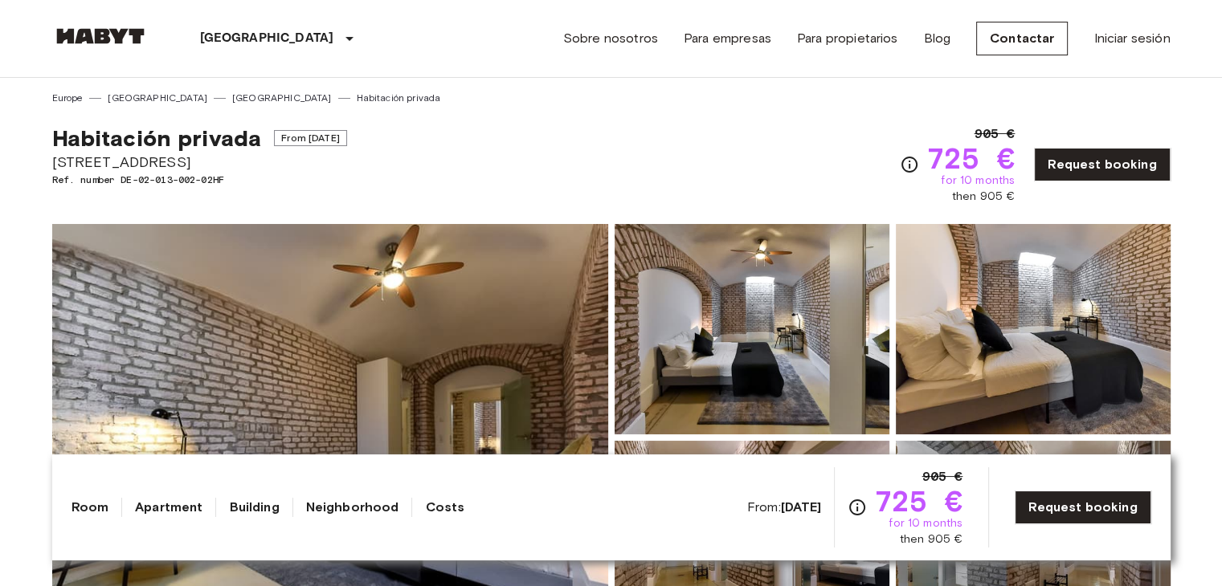
click at [403, 361] on img at bounding box center [330, 437] width 556 height 427
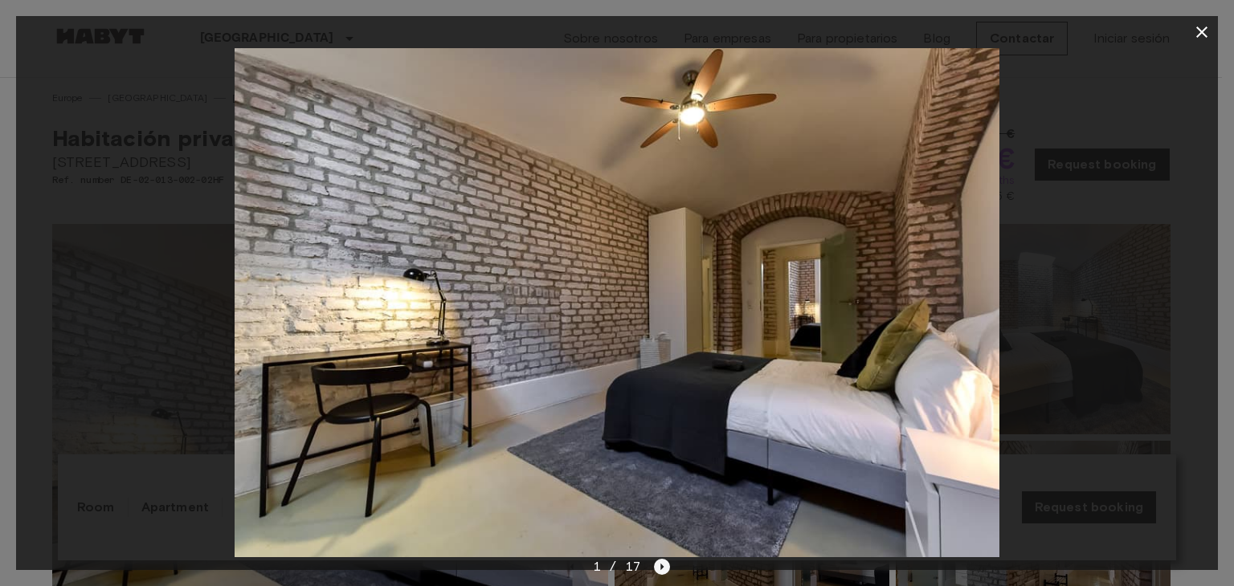
click at [662, 567] on icon "Next image" at bounding box center [662, 567] width 3 height 6
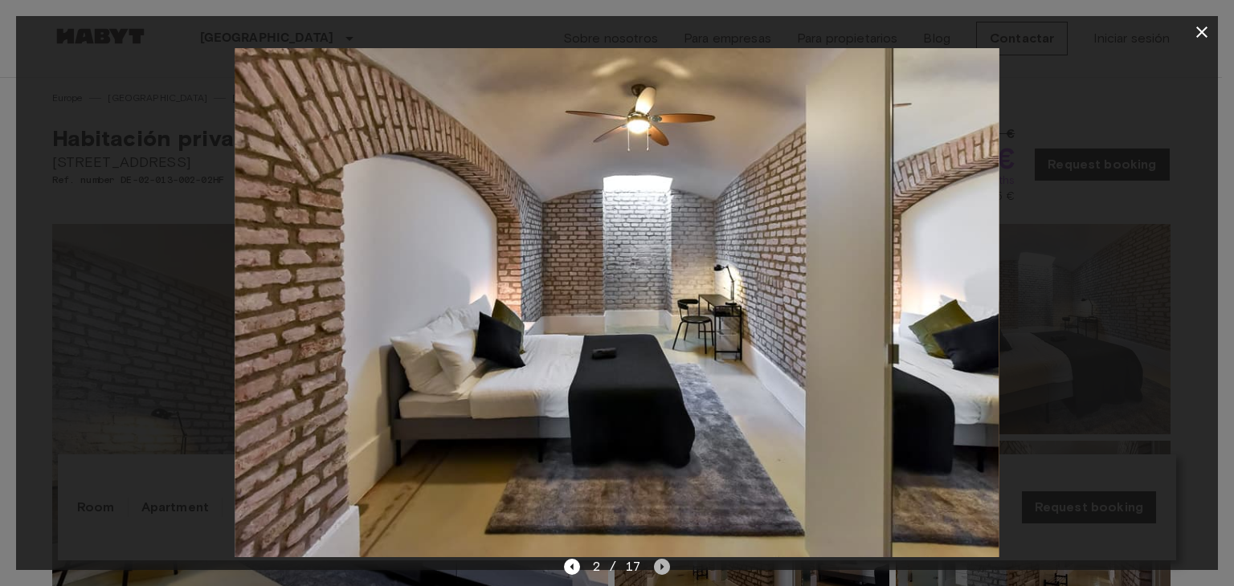
click at [662, 567] on icon "Next image" at bounding box center [662, 567] width 3 height 6
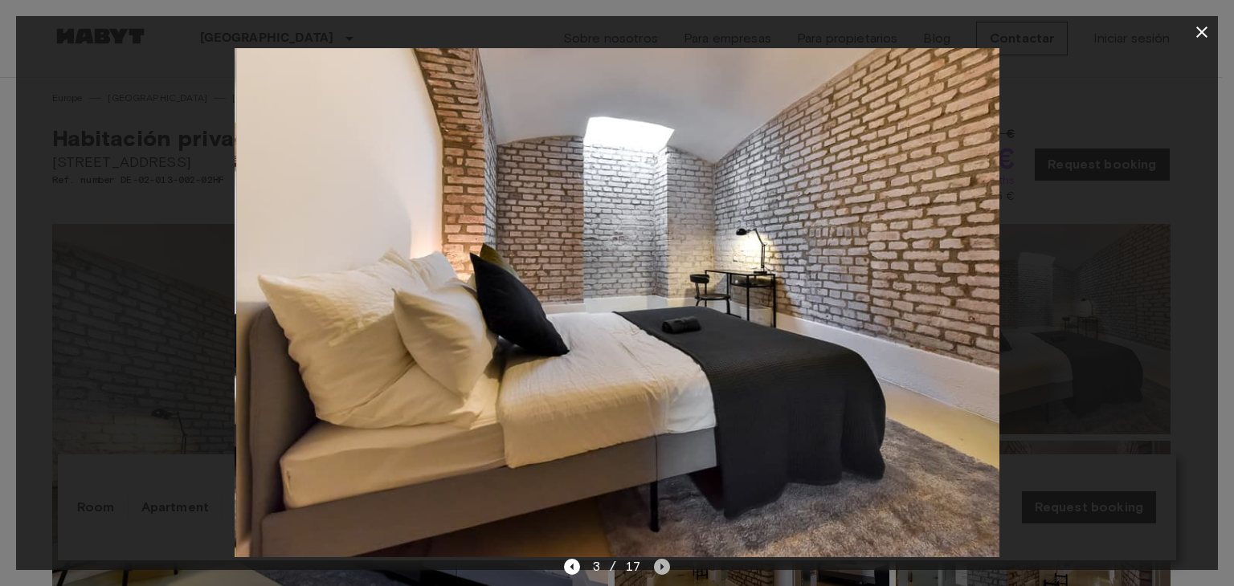
click at [662, 567] on icon "Next image" at bounding box center [662, 567] width 3 height 6
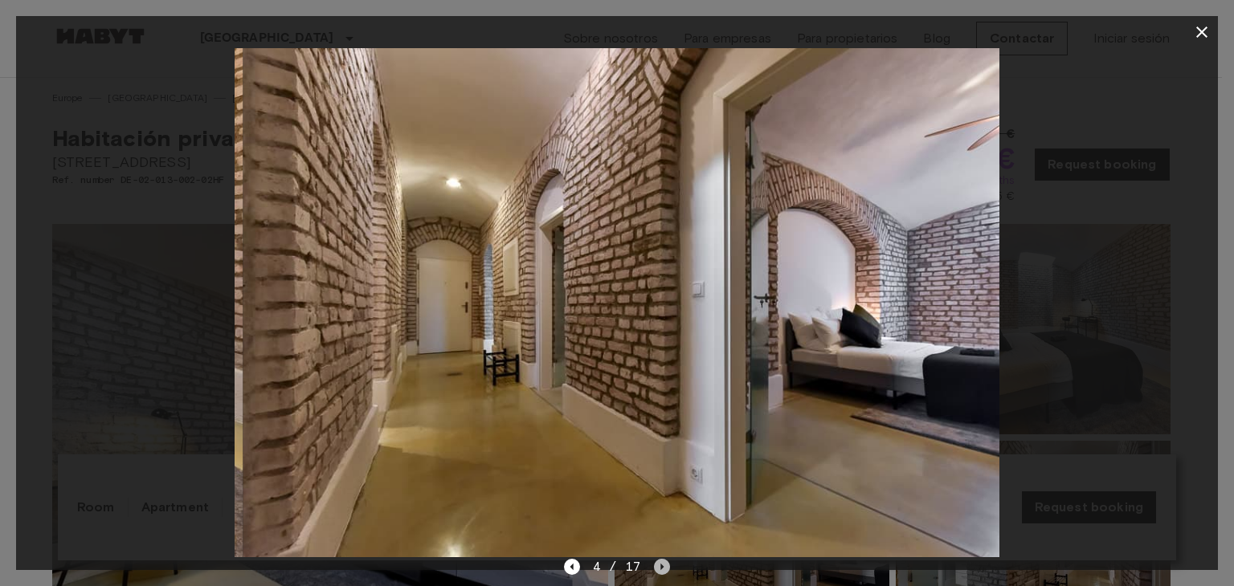
click at [662, 567] on icon "Next image" at bounding box center [662, 567] width 3 height 6
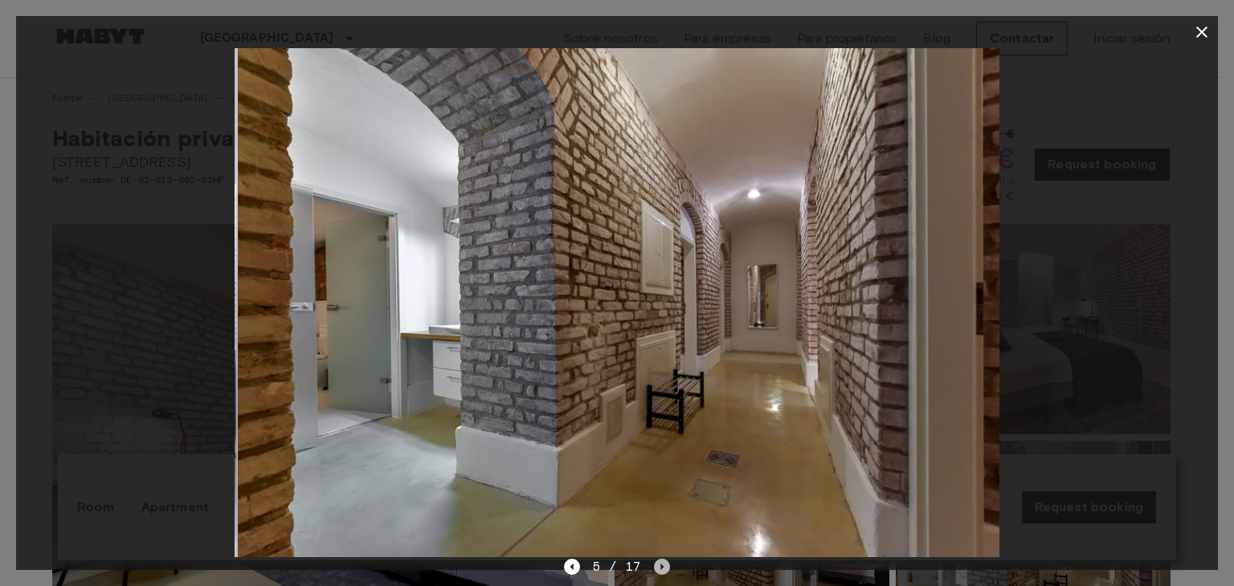
click at [662, 567] on icon "Next image" at bounding box center [662, 567] width 3 height 6
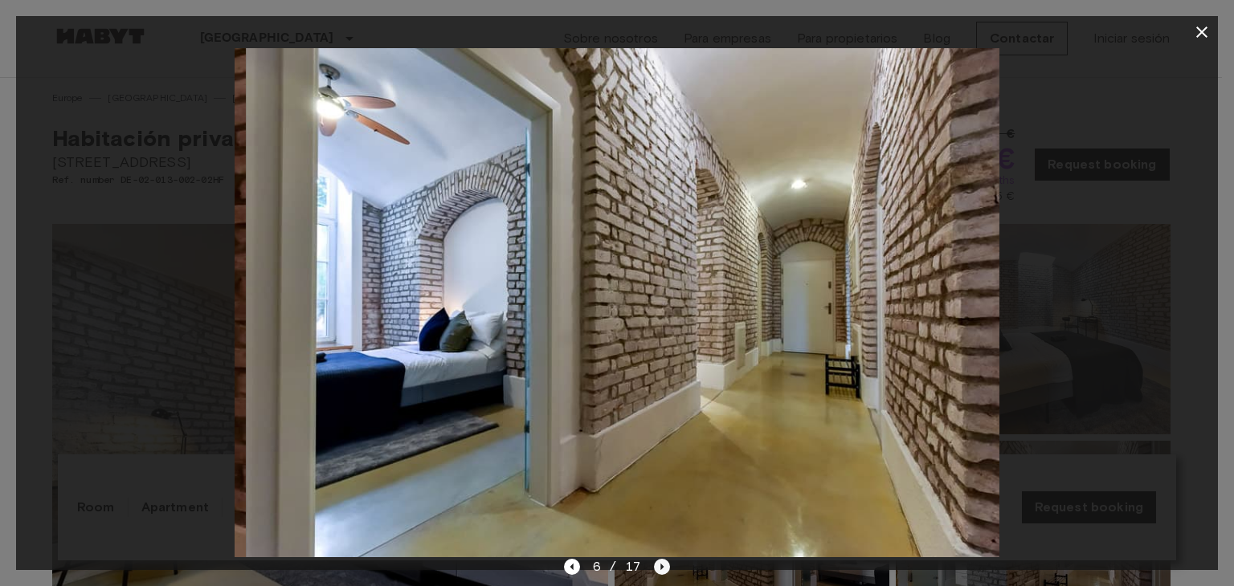
click at [662, 567] on icon "Next image" at bounding box center [662, 567] width 3 height 6
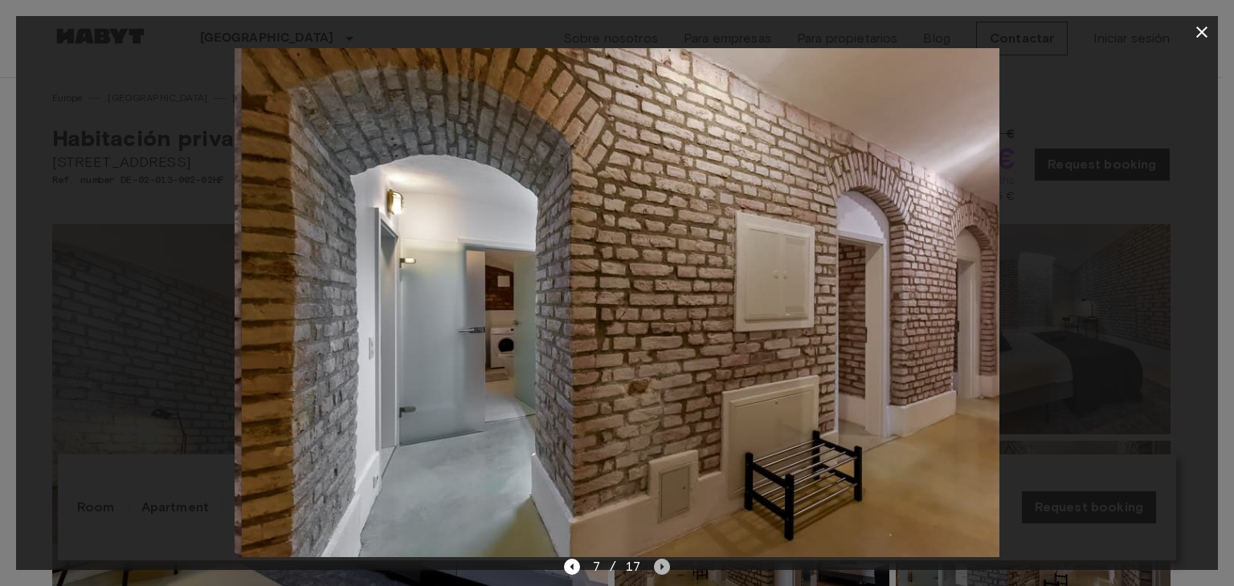
click at [662, 567] on icon "Next image" at bounding box center [662, 567] width 3 height 6
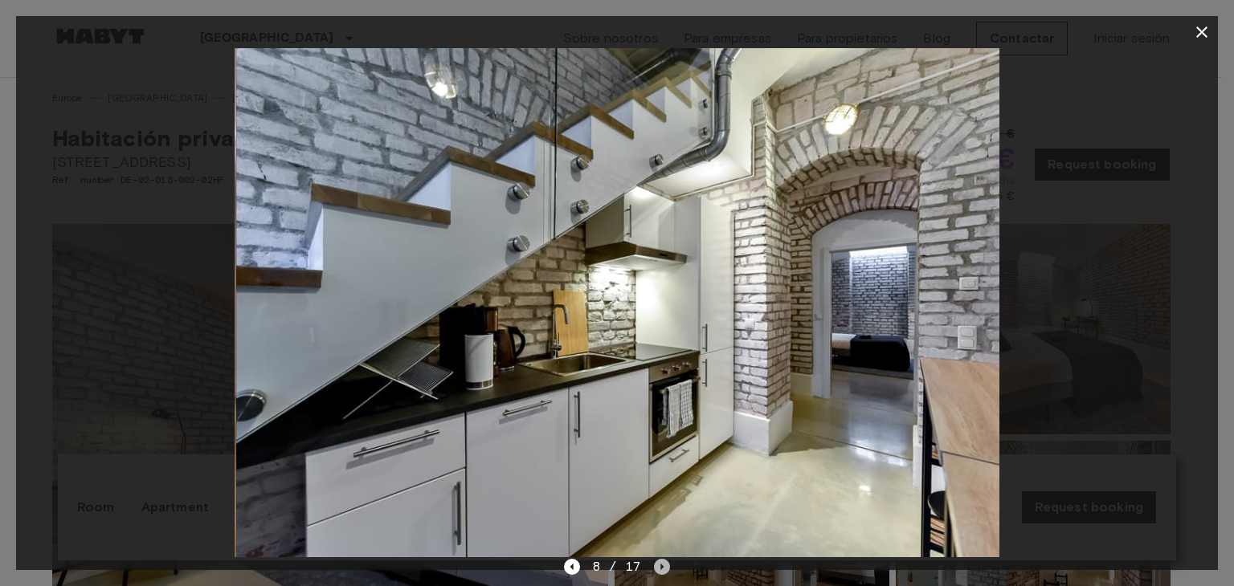
click at [662, 567] on icon "Next image" at bounding box center [662, 567] width 3 height 6
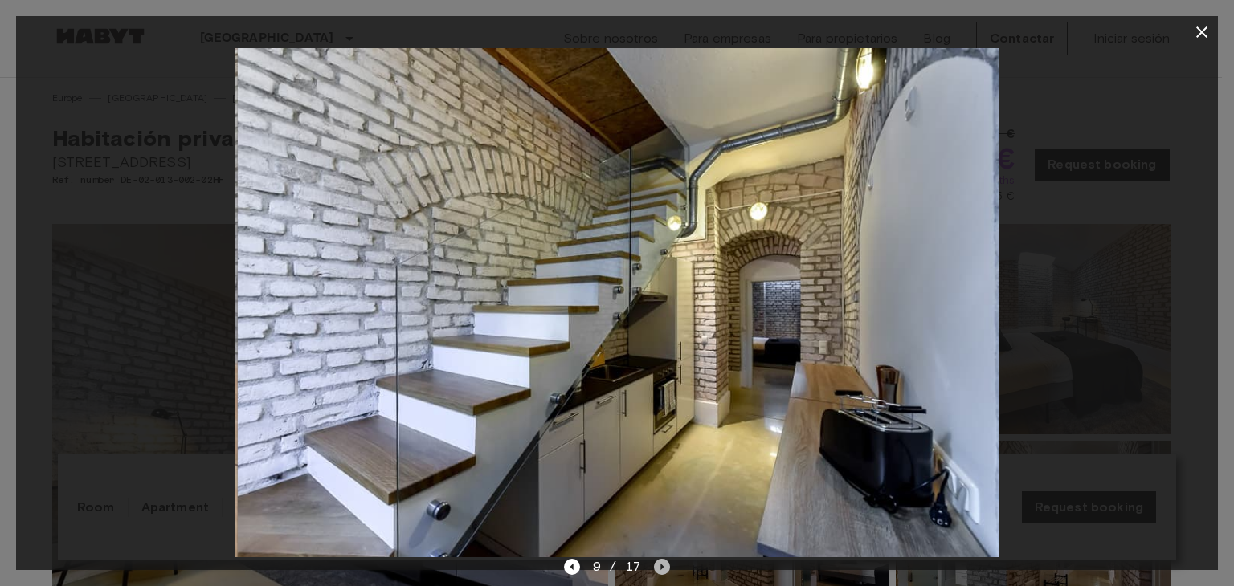
click at [662, 567] on icon "Next image" at bounding box center [662, 567] width 3 height 6
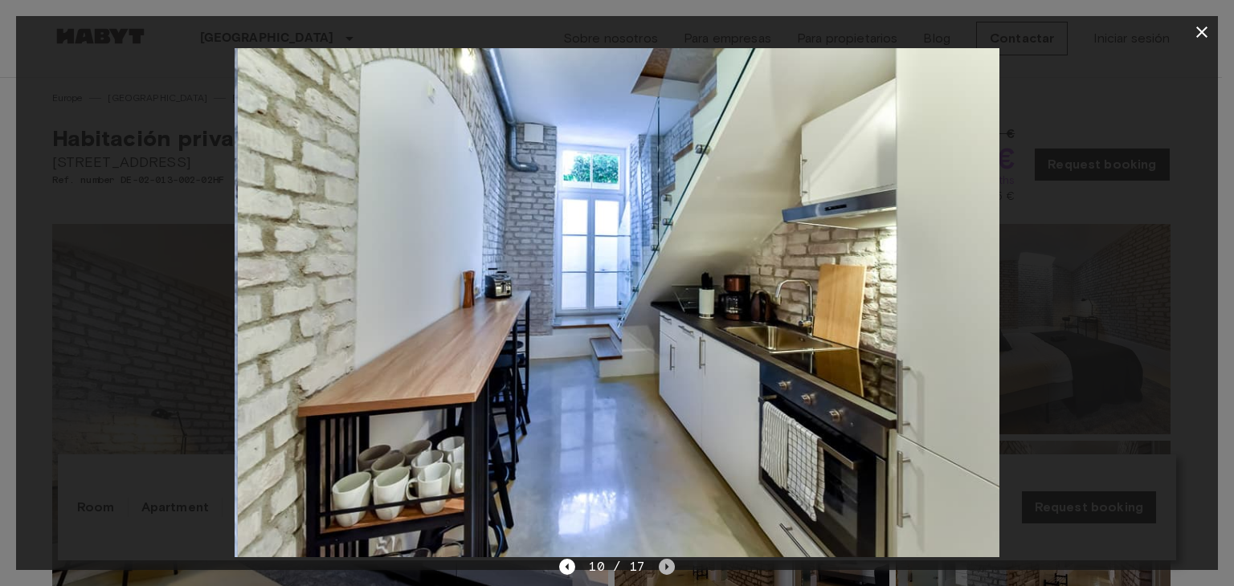
click at [662, 567] on icon "Next image" at bounding box center [667, 567] width 16 height 16
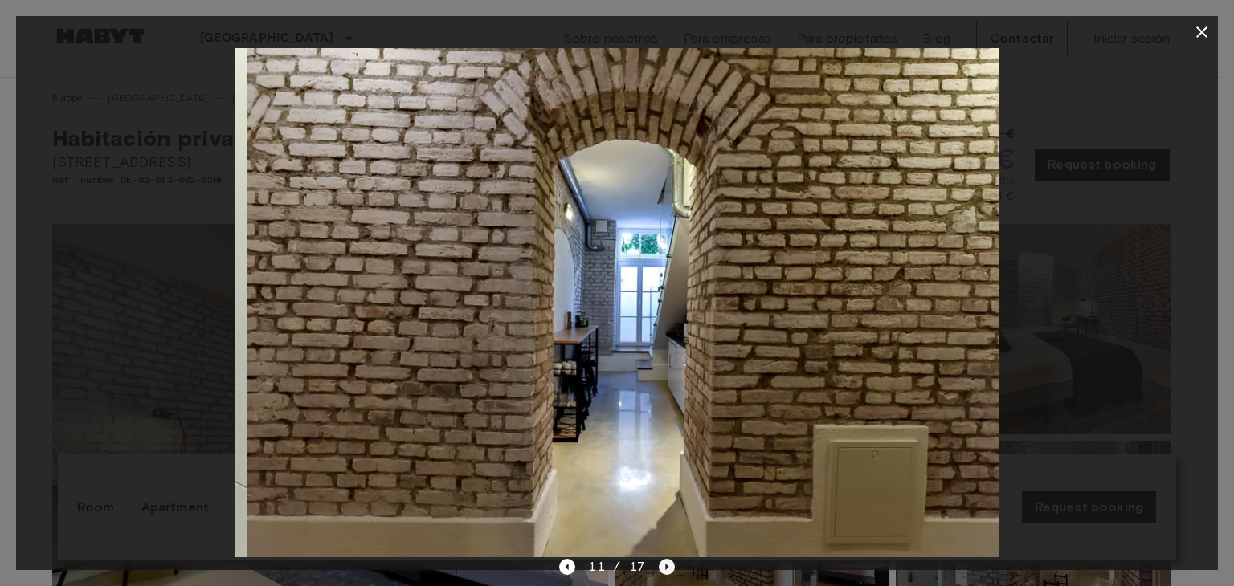
click at [662, 567] on icon "Next image" at bounding box center [667, 567] width 16 height 16
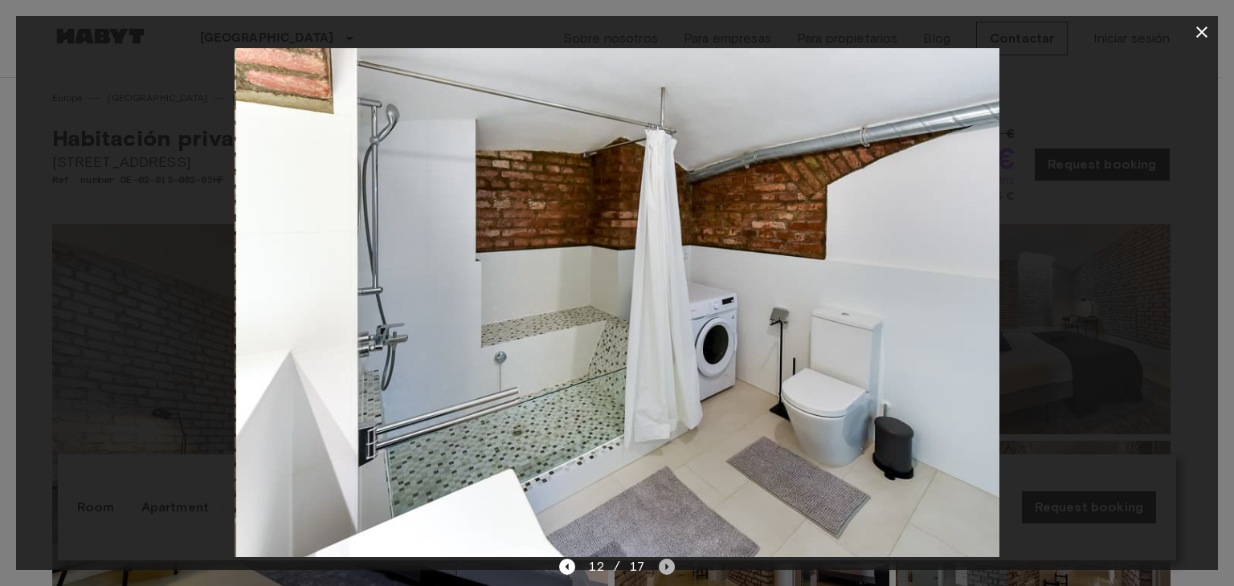
click at [662, 567] on icon "Next image" at bounding box center [667, 567] width 16 height 16
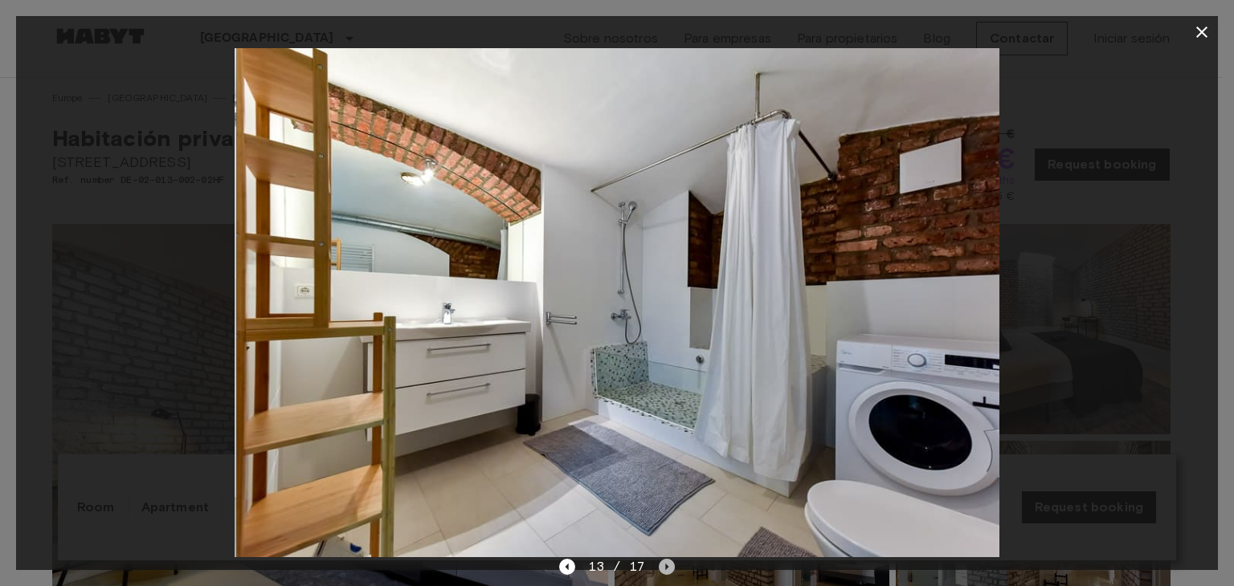
click at [662, 567] on icon "Next image" at bounding box center [667, 567] width 16 height 16
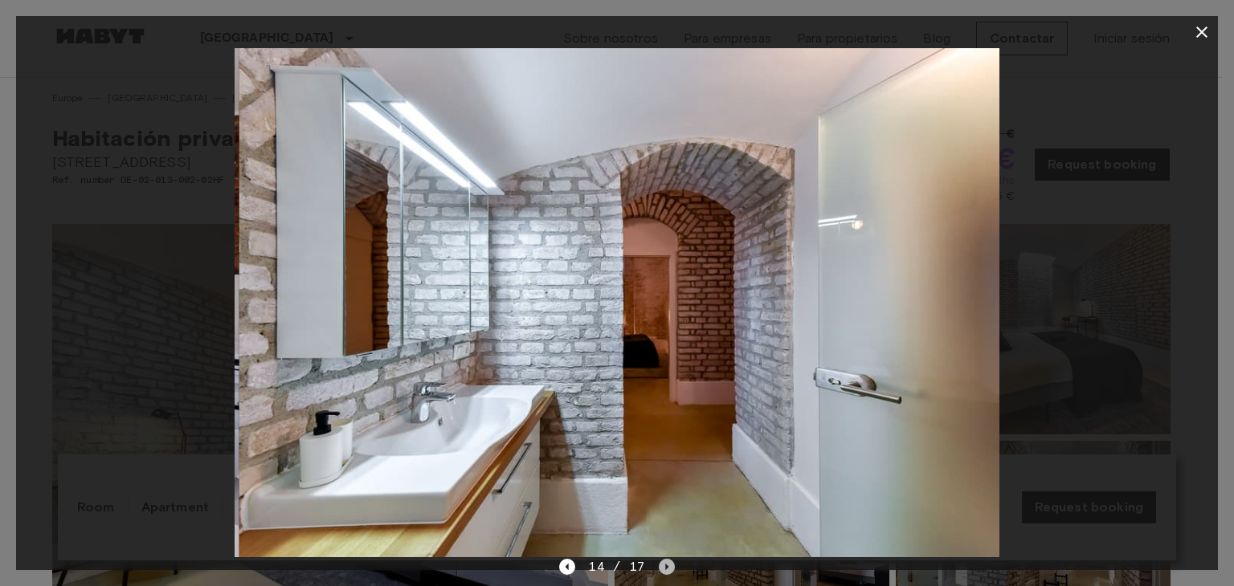
click at [662, 567] on icon "Next image" at bounding box center [667, 567] width 16 height 16
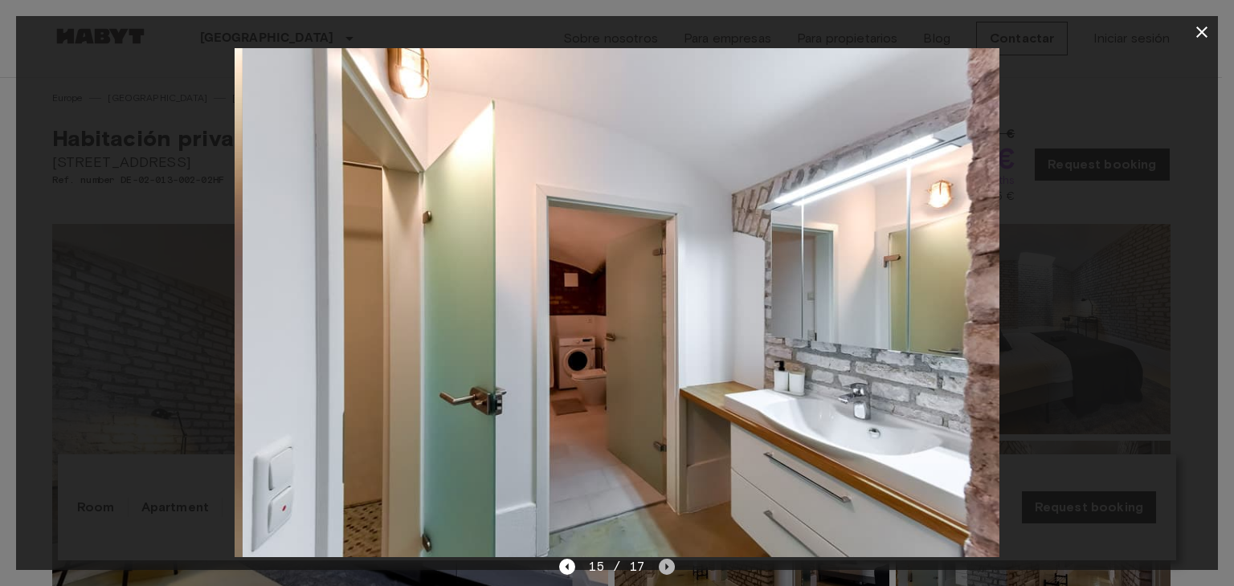
click at [662, 567] on icon "Next image" at bounding box center [667, 567] width 16 height 16
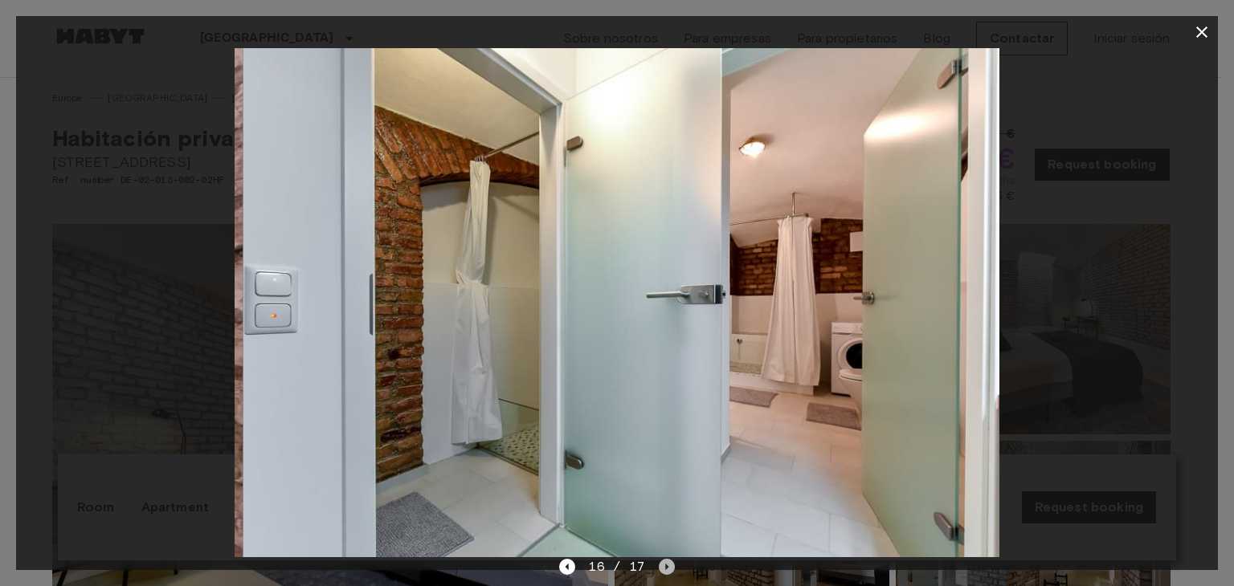
click at [662, 567] on icon "Next image" at bounding box center [667, 567] width 16 height 16
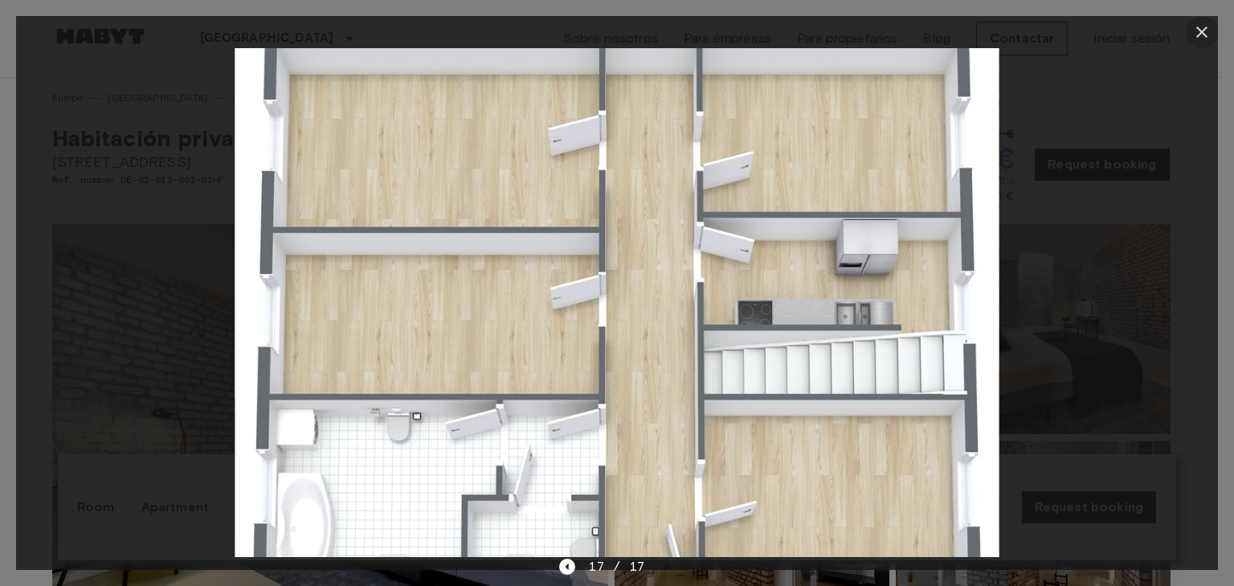
click at [1202, 29] on icon "button" at bounding box center [1201, 31] width 19 height 19
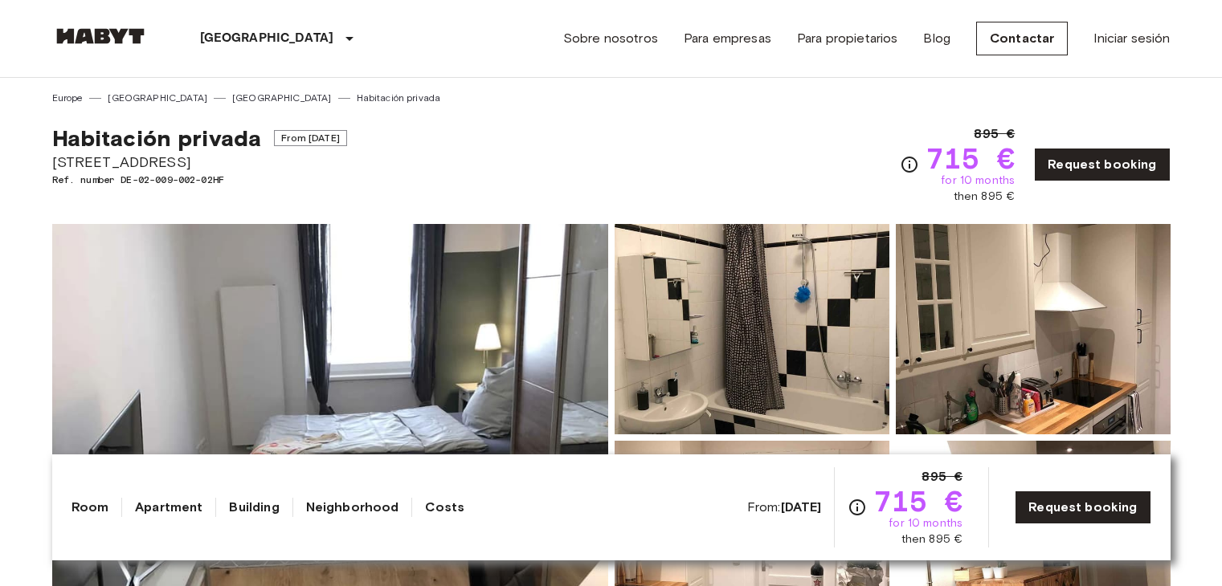
click at [560, 233] on img at bounding box center [330, 437] width 556 height 427
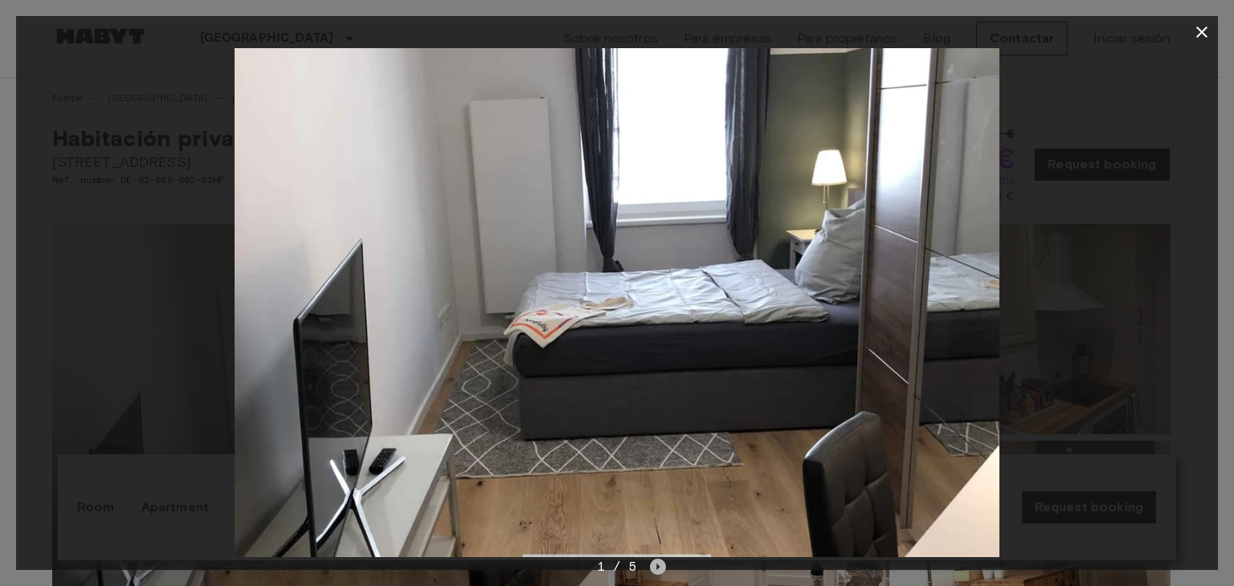
click at [660, 565] on icon "Next image" at bounding box center [658, 567] width 16 height 16
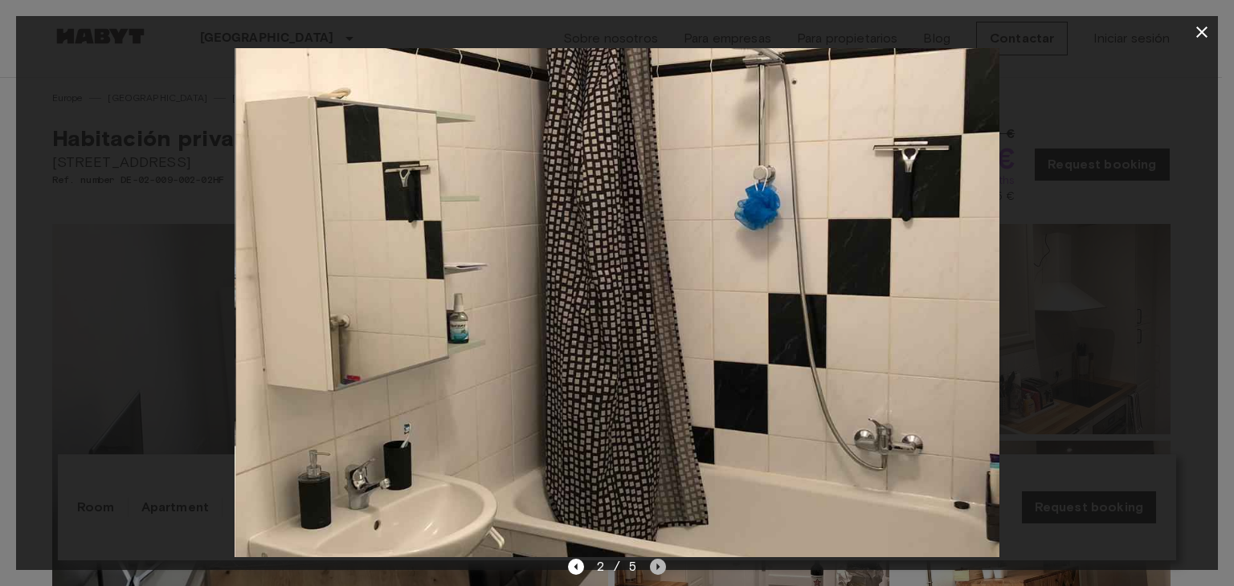
click at [660, 565] on icon "Next image" at bounding box center [658, 567] width 16 height 16
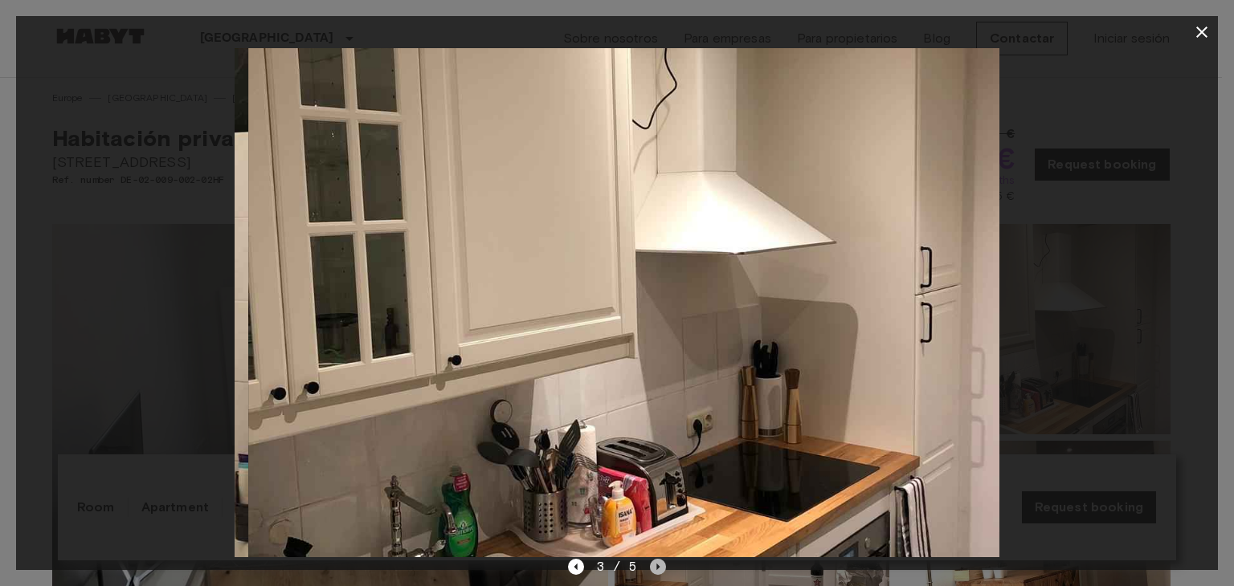
click at [660, 565] on icon "Next image" at bounding box center [658, 567] width 16 height 16
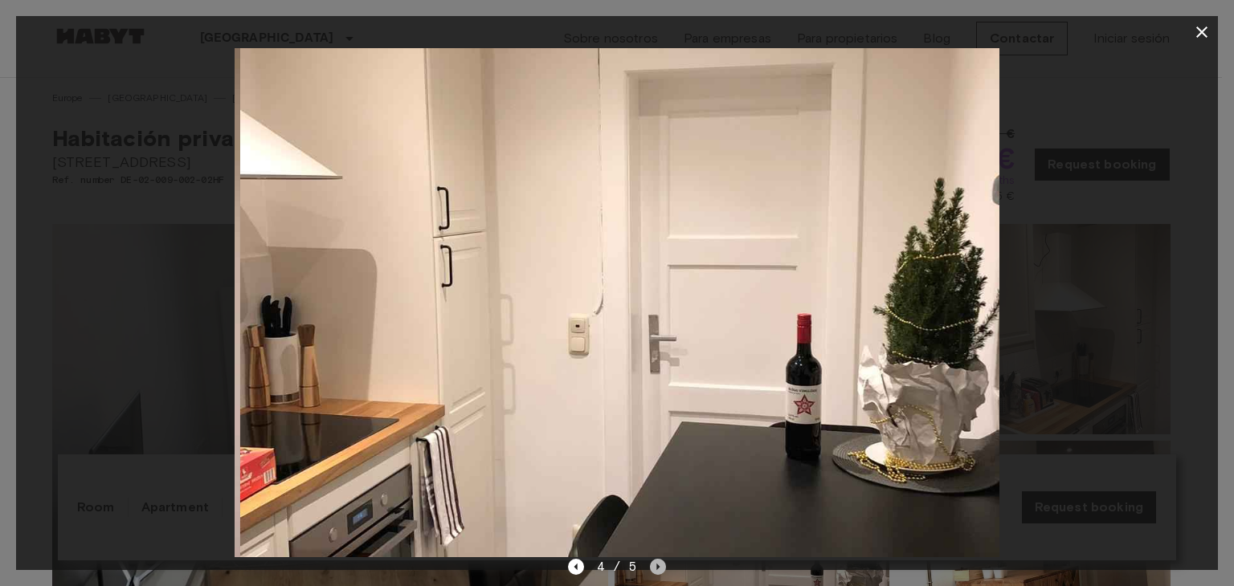
click at [660, 565] on icon "Next image" at bounding box center [658, 567] width 16 height 16
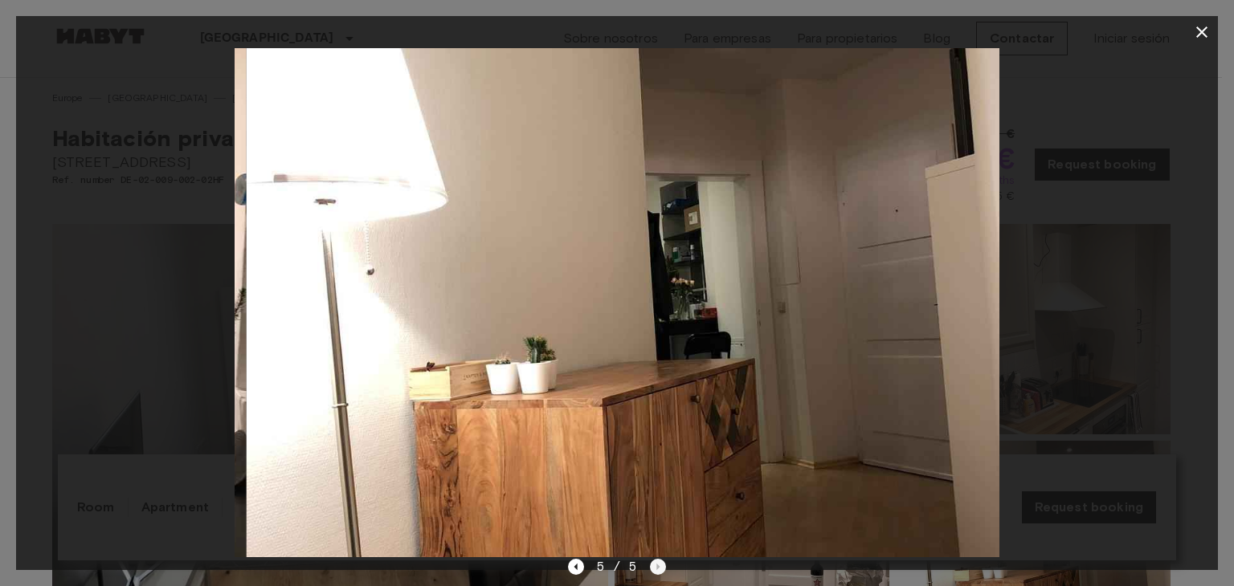
click at [660, 565] on div "5 / 5" at bounding box center [617, 567] width 99 height 19
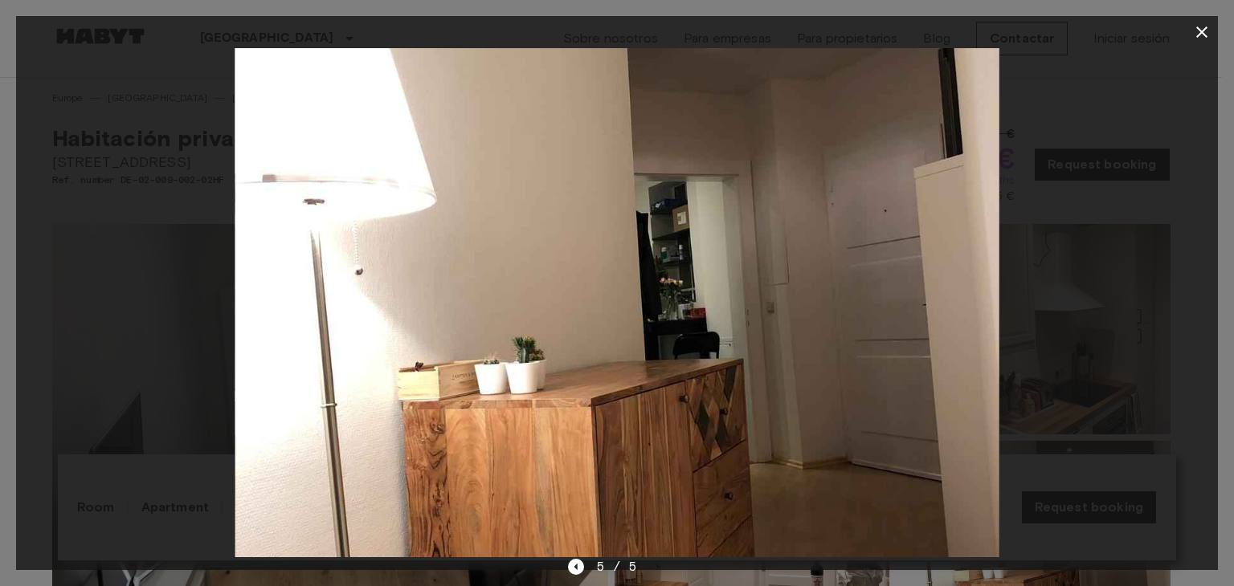
click at [1205, 30] on icon "button" at bounding box center [1201, 32] width 11 height 11
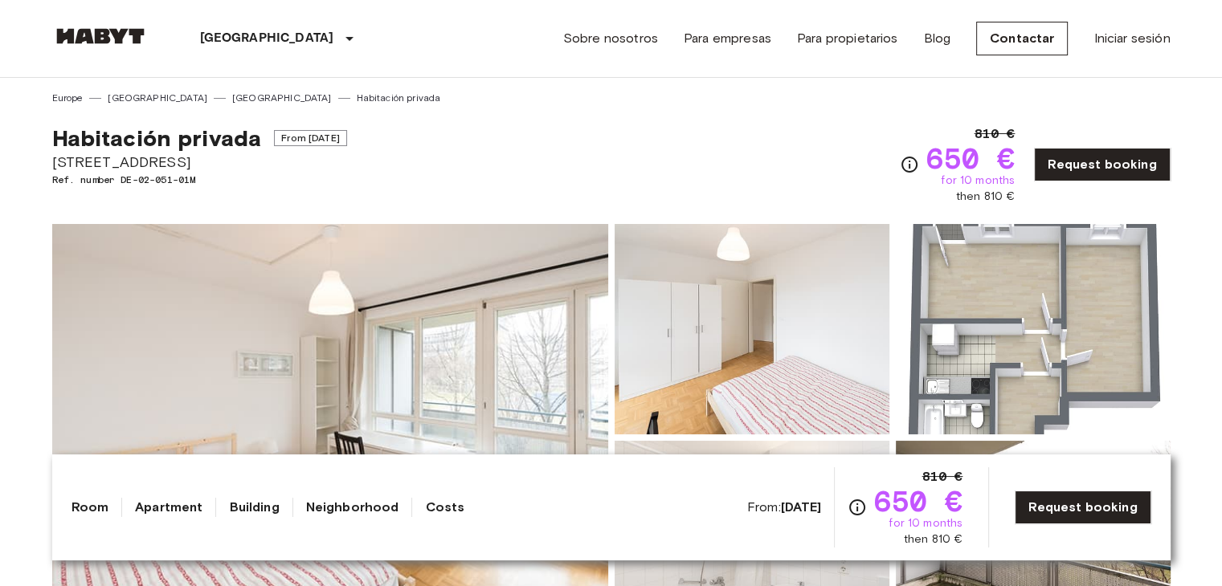
click at [472, 276] on img at bounding box center [330, 437] width 556 height 427
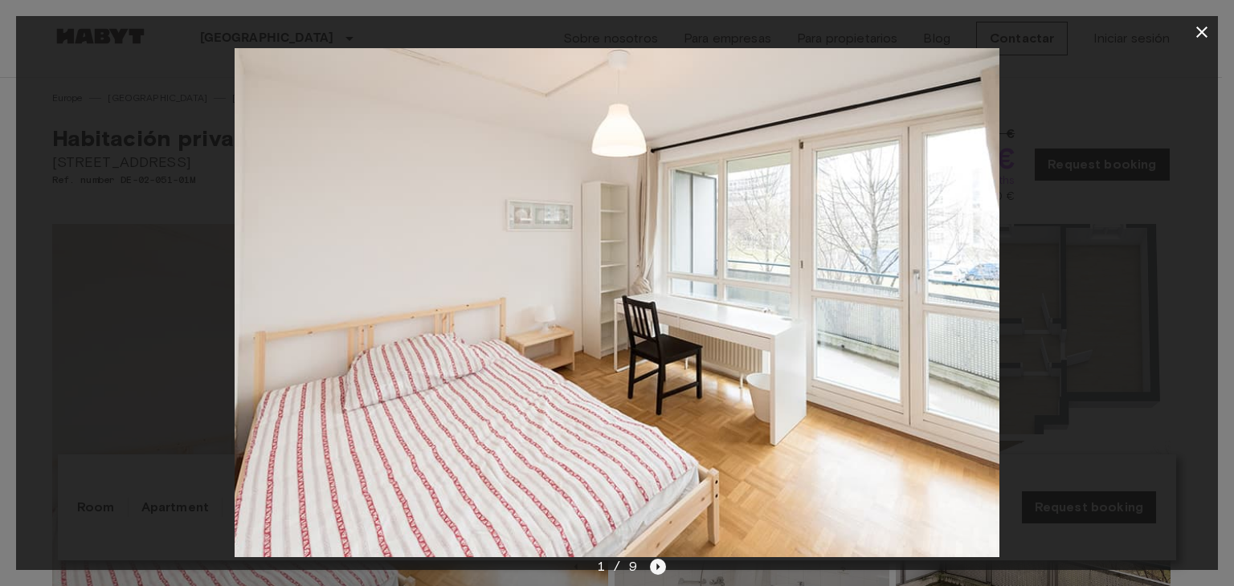
click at [657, 566] on icon "Next image" at bounding box center [658, 567] width 3 height 6
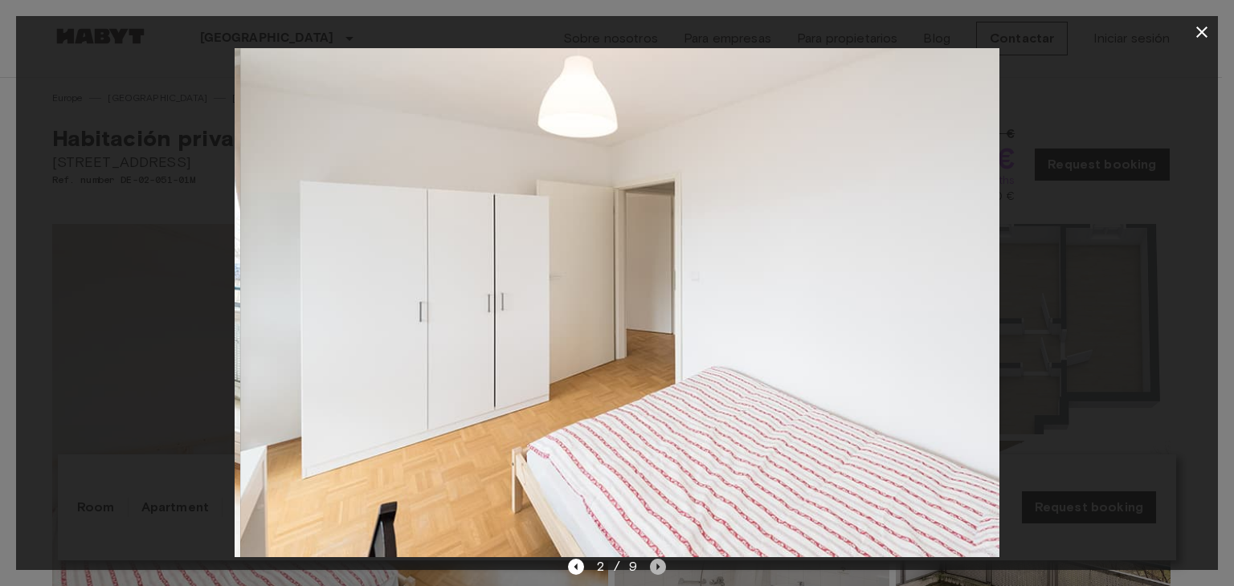
click at [657, 566] on icon "Next image" at bounding box center [658, 567] width 3 height 6
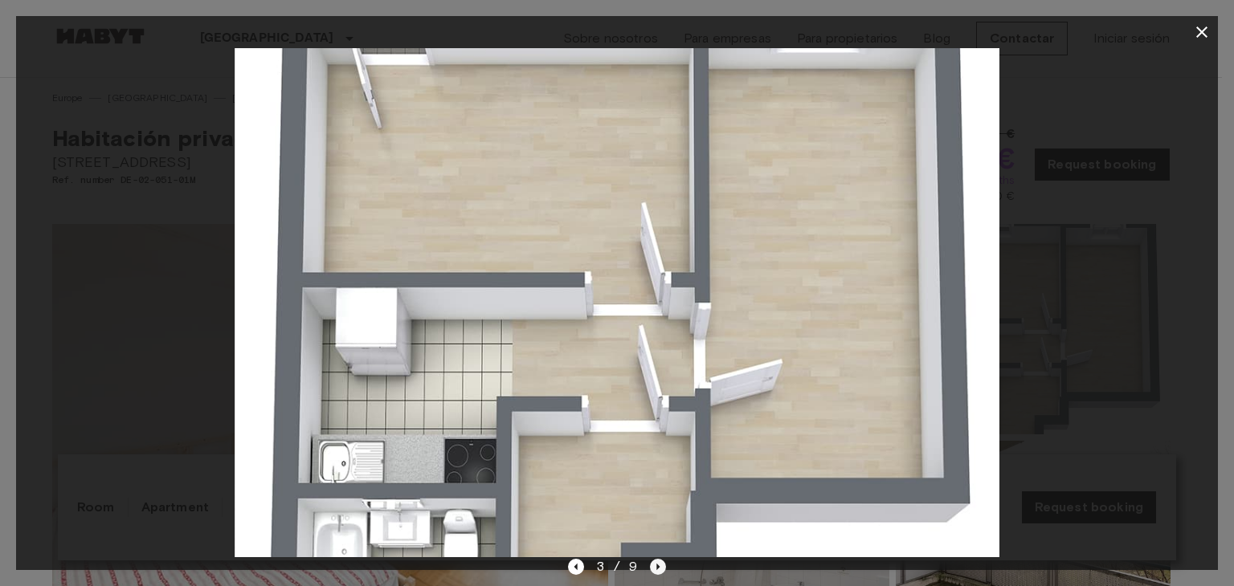
click at [657, 566] on icon "Next image" at bounding box center [658, 567] width 3 height 6
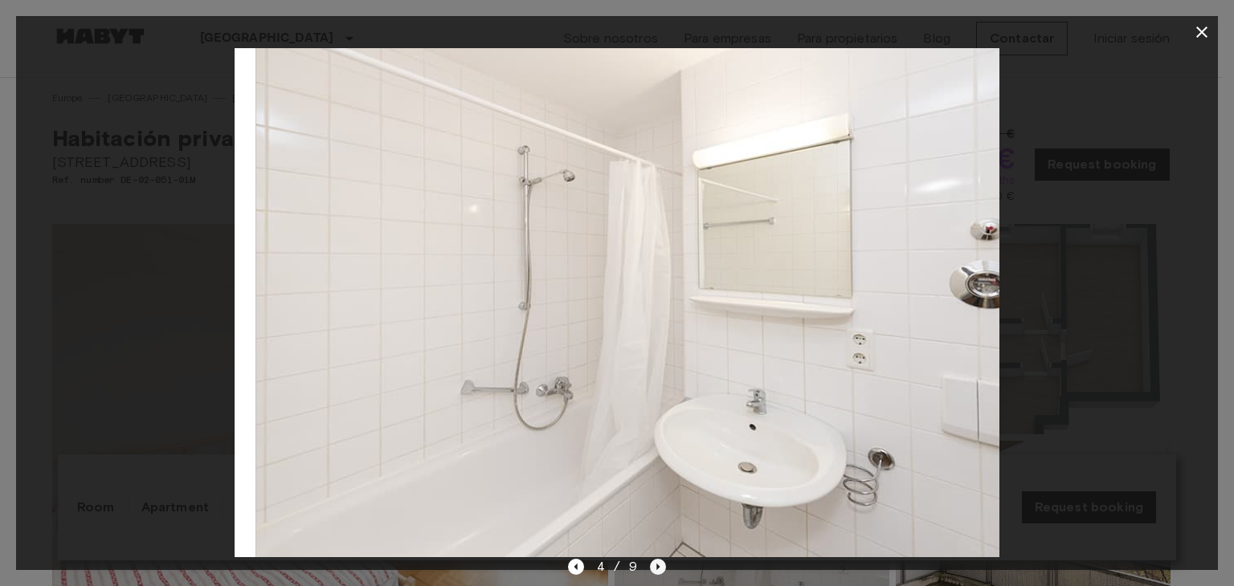
click at [657, 566] on icon "Next image" at bounding box center [658, 567] width 3 height 6
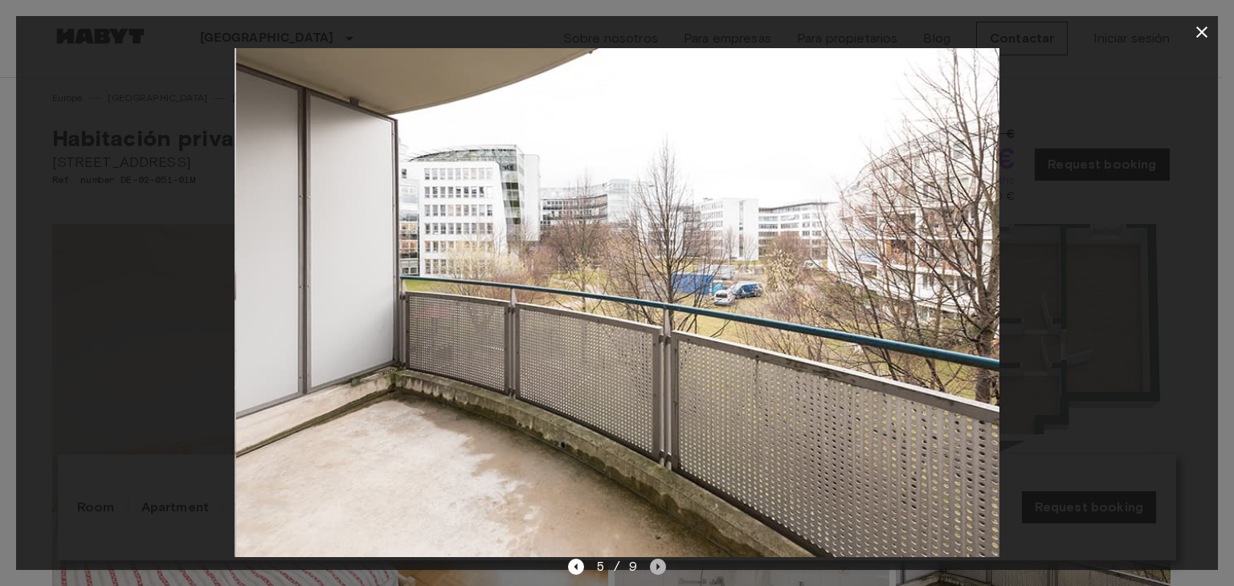
click at [657, 566] on icon "Next image" at bounding box center [658, 567] width 3 height 6
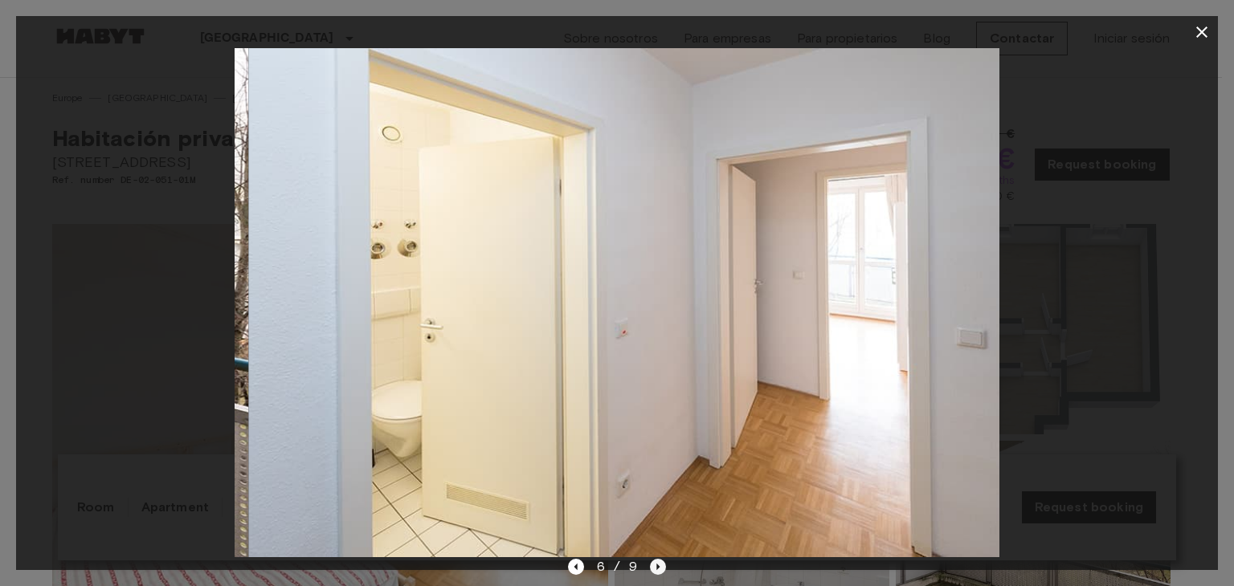
click at [657, 566] on icon "Next image" at bounding box center [658, 567] width 3 height 6
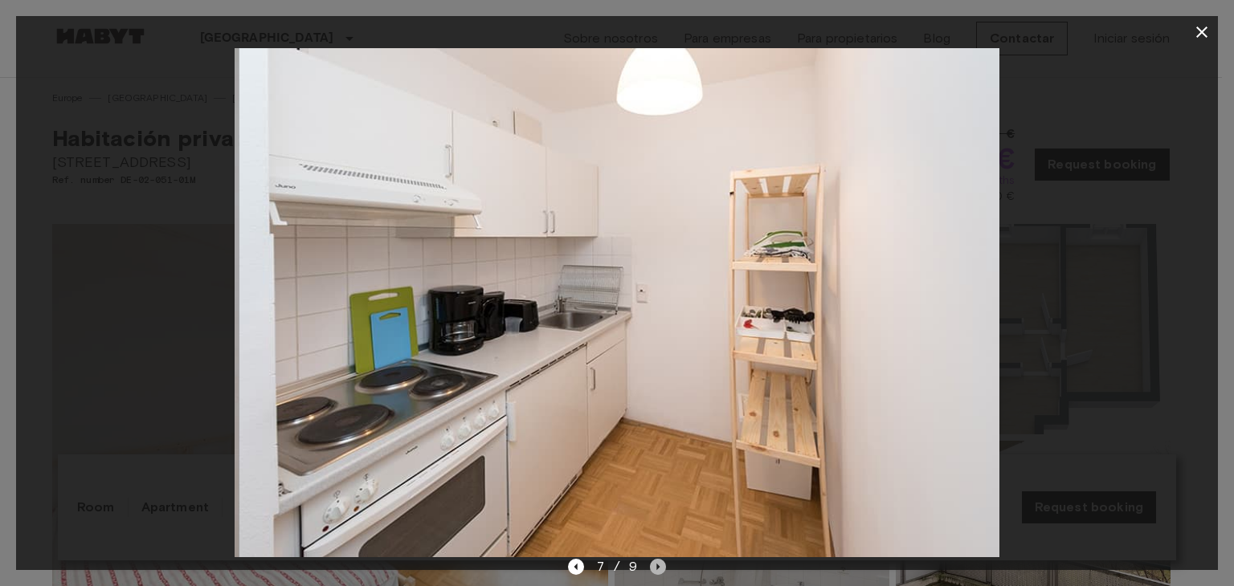
click at [657, 566] on icon "Next image" at bounding box center [658, 567] width 3 height 6
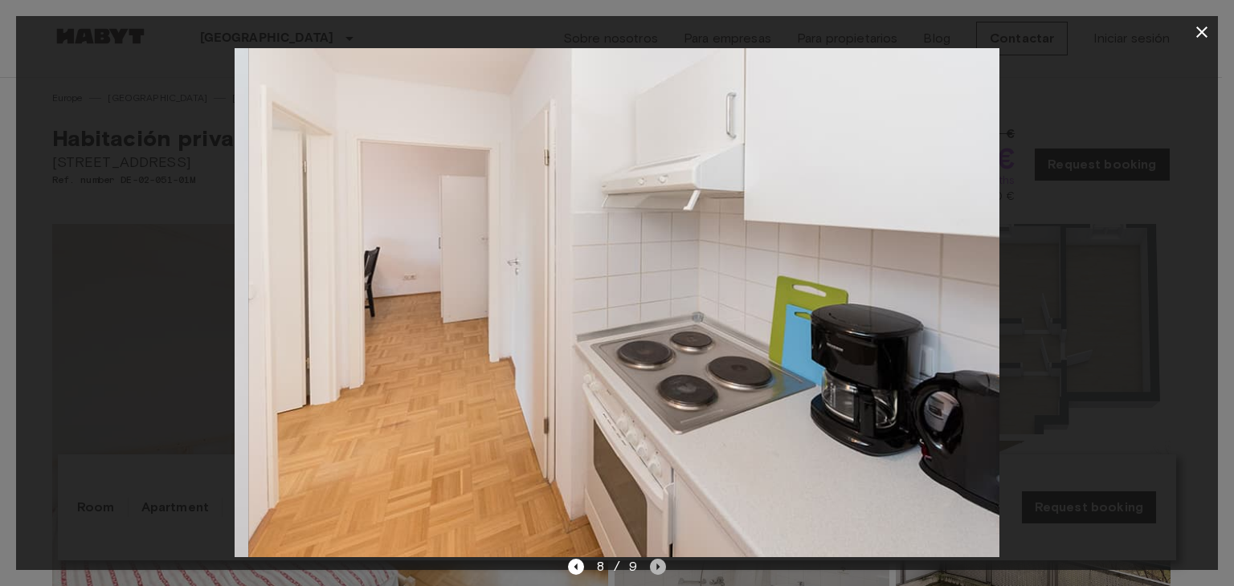
click at [657, 566] on icon "Next image" at bounding box center [658, 567] width 3 height 6
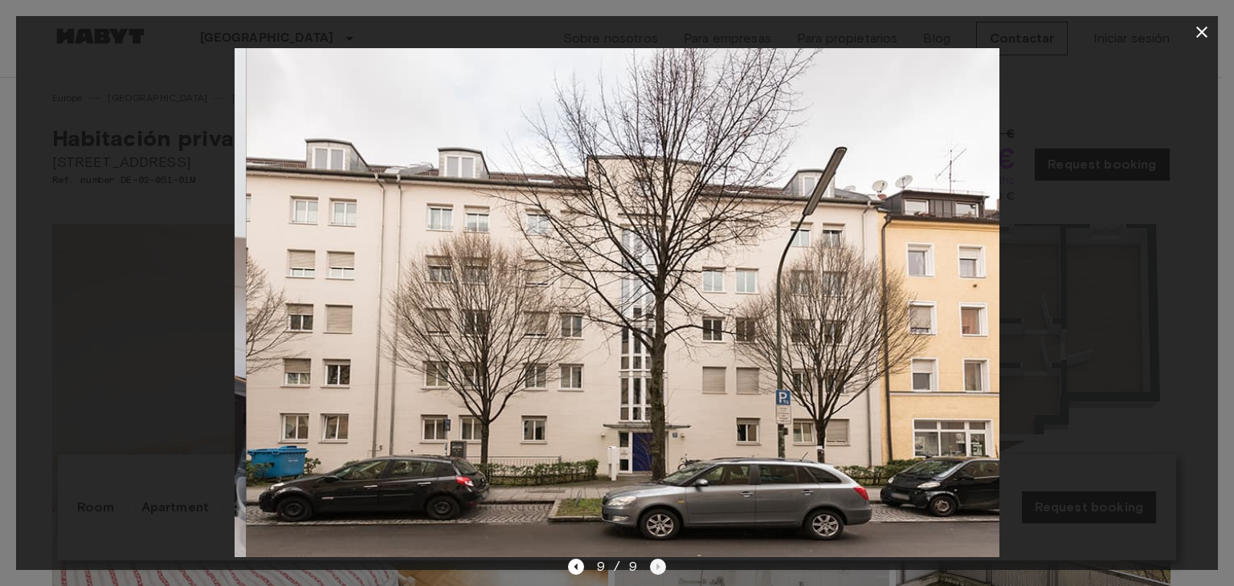
click at [657, 566] on div "9 / 9" at bounding box center [617, 567] width 99 height 19
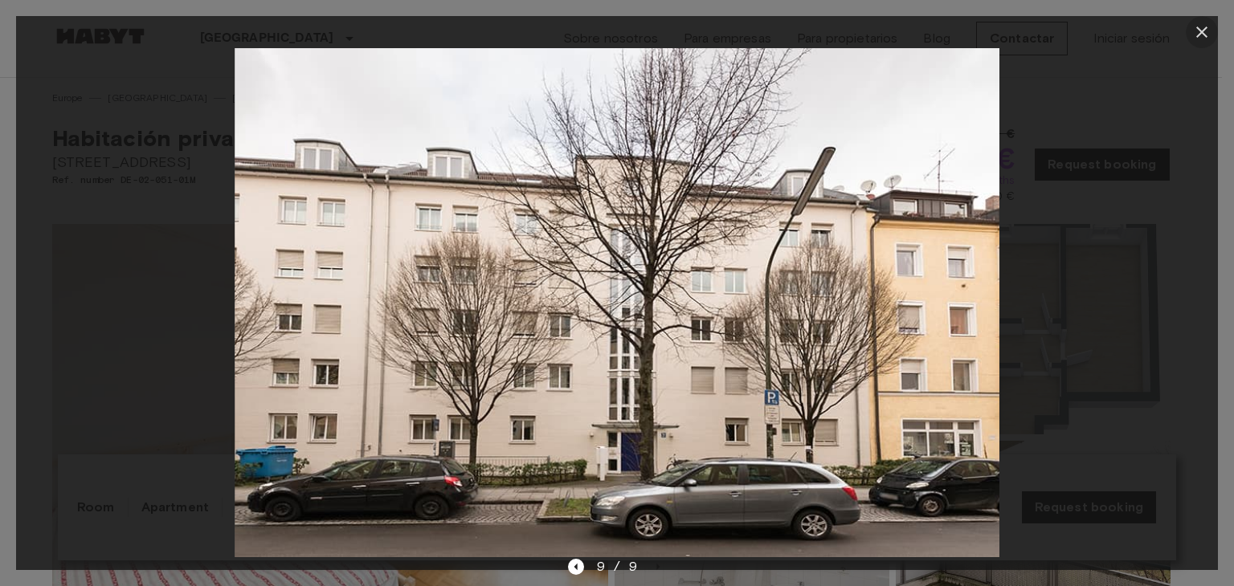
click at [1191, 35] on button "button" at bounding box center [1202, 32] width 32 height 32
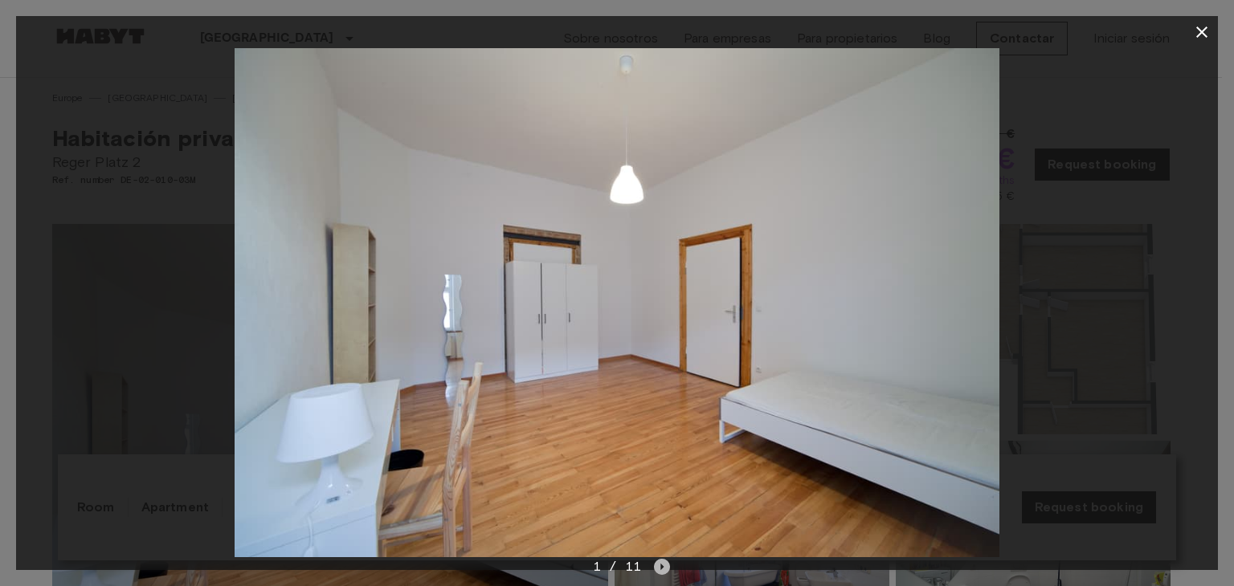
click at [664, 566] on icon "Next image" at bounding box center [662, 567] width 16 height 16
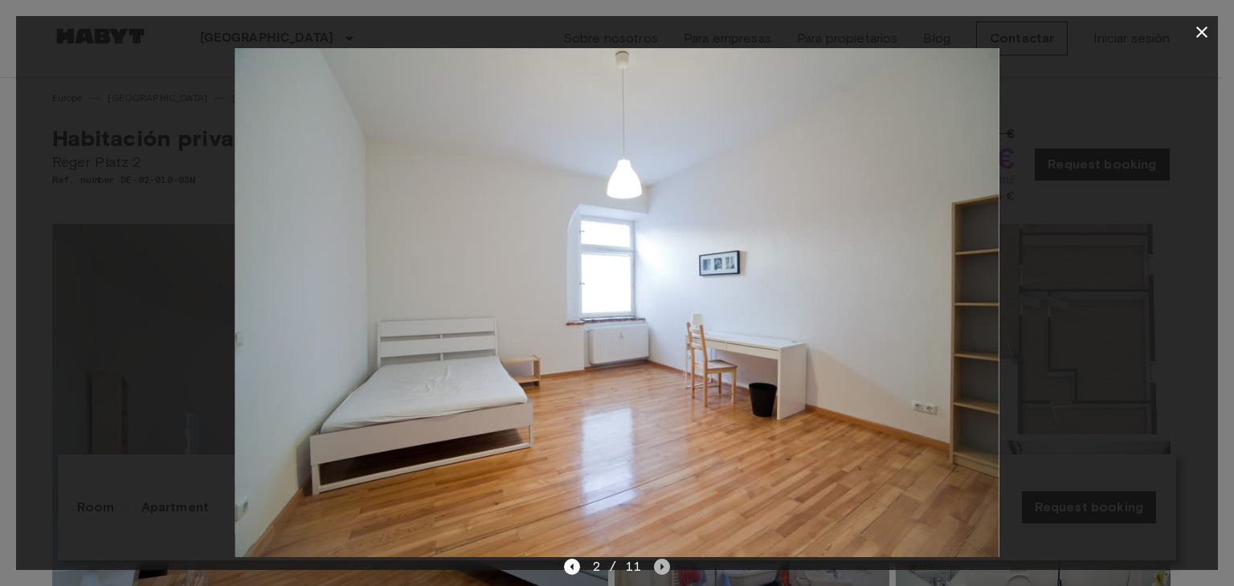
click at [664, 566] on icon "Next image" at bounding box center [662, 567] width 16 height 16
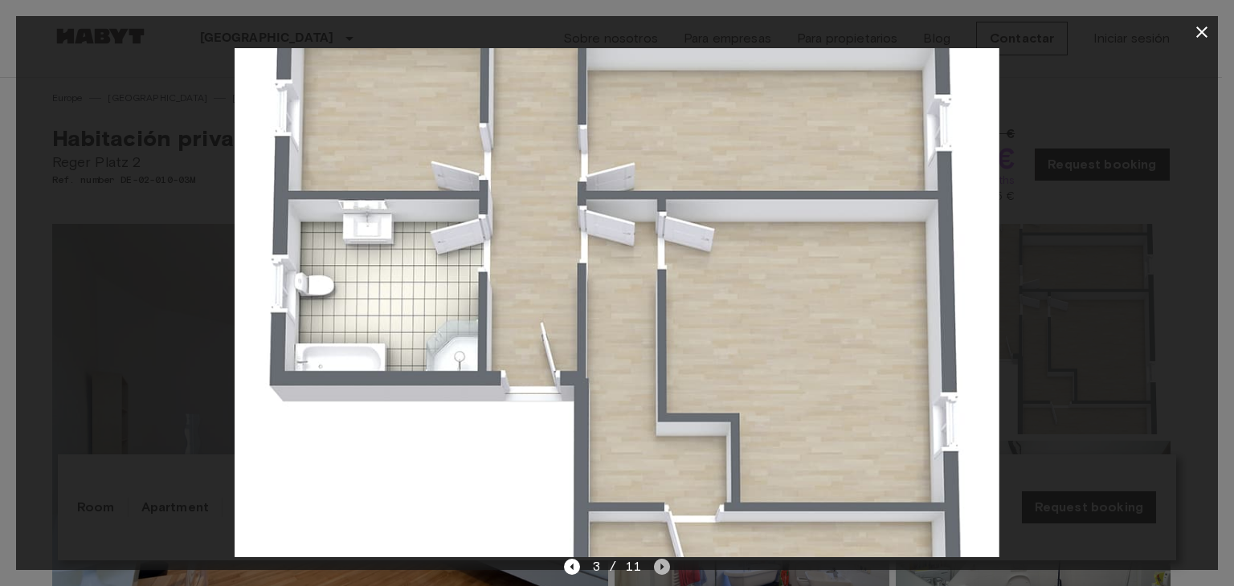
click at [664, 566] on icon "Next image" at bounding box center [662, 567] width 16 height 16
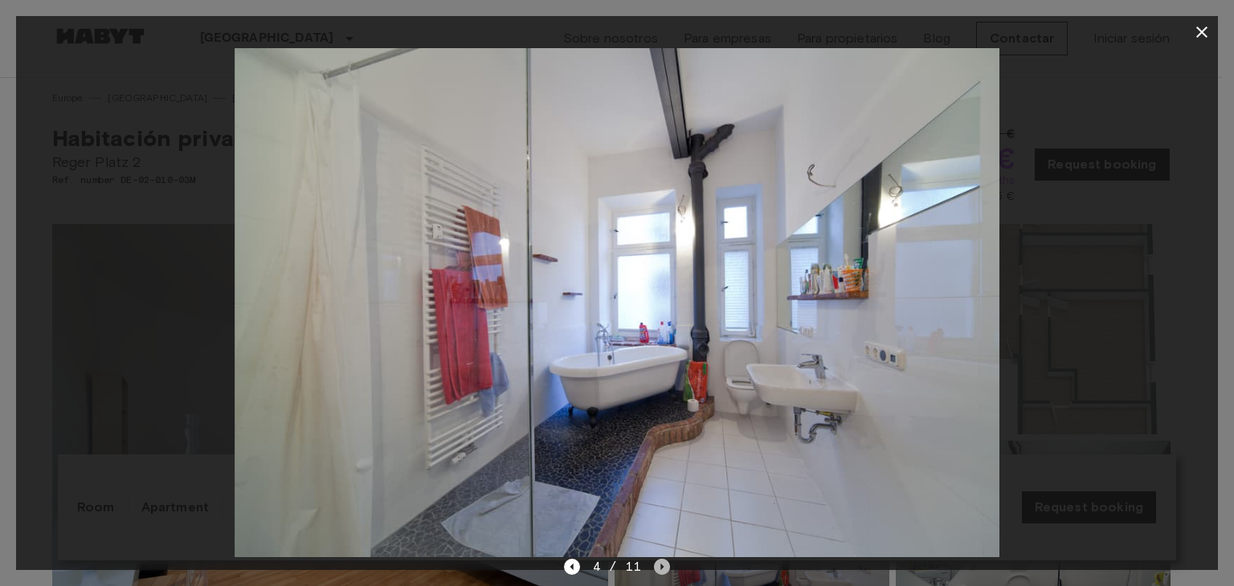
click at [664, 566] on icon "Next image" at bounding box center [662, 567] width 16 height 16
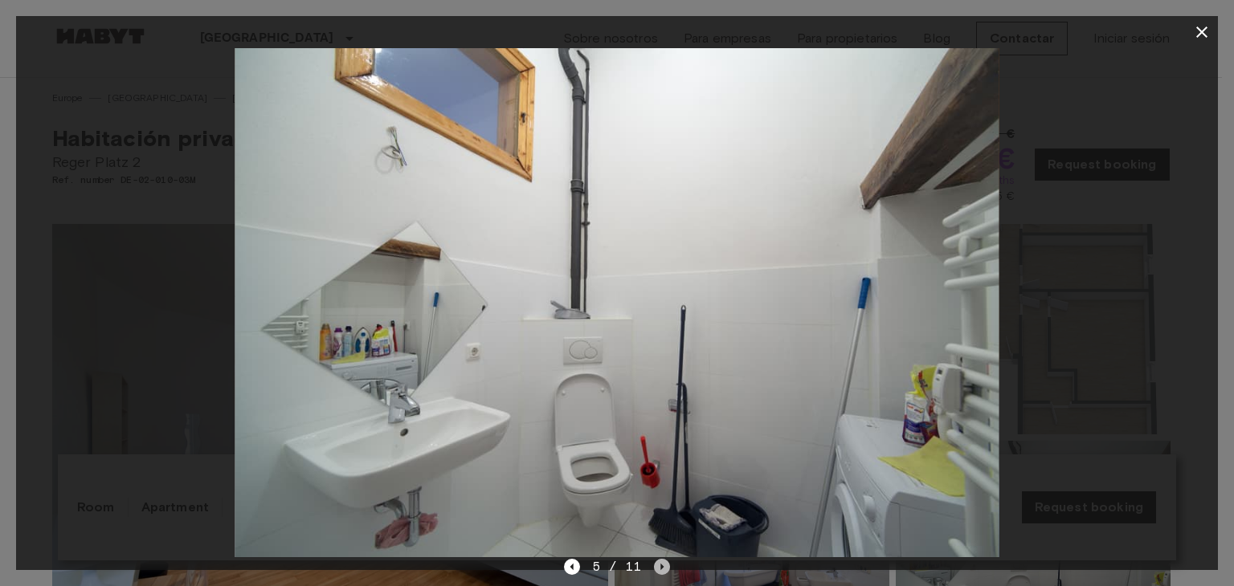
click at [664, 566] on icon "Next image" at bounding box center [662, 567] width 16 height 16
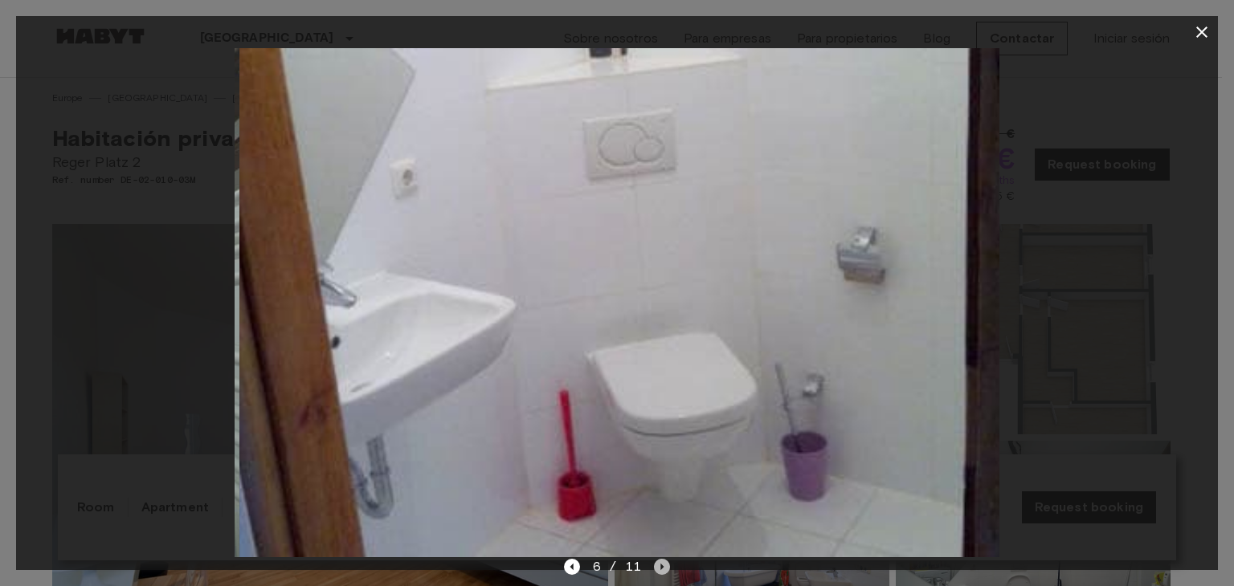
click at [664, 566] on icon "Next image" at bounding box center [662, 567] width 16 height 16
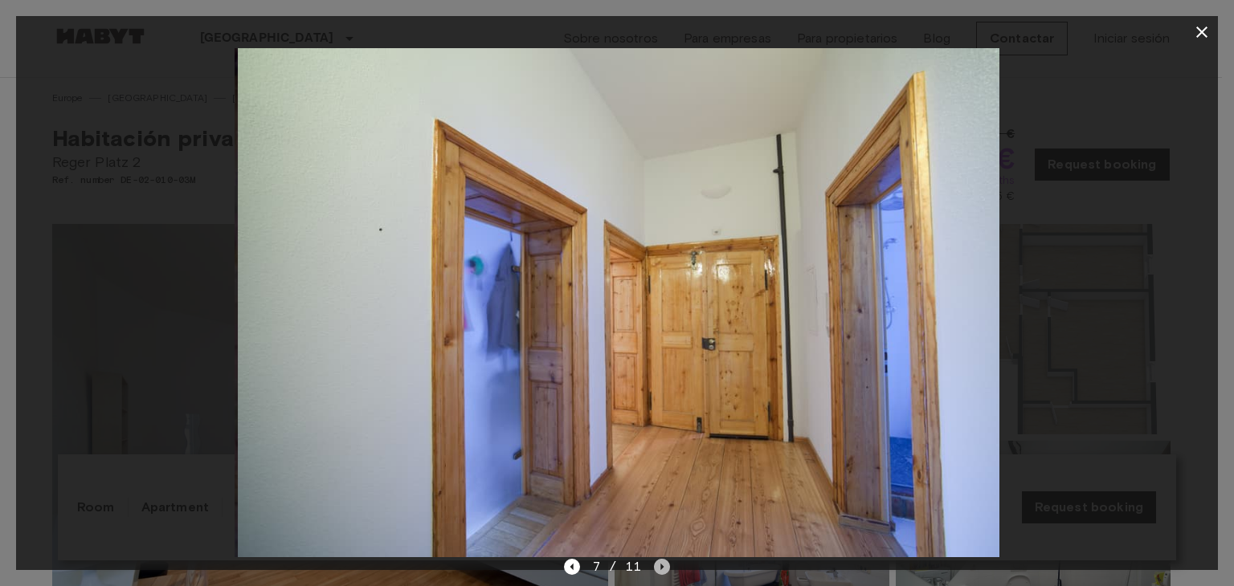
click at [664, 566] on icon "Next image" at bounding box center [662, 567] width 16 height 16
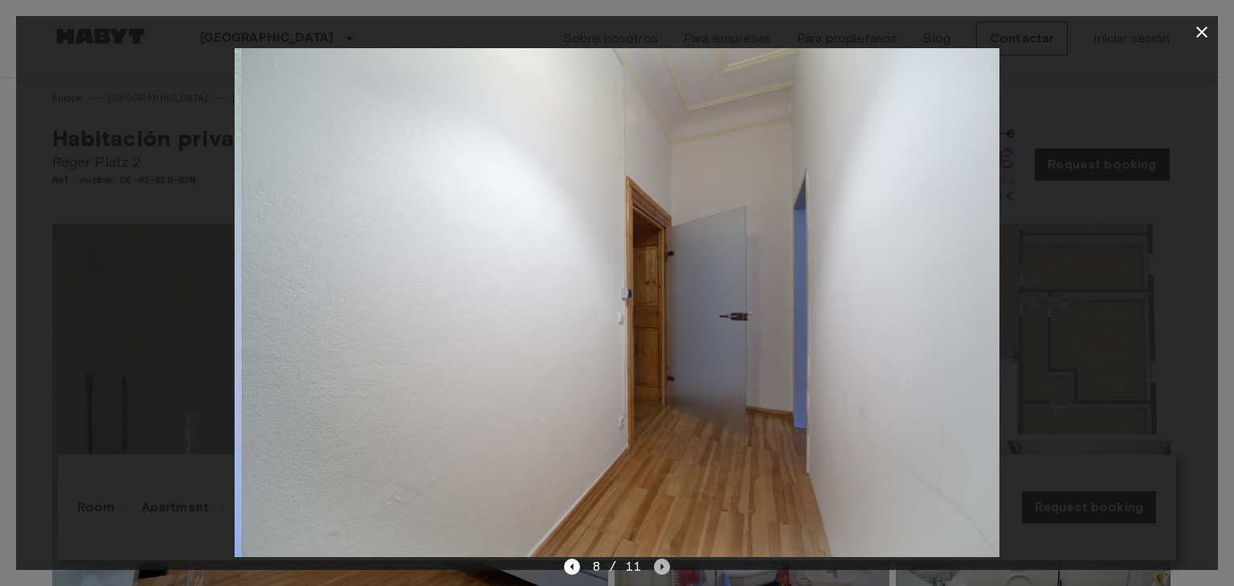
click at [664, 566] on icon "Next image" at bounding box center [662, 567] width 16 height 16
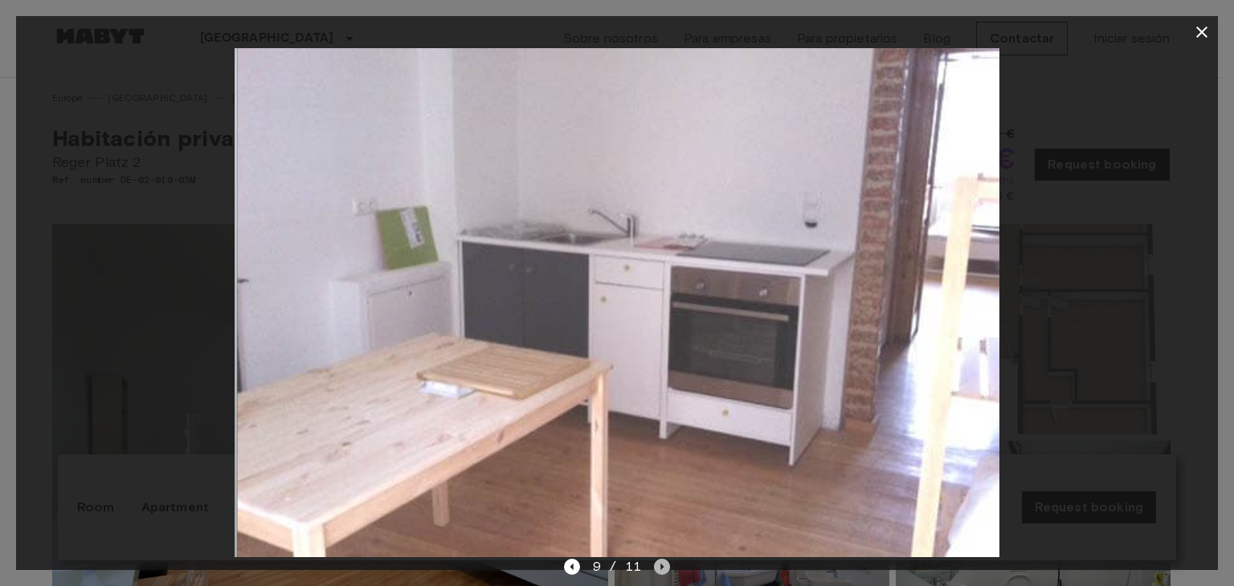
click at [664, 566] on icon "Next image" at bounding box center [662, 567] width 16 height 16
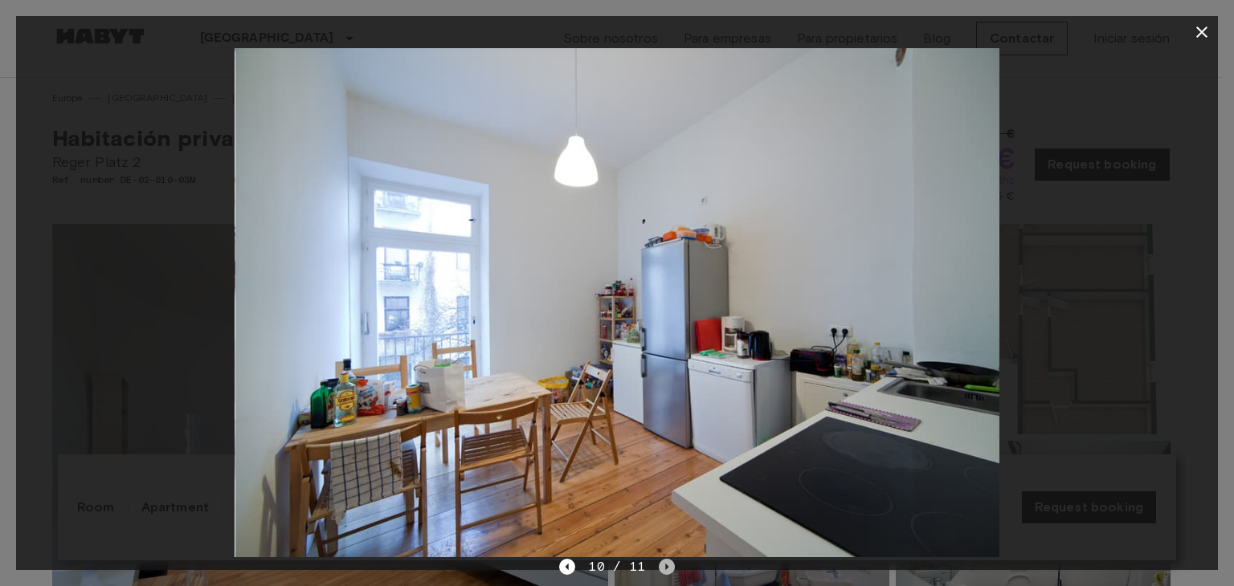
click at [665, 566] on icon "Next image" at bounding box center [666, 567] width 3 height 6
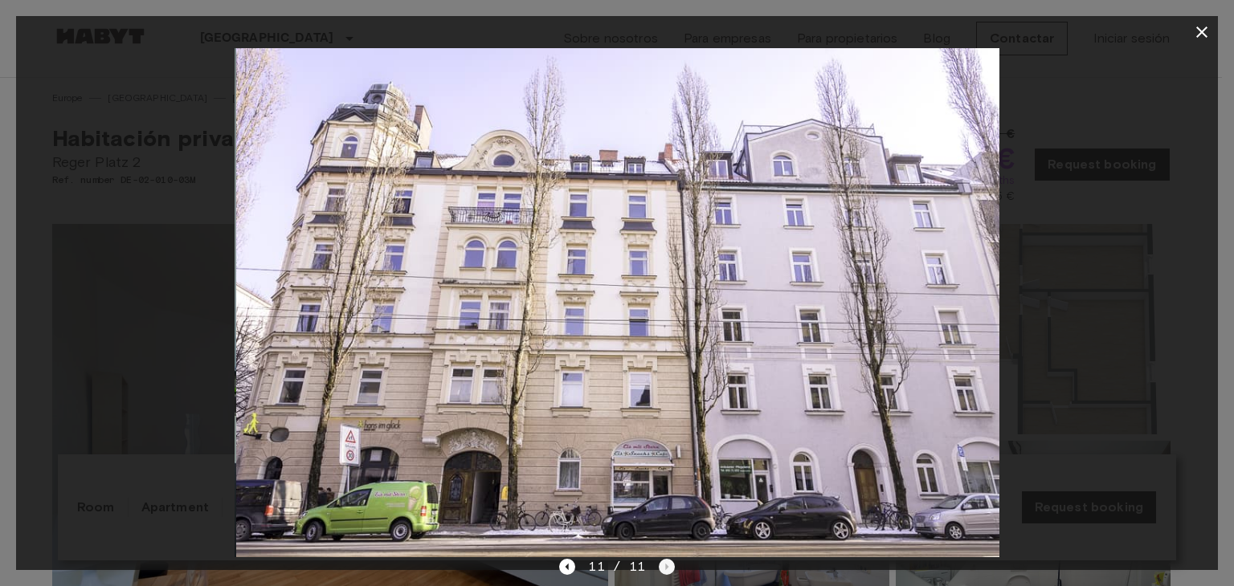
click at [664, 566] on div "11 / 11" at bounding box center [616, 567] width 115 height 19
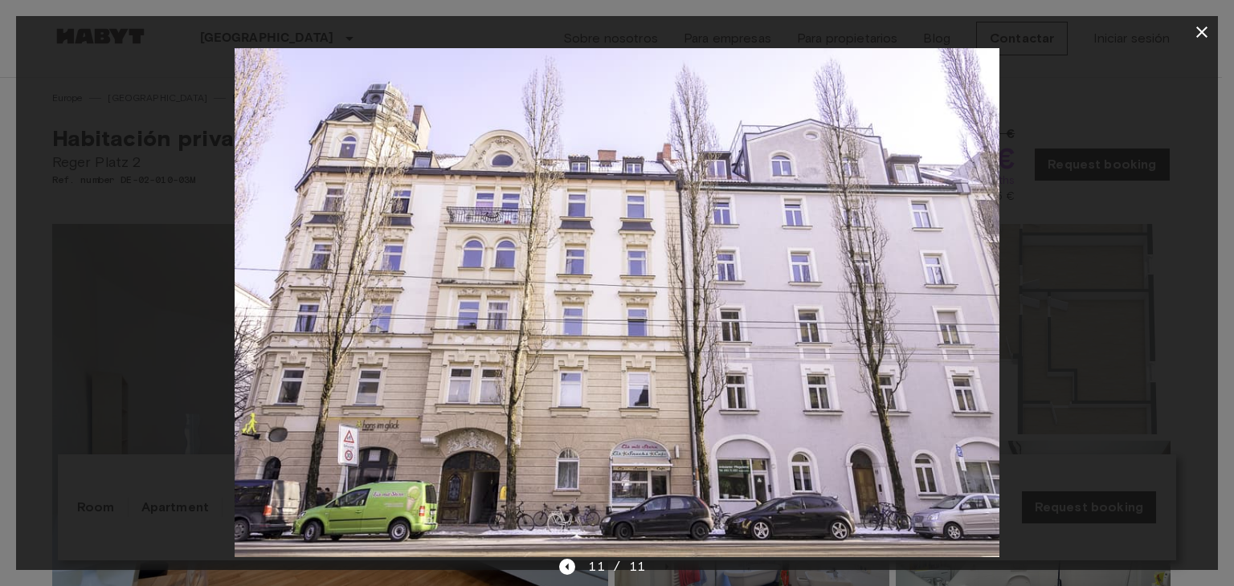
click at [1206, 31] on icon "button" at bounding box center [1201, 31] width 19 height 19
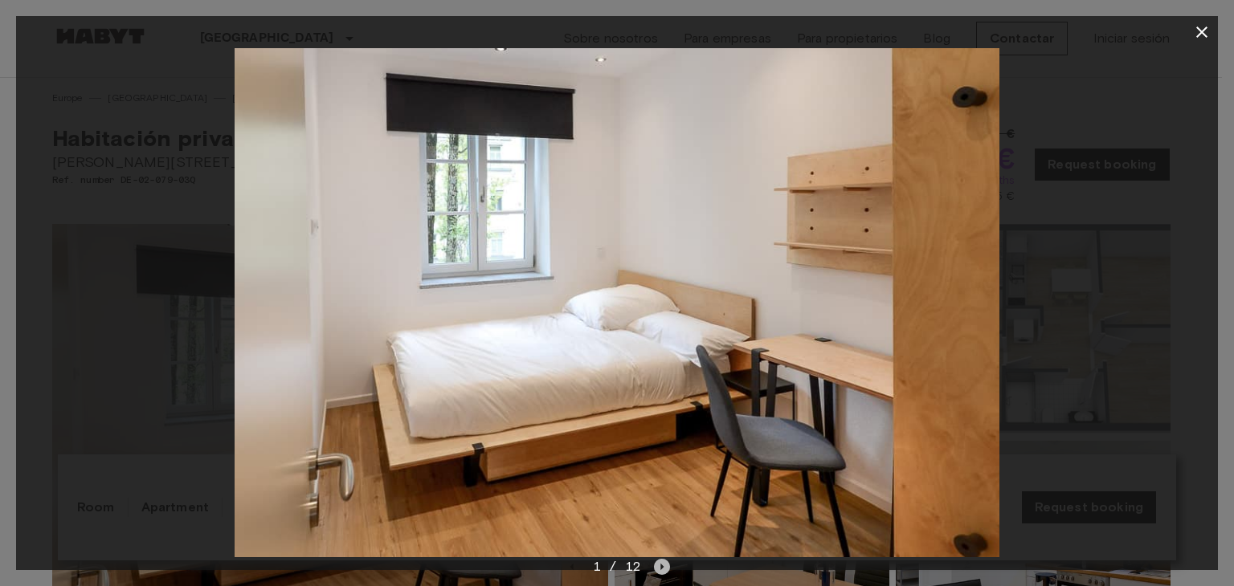
click at [664, 566] on icon "Next image" at bounding box center [662, 567] width 16 height 16
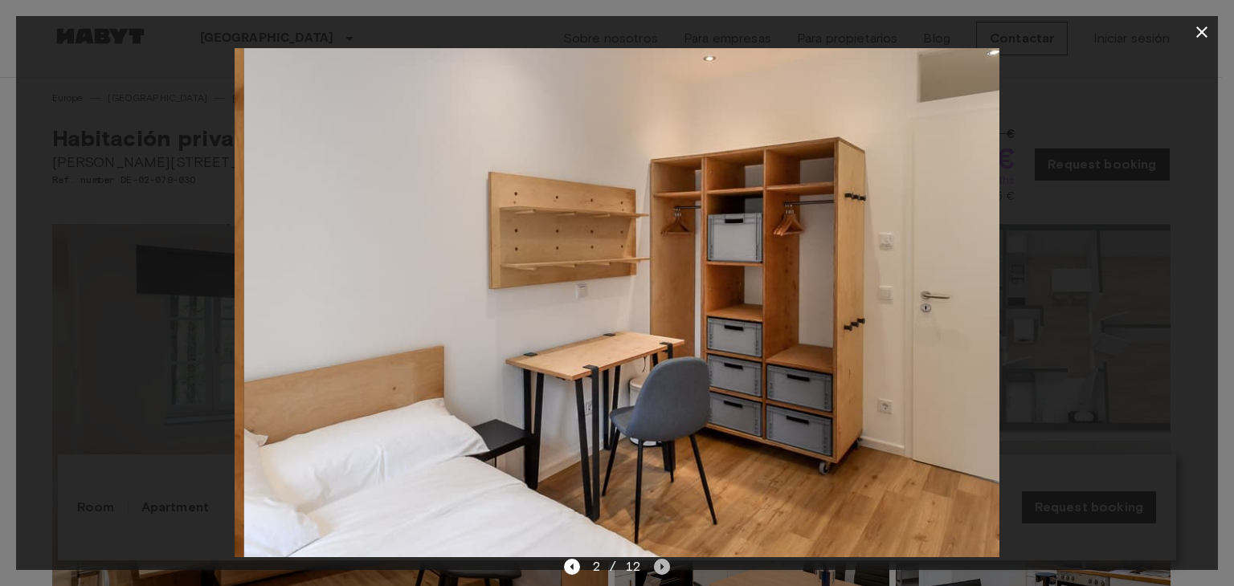
click at [664, 566] on icon "Next image" at bounding box center [662, 567] width 16 height 16
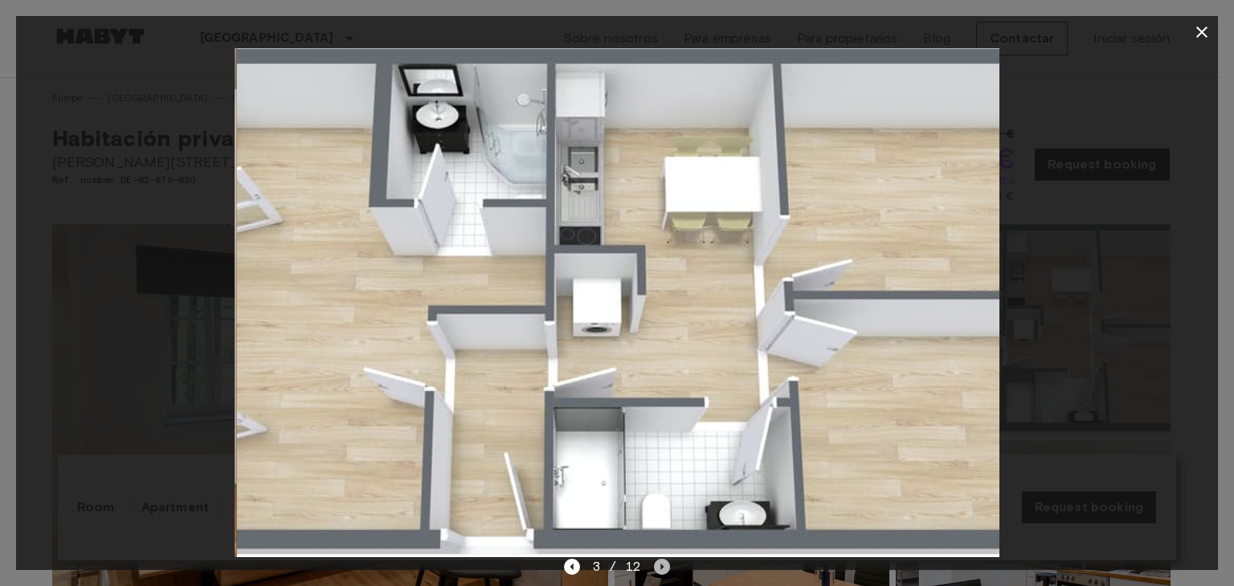
click at [664, 566] on icon "Next image" at bounding box center [662, 567] width 16 height 16
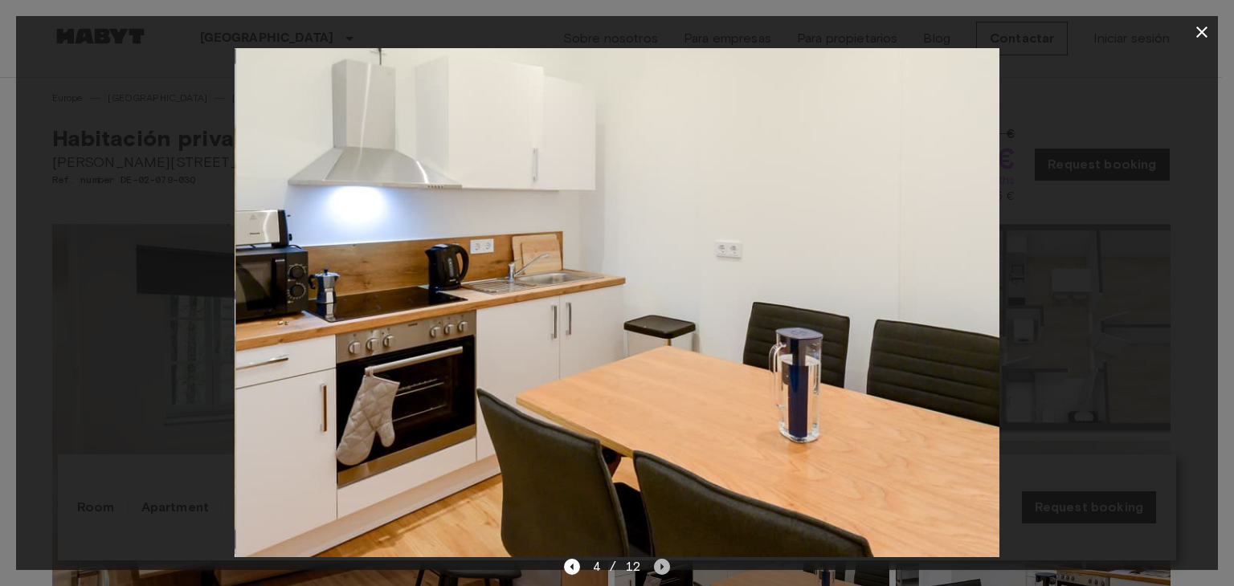
click at [664, 566] on icon "Next image" at bounding box center [662, 567] width 16 height 16
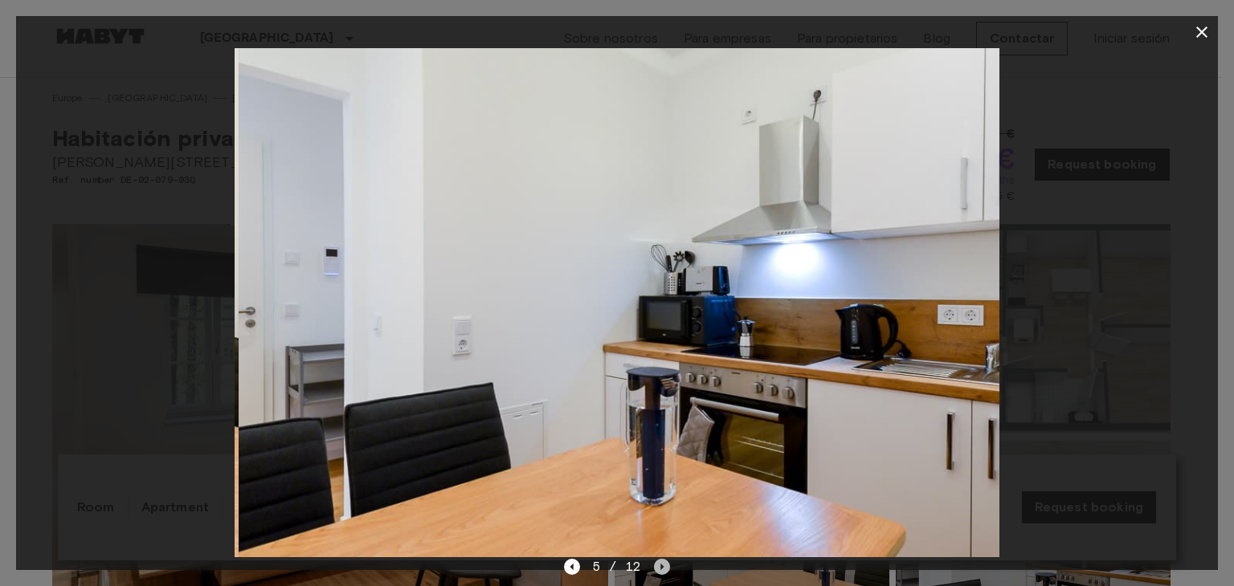
click at [664, 566] on icon "Next image" at bounding box center [662, 567] width 16 height 16
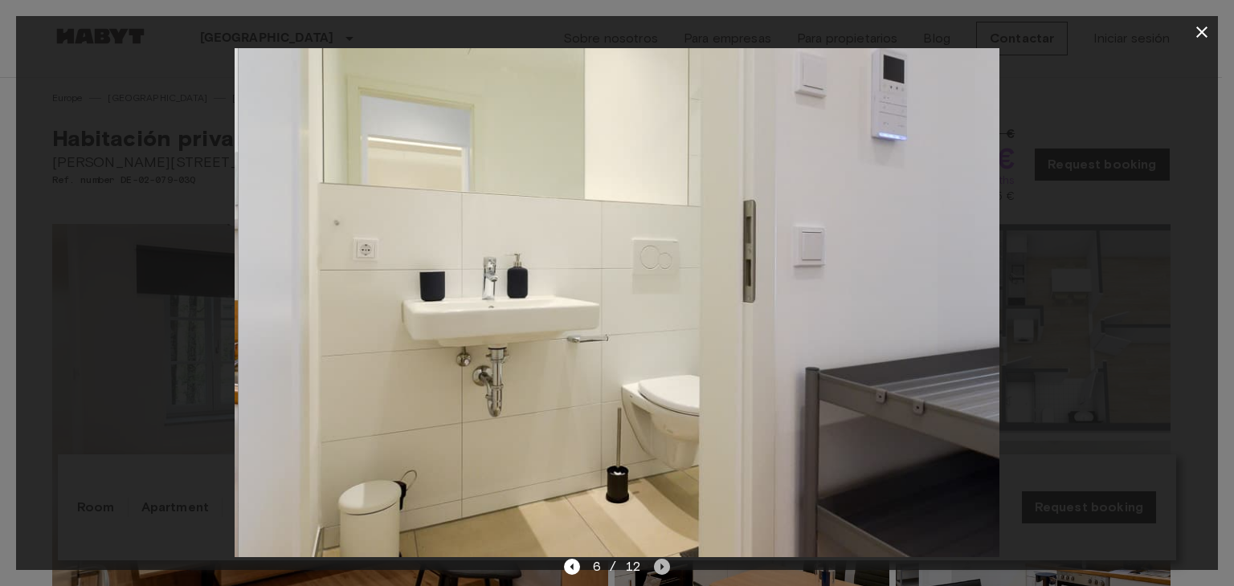
click at [664, 566] on icon "Next image" at bounding box center [662, 567] width 16 height 16
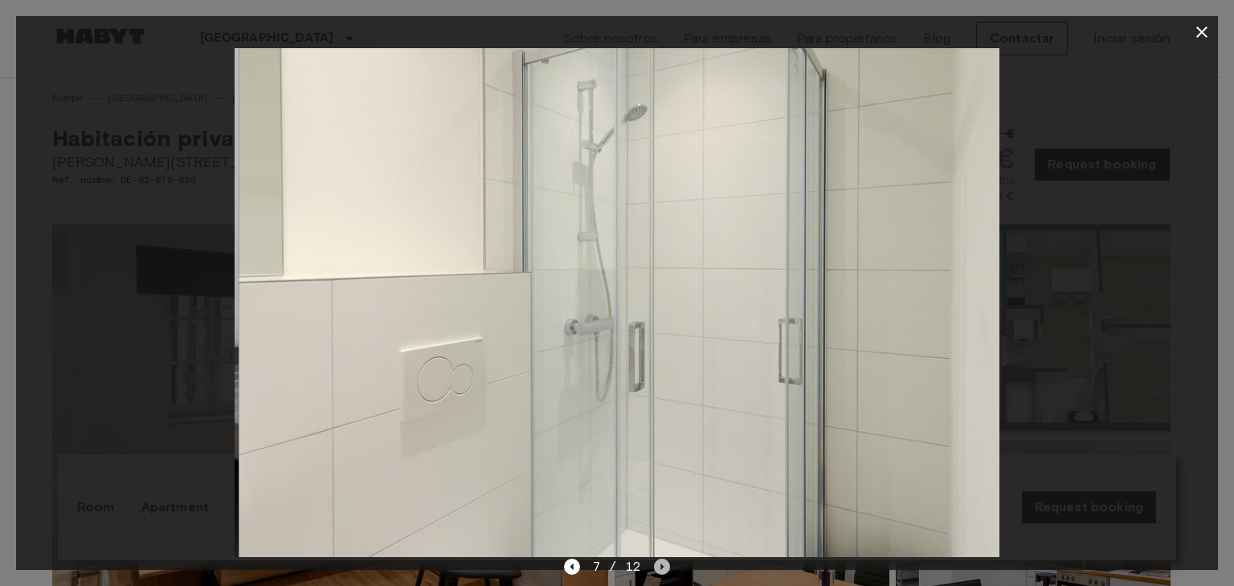
click at [664, 566] on icon "Next image" at bounding box center [662, 567] width 16 height 16
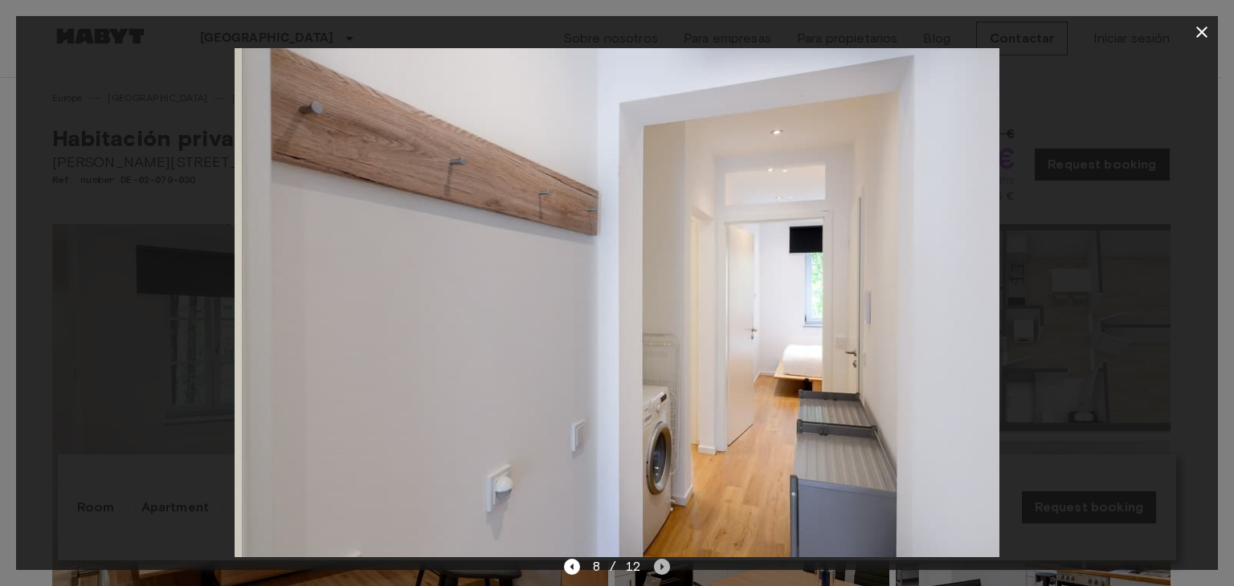
click at [664, 566] on icon "Next image" at bounding box center [662, 567] width 16 height 16
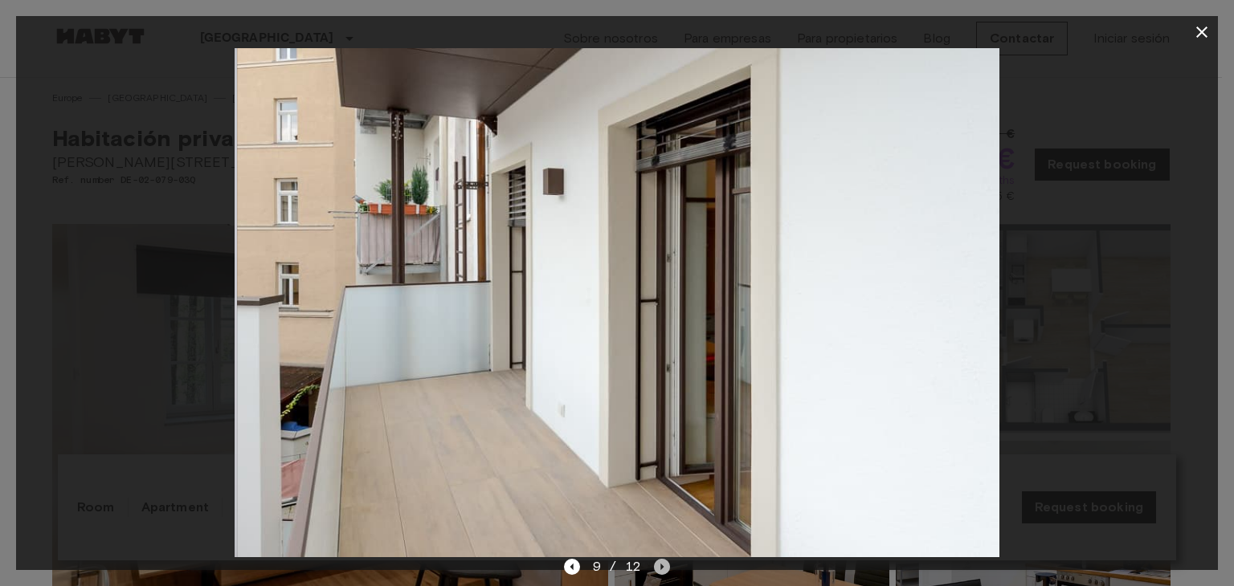
click at [664, 566] on icon "Next image" at bounding box center [662, 567] width 16 height 16
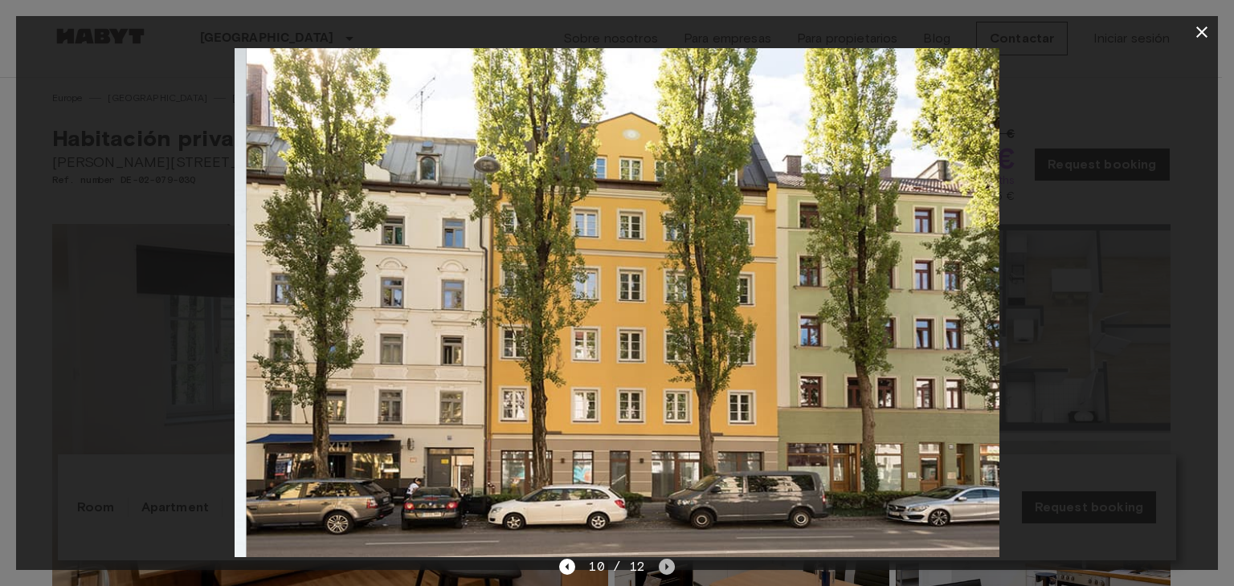
click at [664, 566] on icon "Next image" at bounding box center [667, 567] width 16 height 16
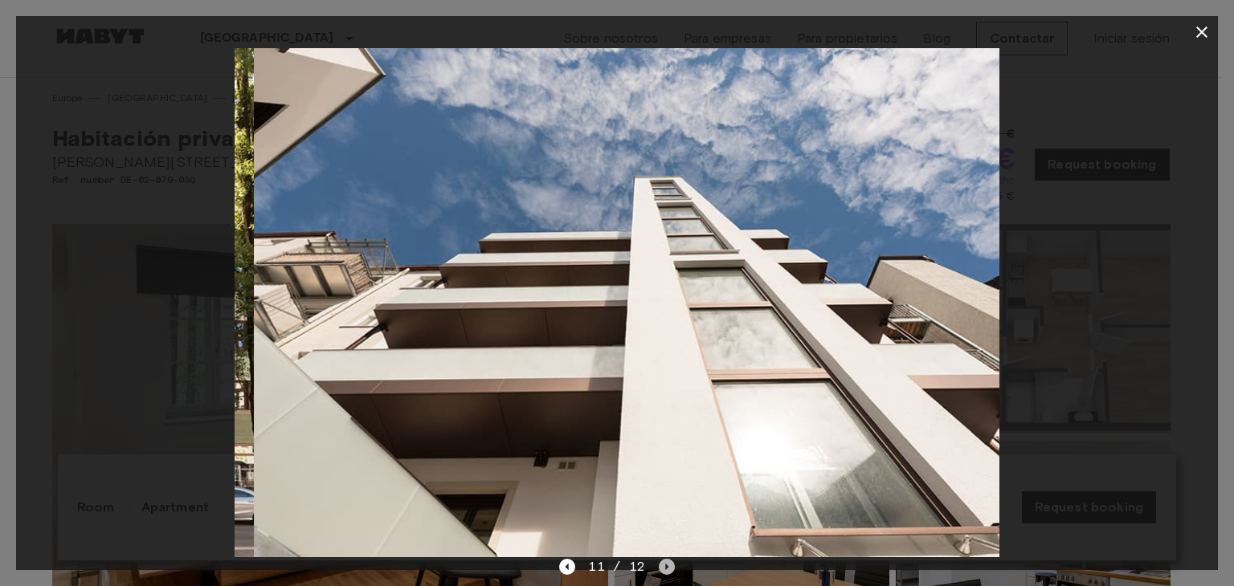
click at [664, 566] on icon "Next image" at bounding box center [667, 567] width 16 height 16
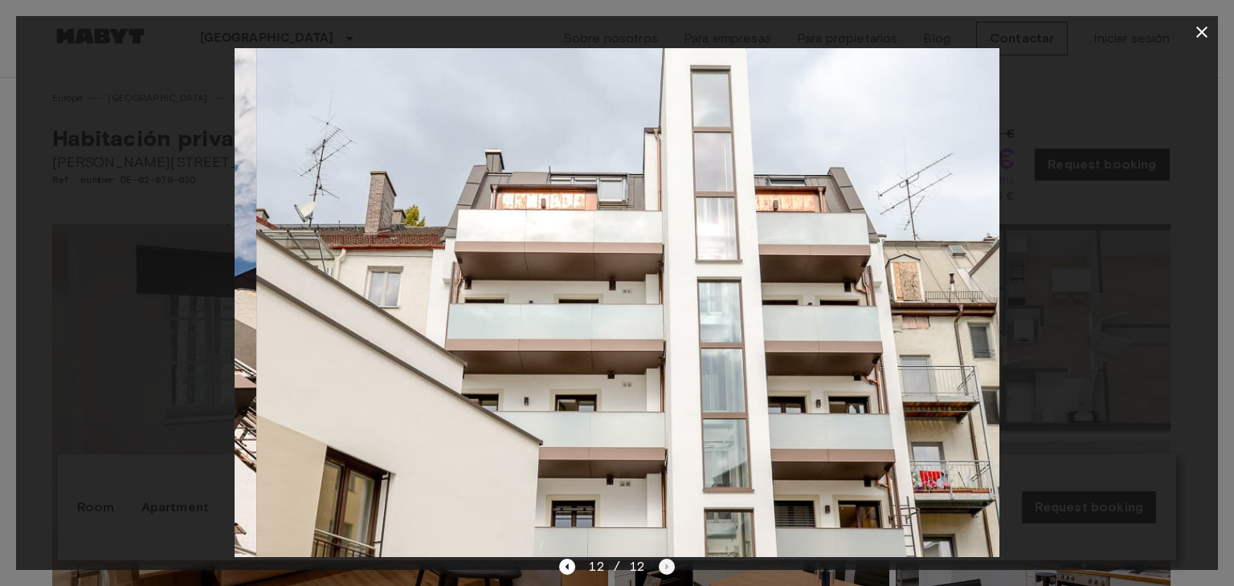
click at [664, 566] on div "12 / 12" at bounding box center [616, 567] width 115 height 19
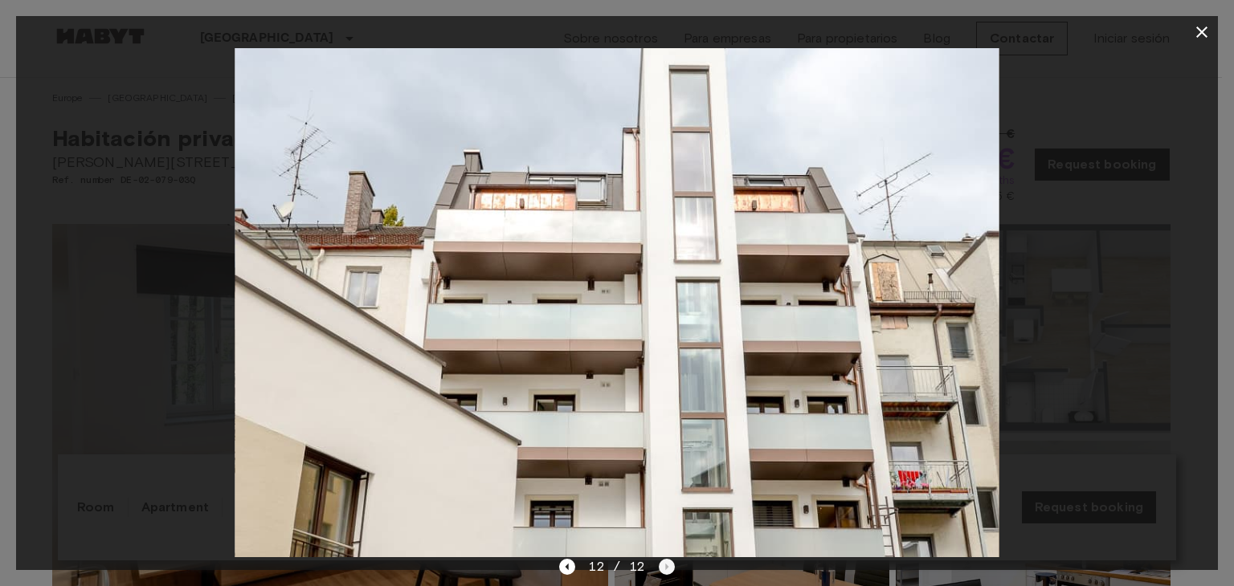
click at [664, 566] on div "12 / 12" at bounding box center [616, 567] width 115 height 19
click at [1199, 33] on icon "button" at bounding box center [1201, 32] width 11 height 11
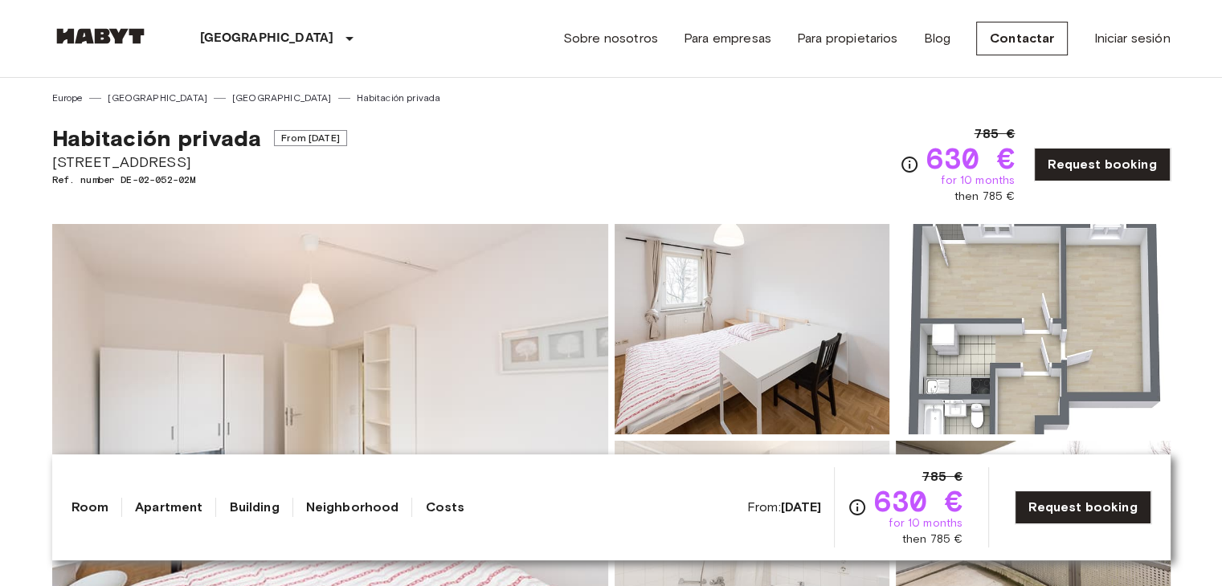
click at [1024, 326] on img at bounding box center [1033, 329] width 275 height 210
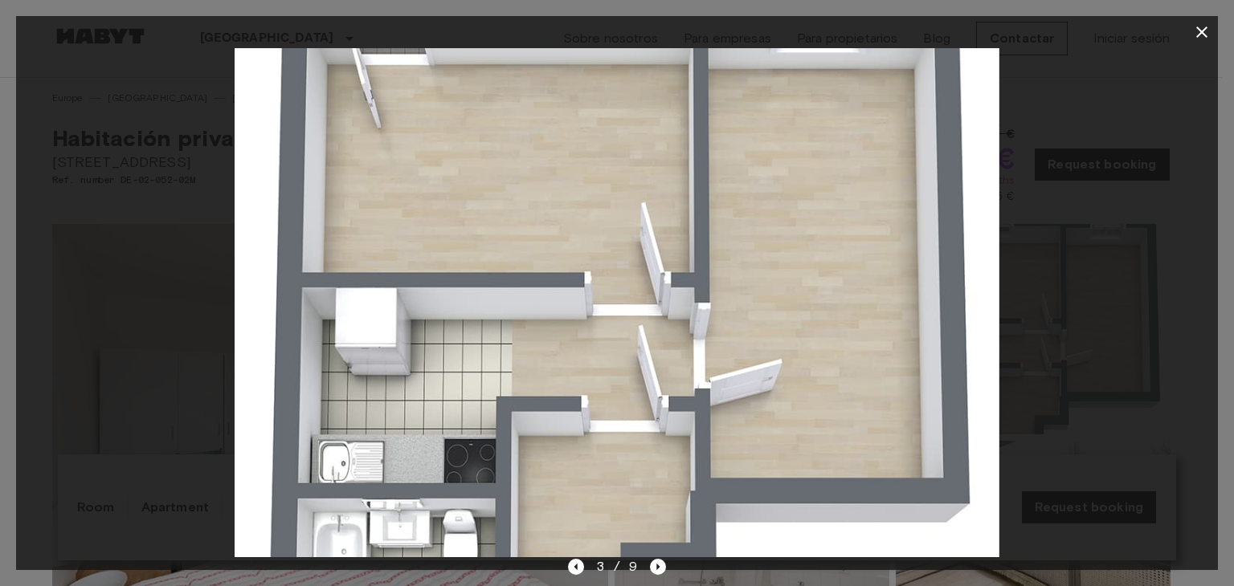
click at [1204, 30] on icon "button" at bounding box center [1201, 32] width 11 height 11
